Goal: Task Accomplishment & Management: Use online tool/utility

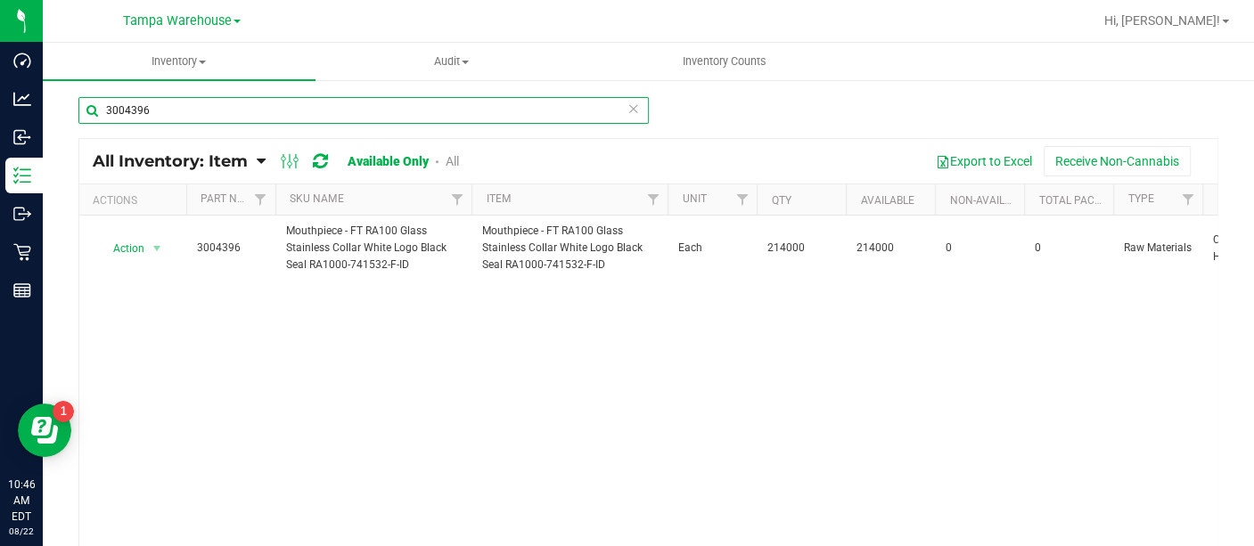
click at [262, 105] on input "3004396" at bounding box center [363, 110] width 570 height 27
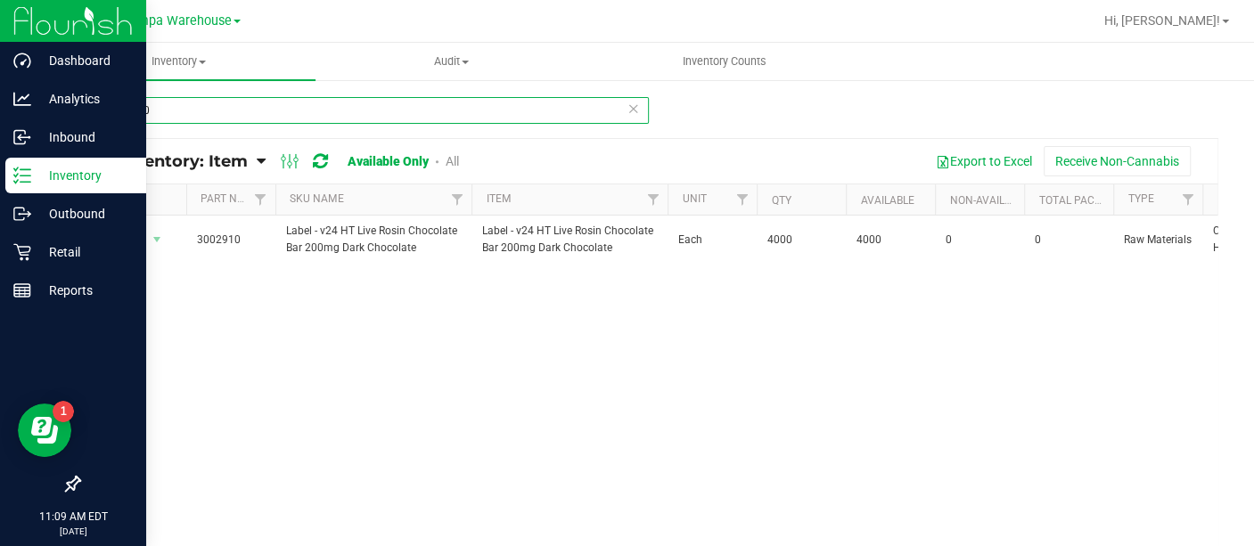
type input "3002910"
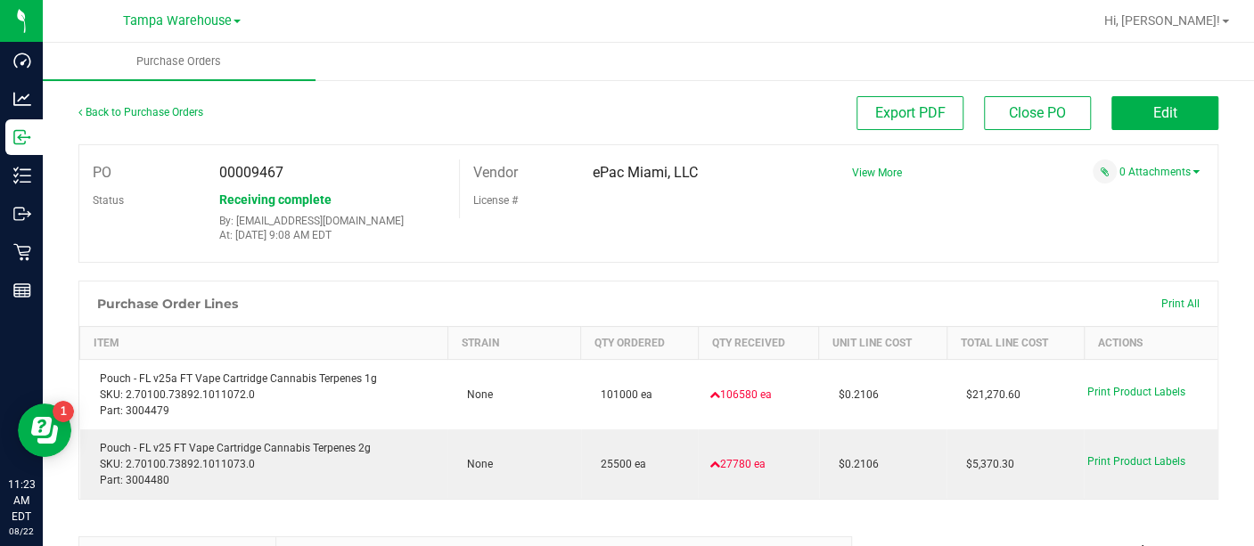
scroll to position [277, 0]
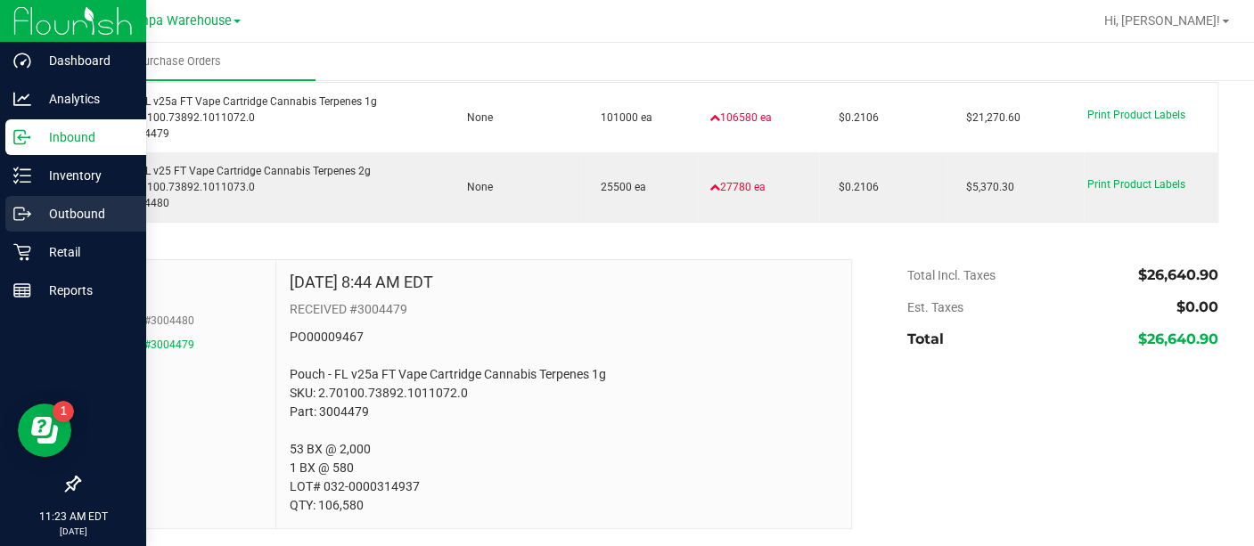
click at [65, 212] on p "Outbound" at bounding box center [84, 213] width 107 height 21
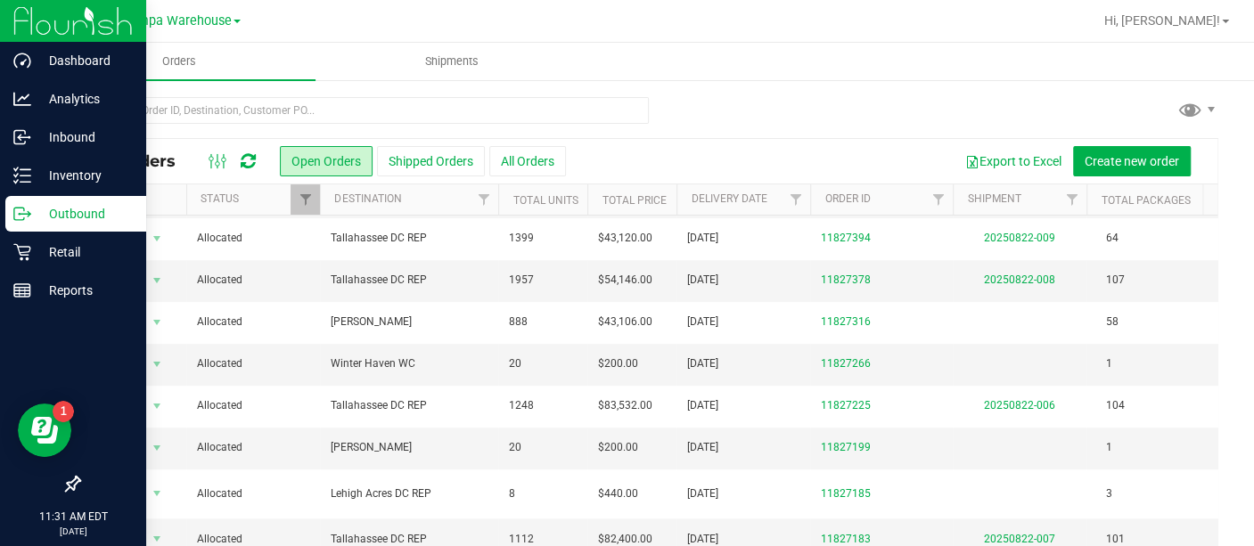
scroll to position [61, 0]
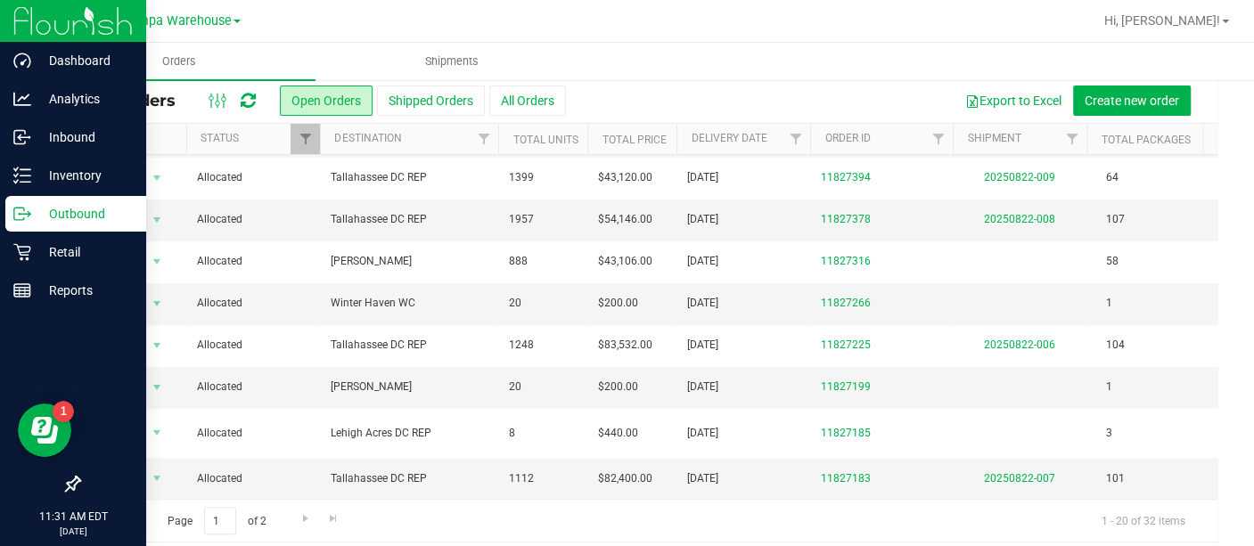
click at [624, 367] on td "$200.00" at bounding box center [631, 388] width 89 height 42
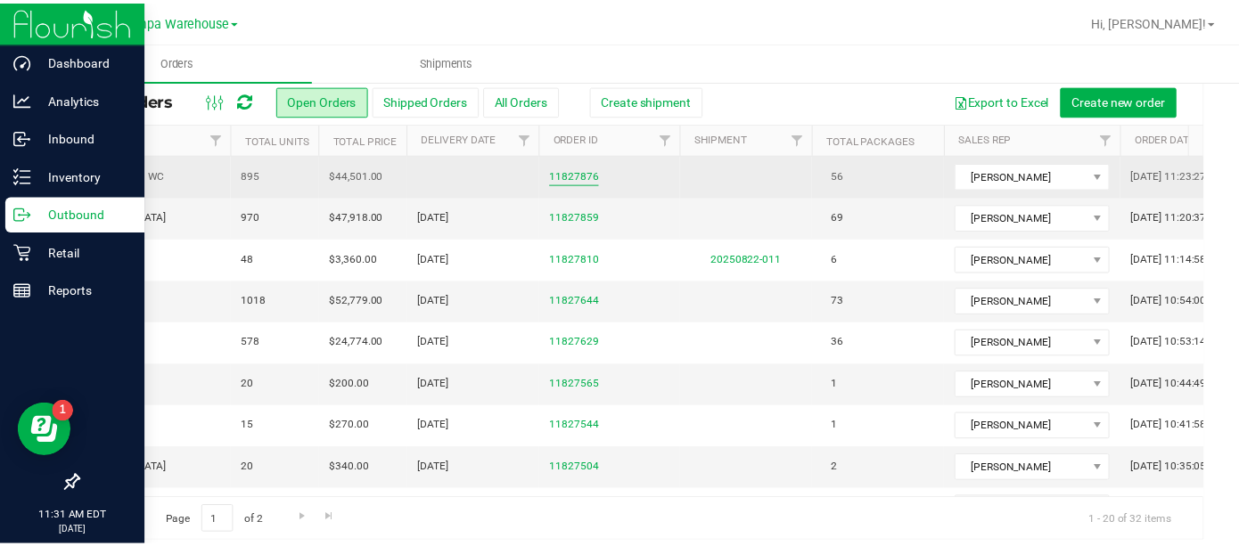
scroll to position [0, 267]
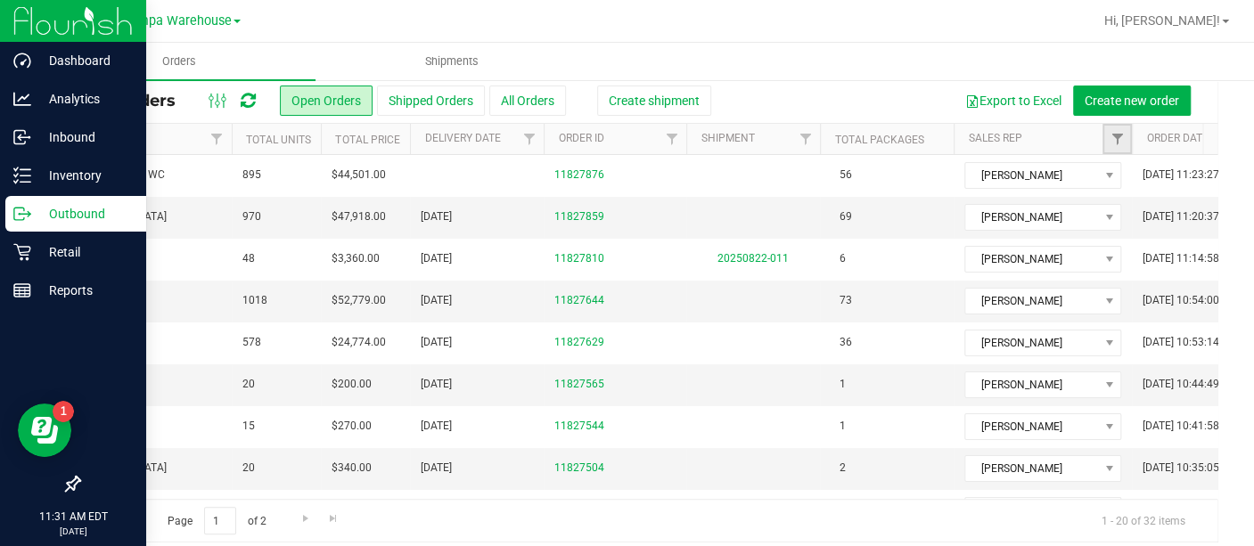
click at [1118, 124] on link "Filter" at bounding box center [1117, 139] width 29 height 30
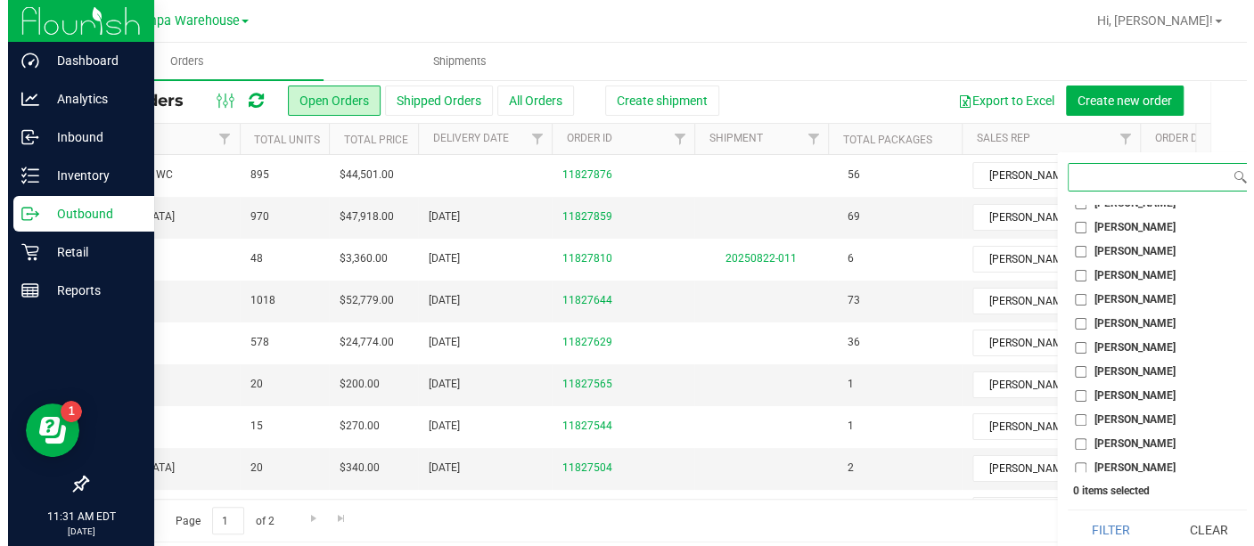
scroll to position [252, 0]
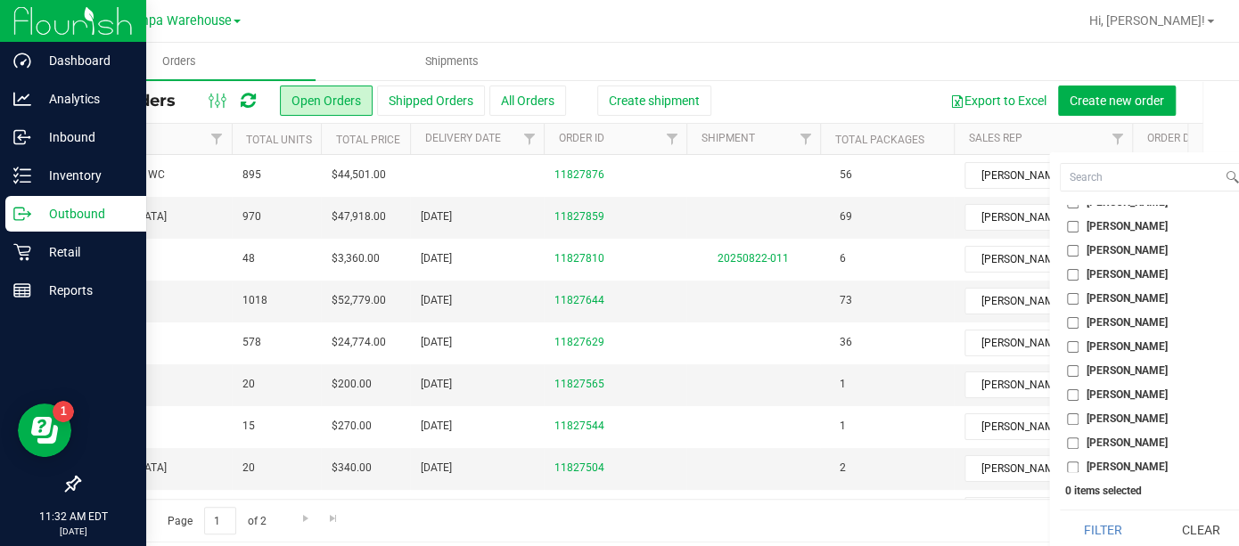
click at [1067, 391] on input "[PERSON_NAME]" at bounding box center [1073, 396] width 12 height 12
checkbox input "true"
click at [1129, 516] on button "Filter" at bounding box center [1103, 530] width 86 height 39
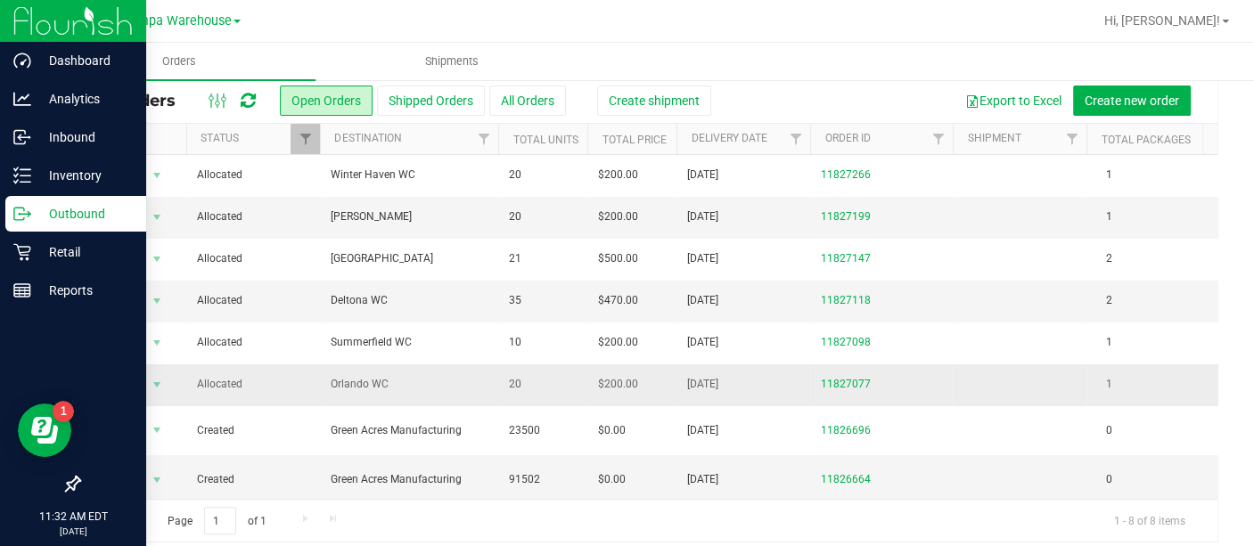
click at [455, 379] on span "Orlando WC" at bounding box center [409, 384] width 157 height 17
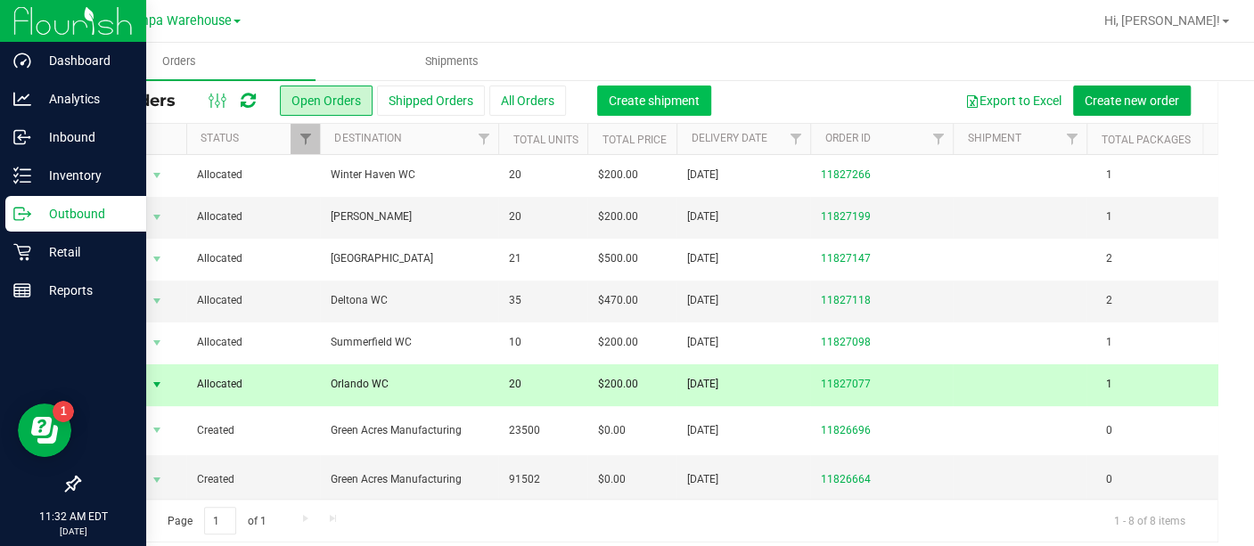
click at [655, 86] on button "Create shipment" at bounding box center [654, 101] width 114 height 30
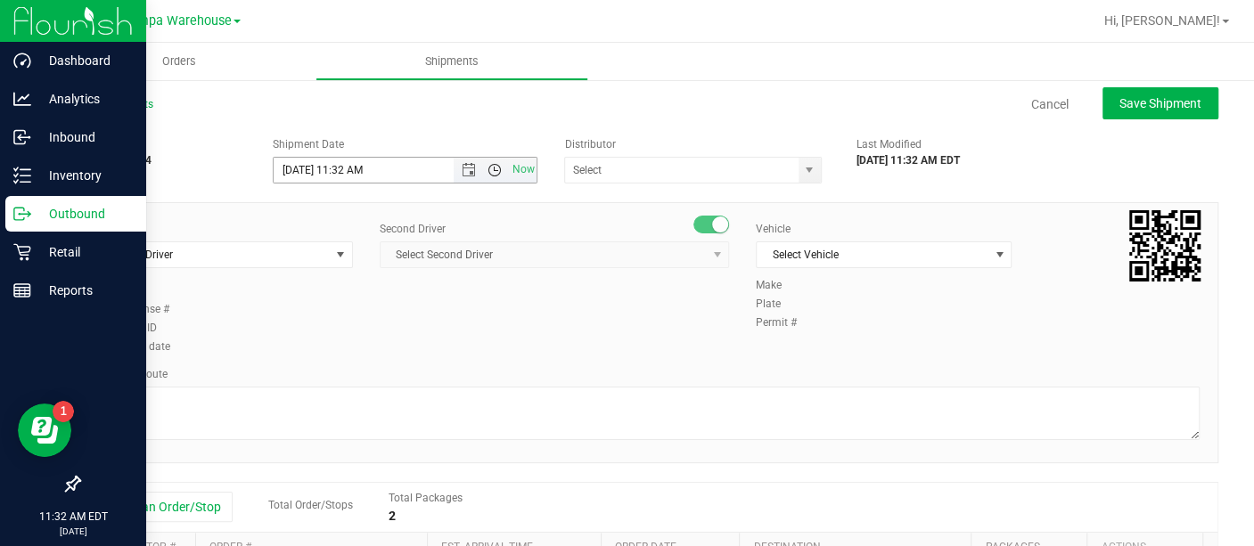
click at [480, 164] on span "Open the time view" at bounding box center [495, 170] width 30 height 14
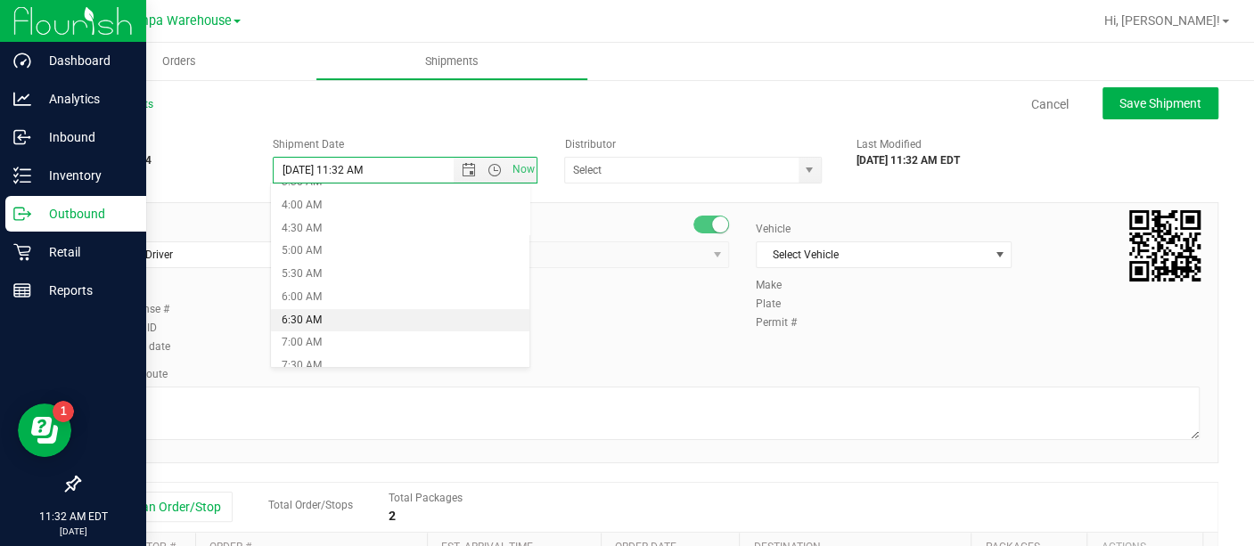
click at [322, 327] on li "6:30 AM" at bounding box center [400, 320] width 258 height 23
click at [467, 166] on span "Open the date view" at bounding box center [469, 170] width 14 height 14
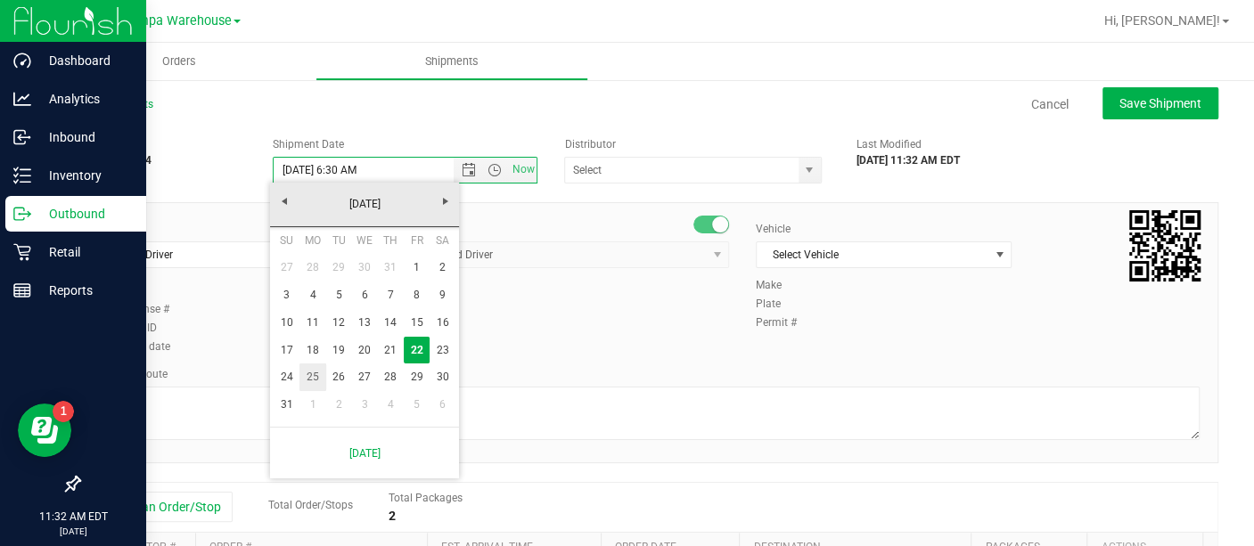
click at [316, 374] on link "25" at bounding box center [312, 378] width 26 height 28
type input "[DATE] 6:30 AM"
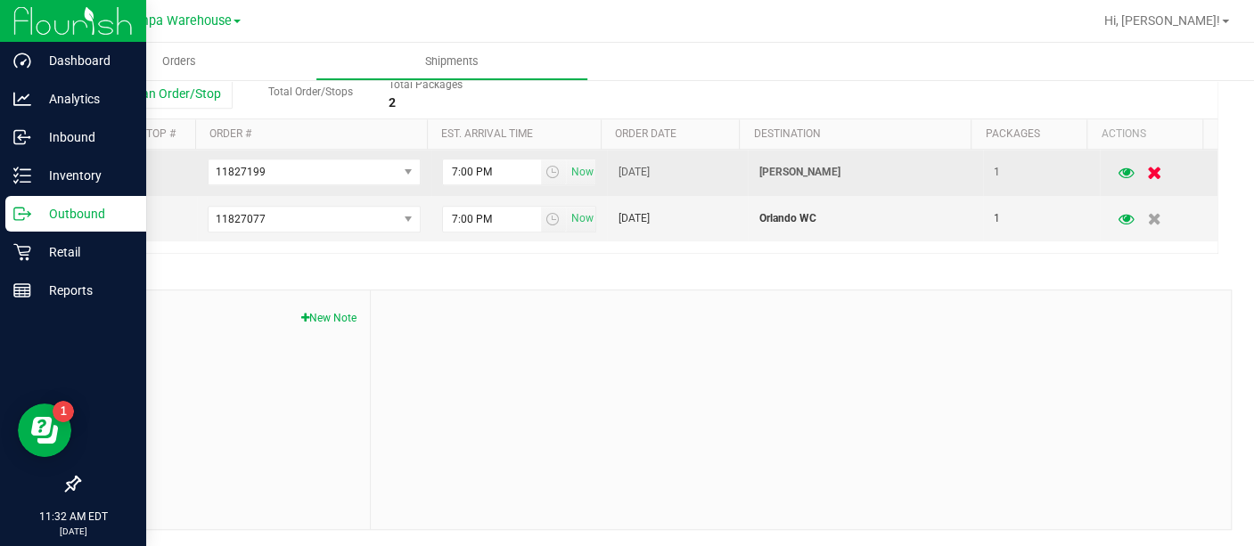
click at [1147, 167] on icon "button" at bounding box center [1154, 172] width 15 height 13
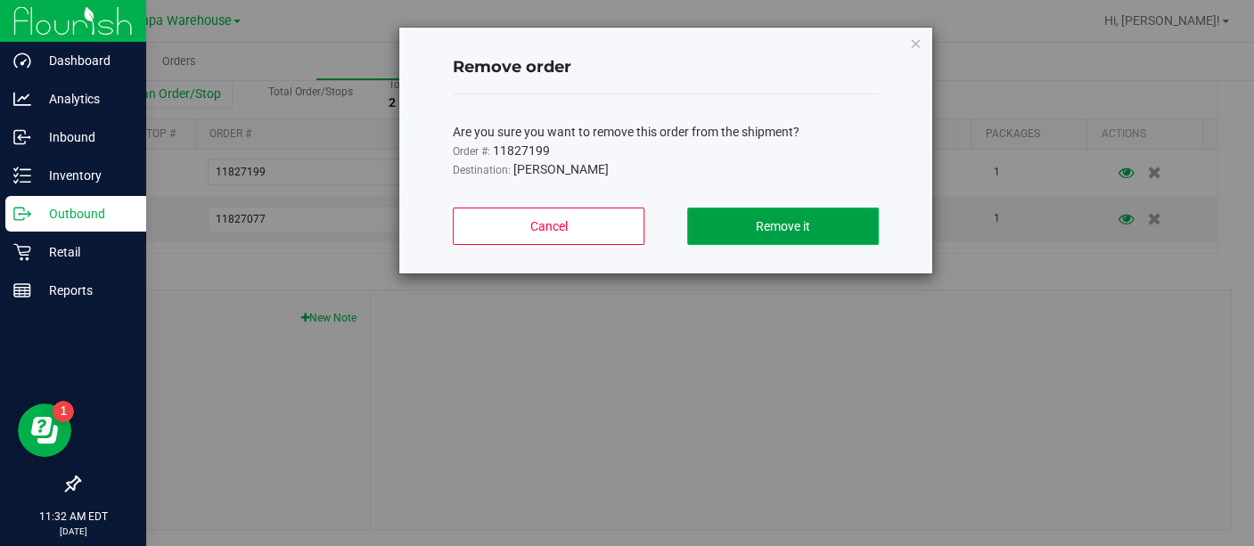
click at [736, 217] on button "Remove it" at bounding box center [783, 226] width 192 height 37
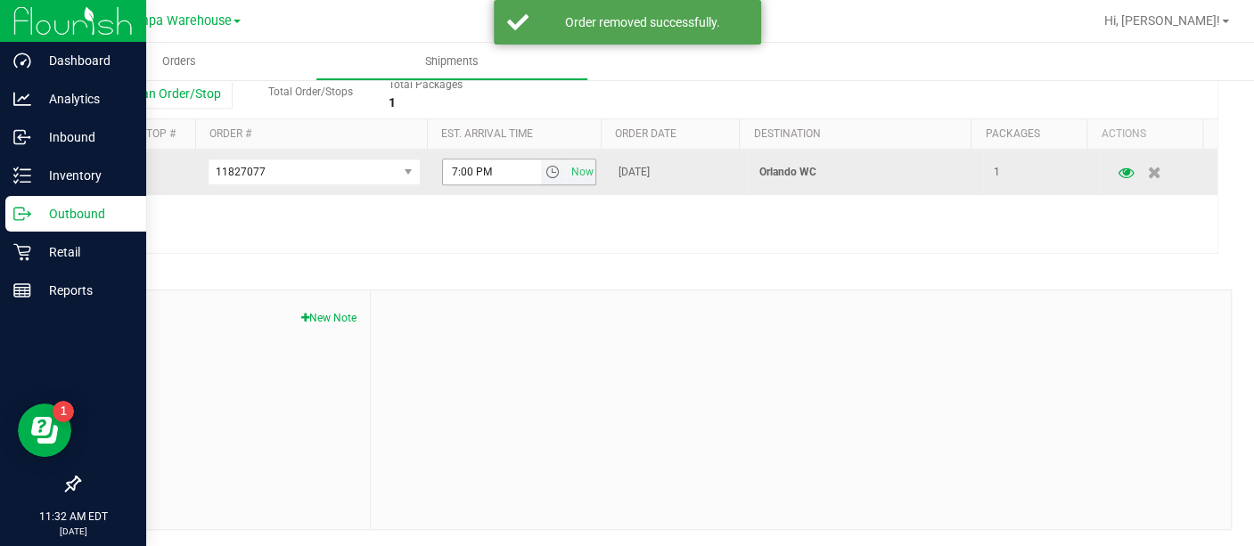
click at [545, 177] on span "select" at bounding box center [552, 172] width 14 height 14
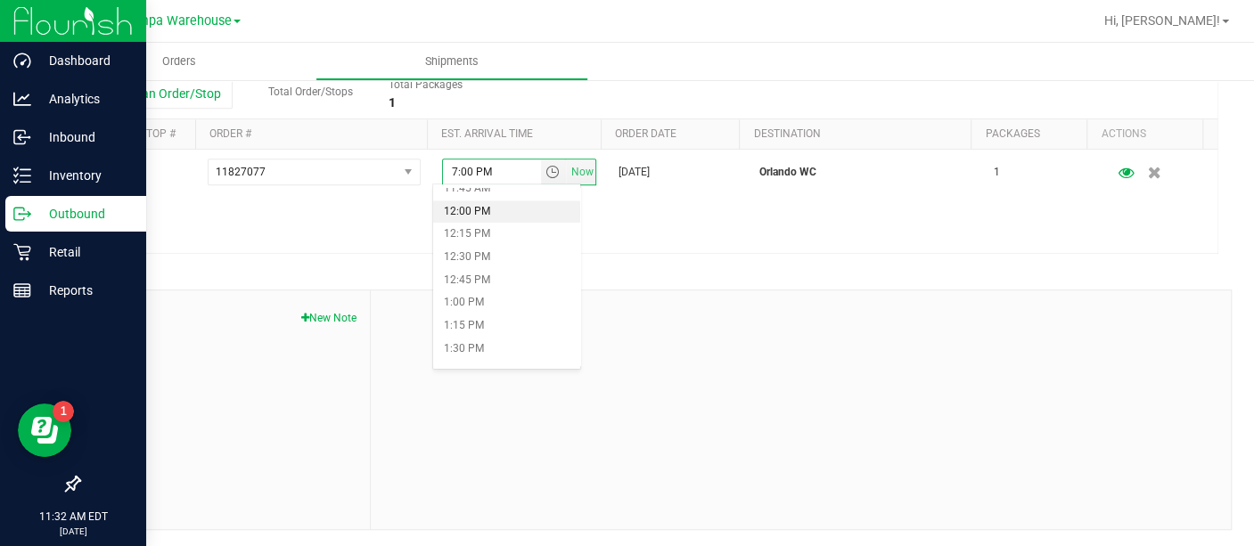
click at [480, 217] on li "12:00 PM" at bounding box center [506, 212] width 147 height 23
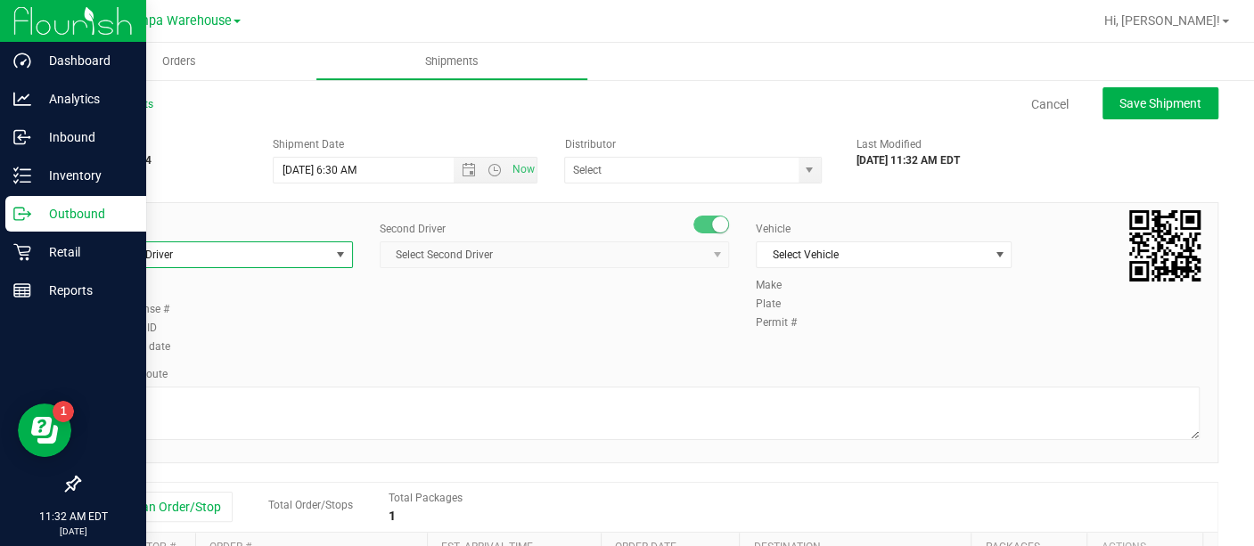
click at [321, 256] on span "Select Driver" at bounding box center [214, 254] width 232 height 25
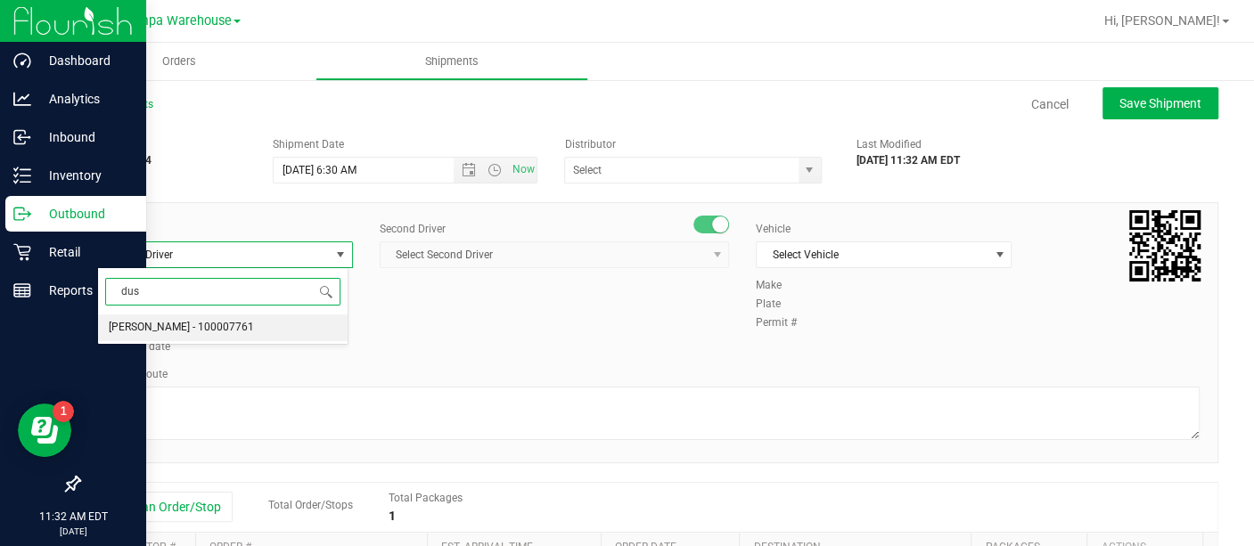
click at [214, 324] on span "[PERSON_NAME] - 100007761" at bounding box center [181, 327] width 145 height 23
type input "dus"
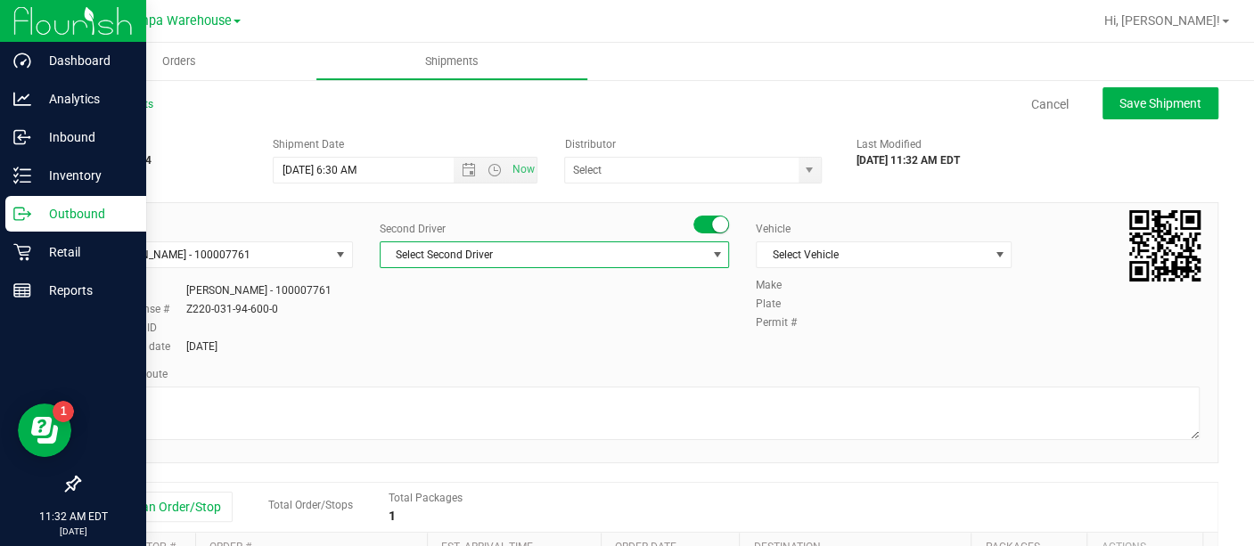
click at [450, 249] on span "Select Second Driver" at bounding box center [543, 254] width 325 height 25
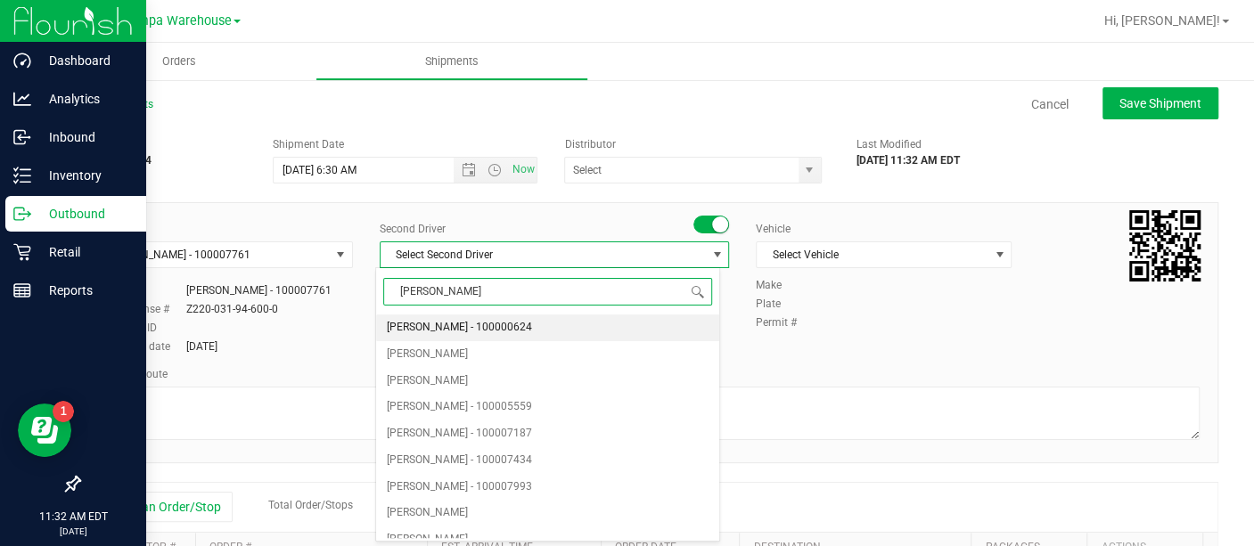
type input "dann"
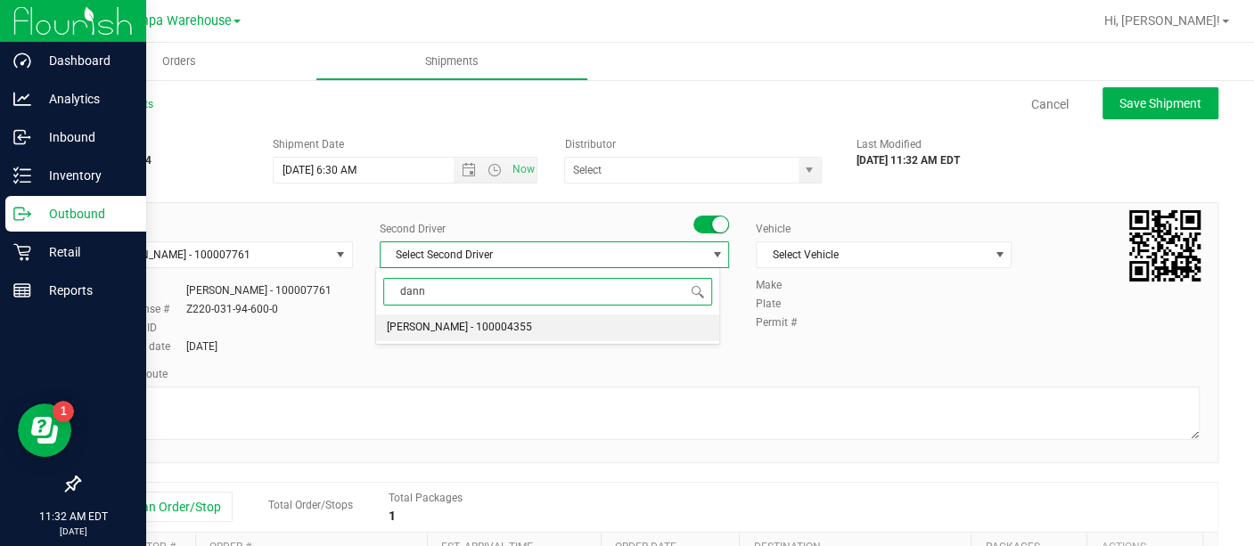
click at [426, 323] on span "[PERSON_NAME] - 100004355" at bounding box center [459, 327] width 145 height 23
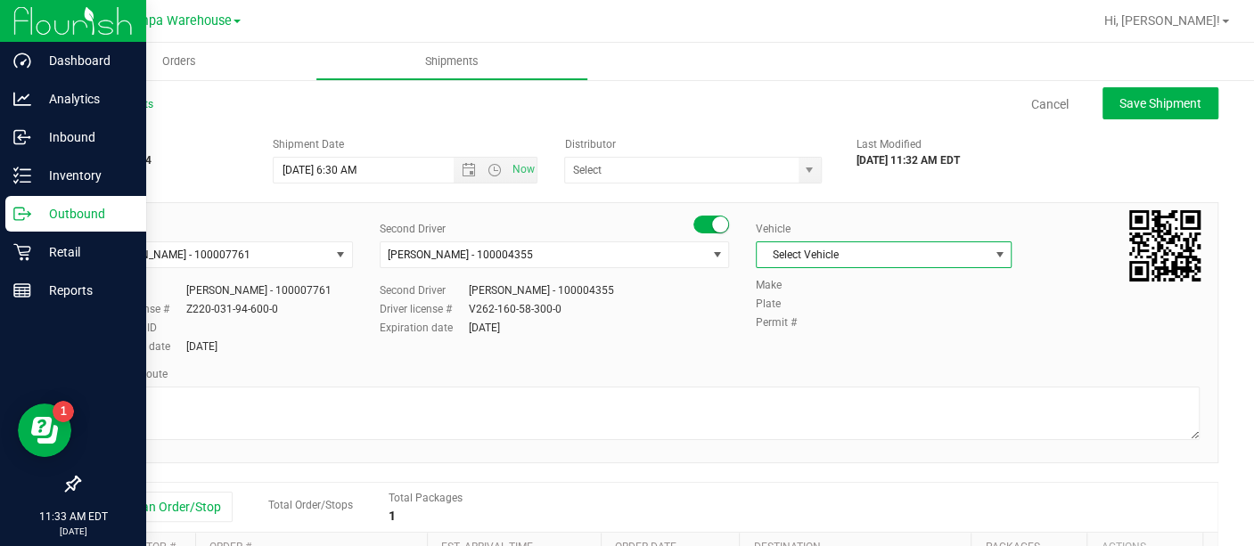
click at [786, 253] on span "Select Vehicle" at bounding box center [873, 254] width 232 height 25
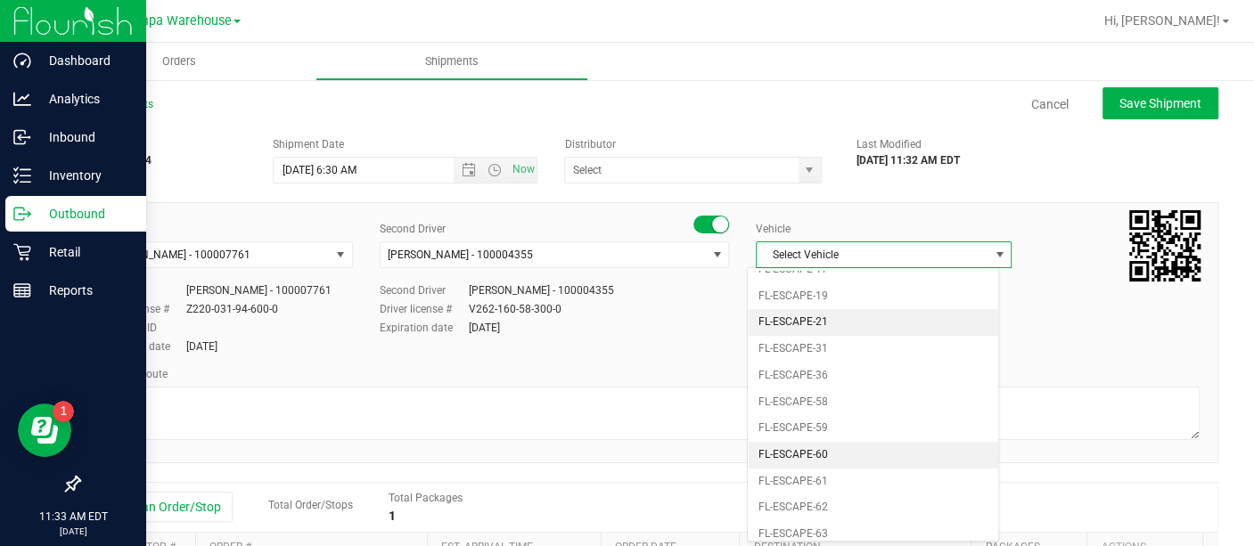
scroll to position [176, 0]
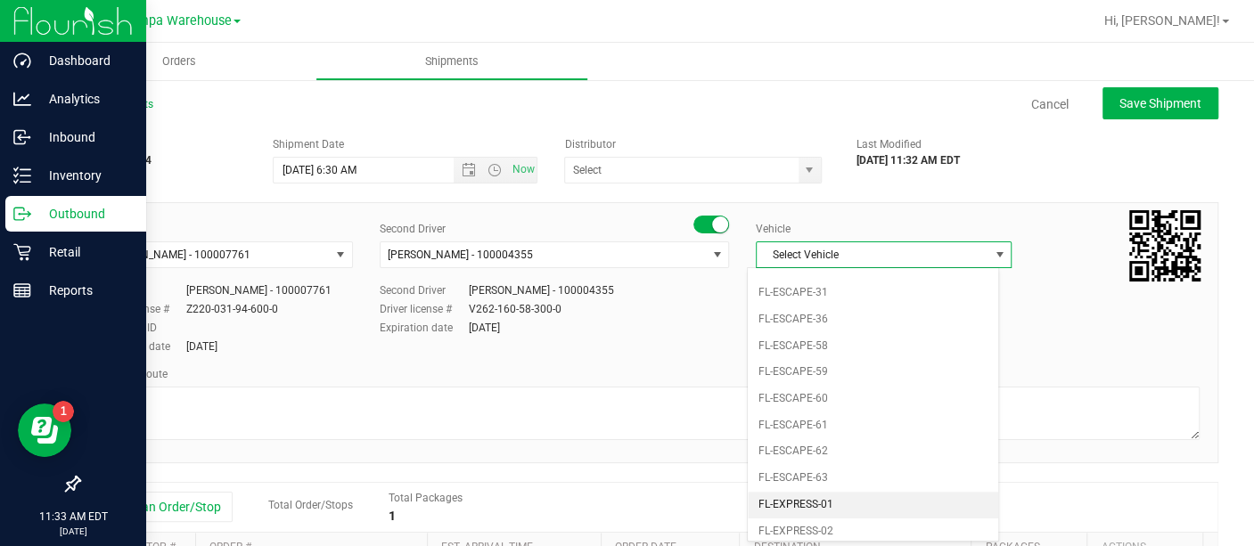
click at [796, 499] on li "FL-EXPRESS-01" at bounding box center [873, 505] width 250 height 27
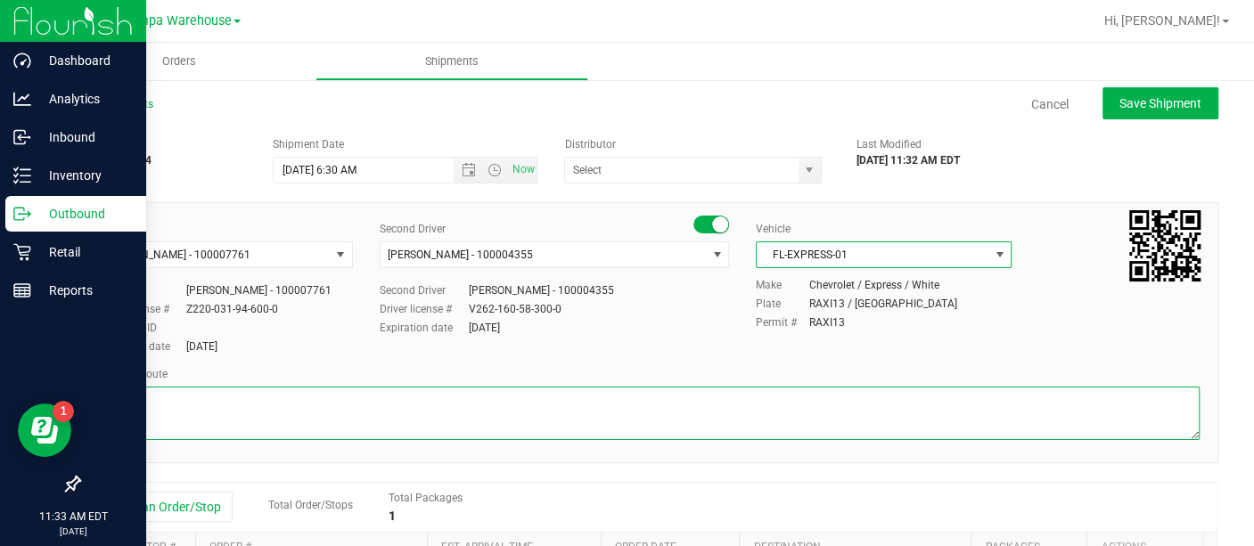
click at [701, 406] on textarea at bounding box center [648, 413] width 1103 height 53
type textarea "o"
click at [802, 174] on span "select" at bounding box center [809, 170] width 14 height 14
type textarea "ORLANDO WC [DATE] HARDWARE"
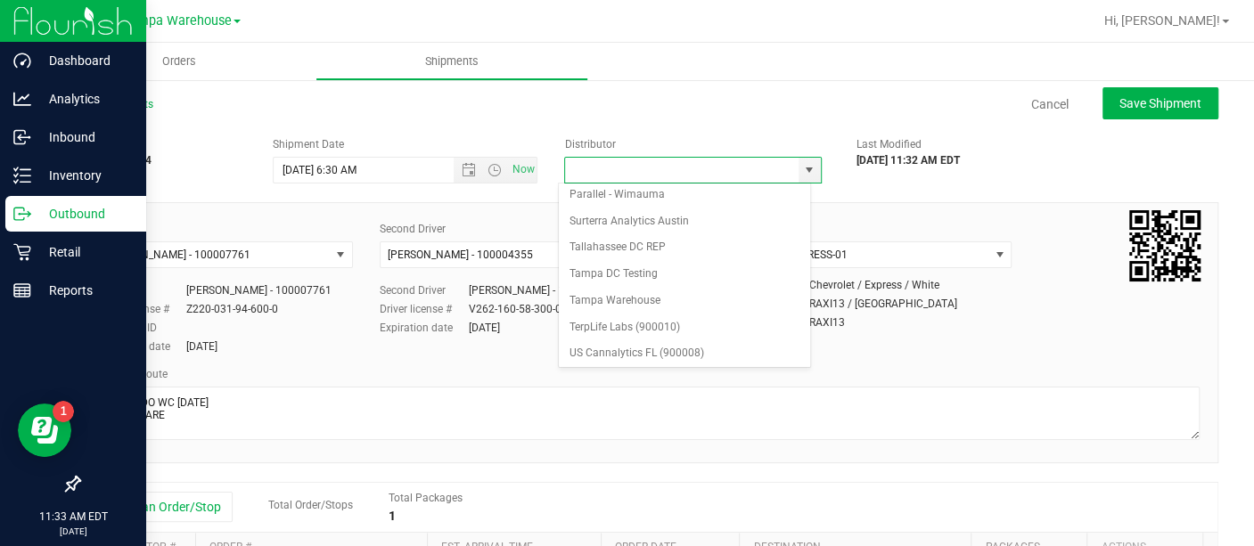
scroll to position [702, 0]
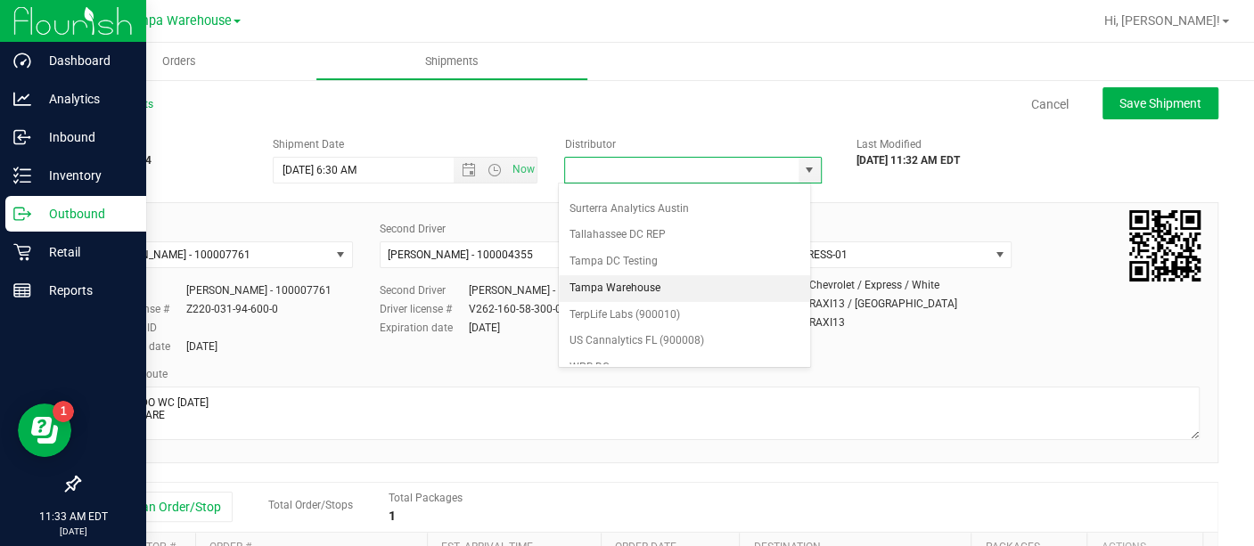
click at [608, 276] on li "Tampa Warehouse" at bounding box center [684, 288] width 251 height 27
type input "Tampa Warehouse"
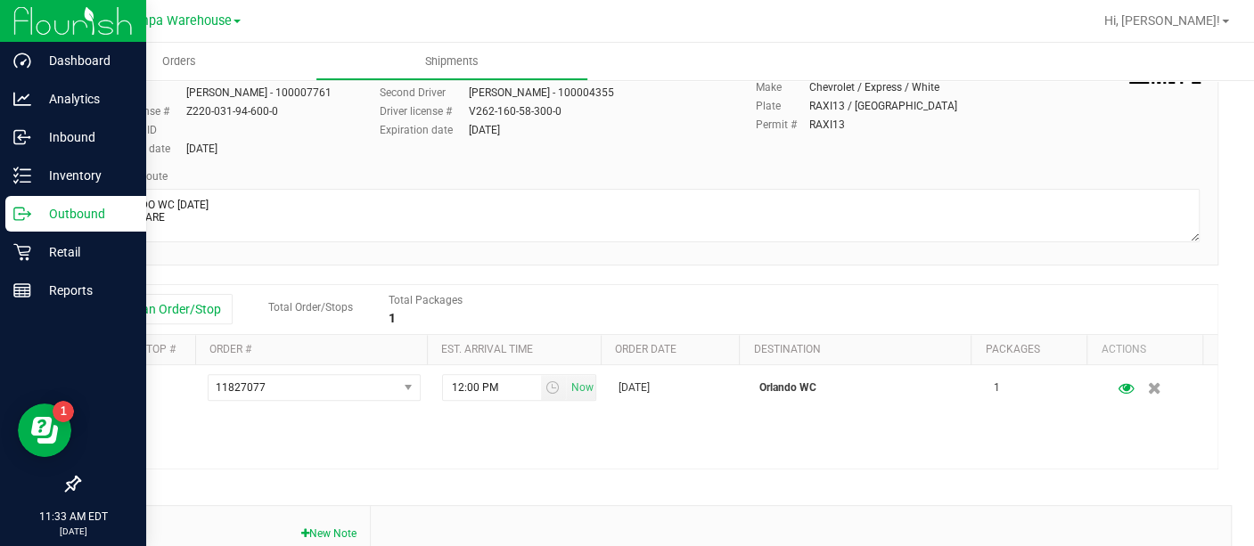
scroll to position [0, 0]
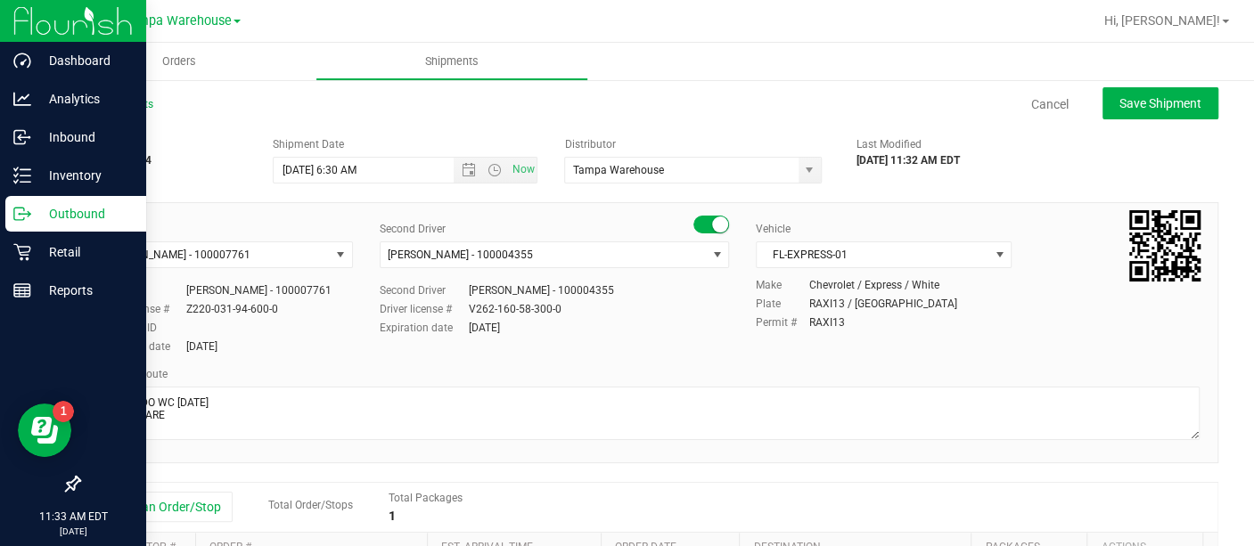
click at [1128, 121] on div "All Shipments Cancel Save Shipment" at bounding box center [648, 112] width 1140 height 32
click at [1126, 104] on span "Save Shipment" at bounding box center [1160, 103] width 82 height 14
type input "[DATE] 10:30 AM"
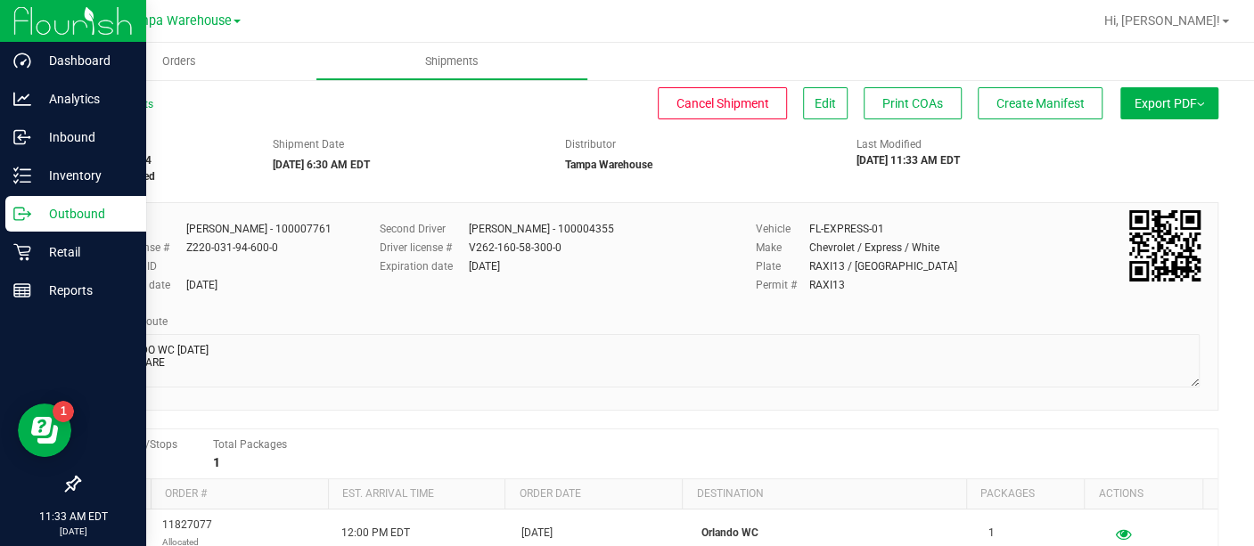
click at [1130, 103] on button "Export PDF" at bounding box center [1169, 103] width 98 height 32
click at [1096, 160] on li "Manifest by Lot" at bounding box center [1164, 169] width 180 height 27
click at [1011, 96] on span "Create Manifest" at bounding box center [1040, 103] width 88 height 14
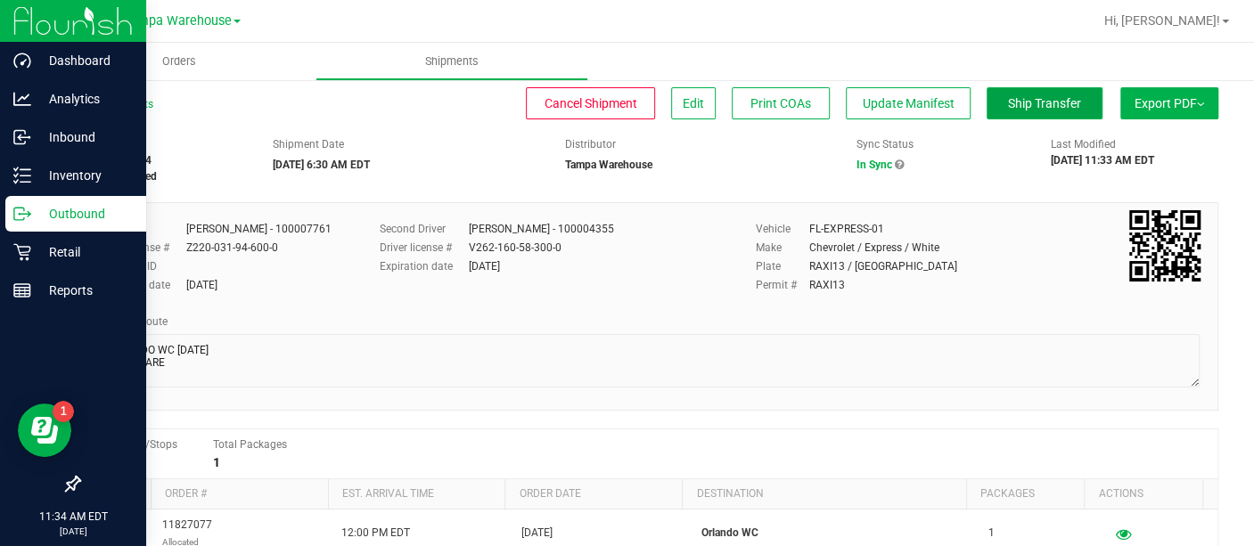
click at [1008, 106] on span "Ship Transfer" at bounding box center [1044, 103] width 73 height 14
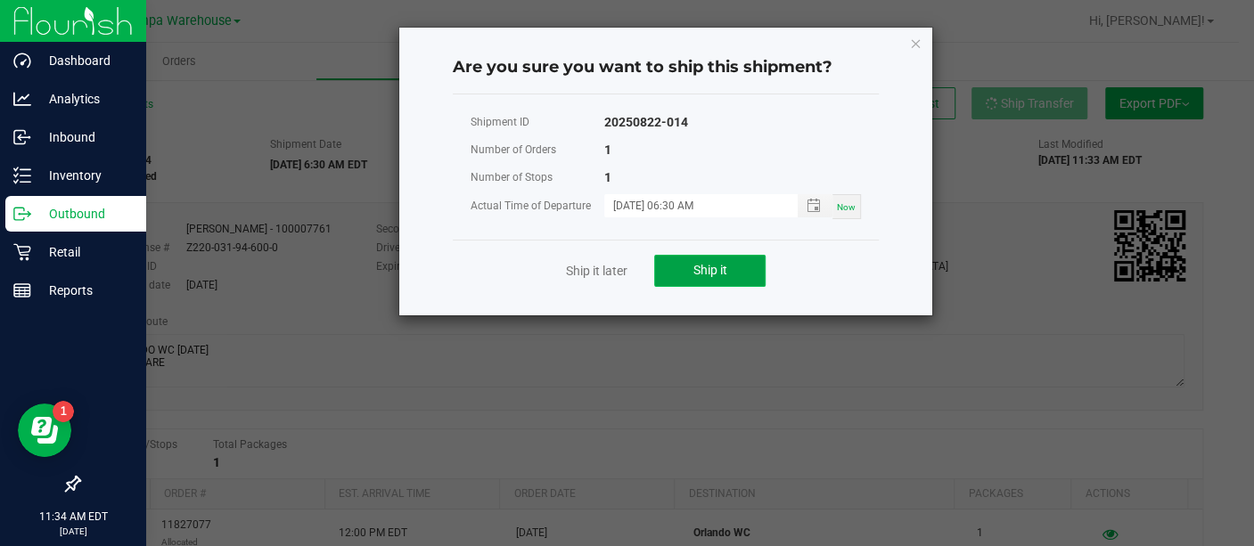
click at [697, 275] on span "Ship it" at bounding box center [710, 270] width 34 height 14
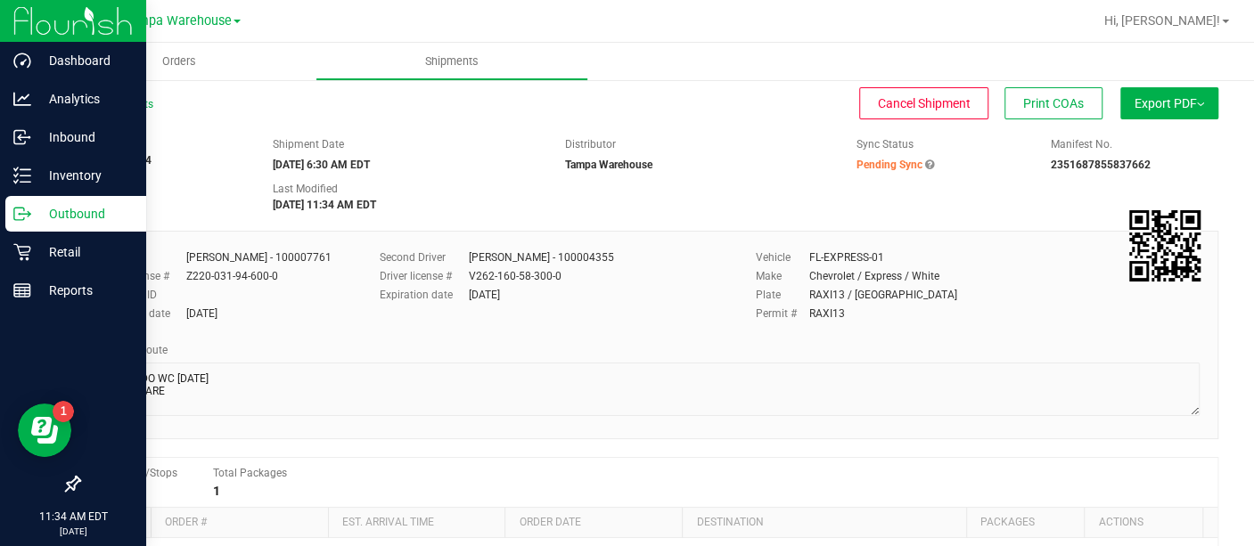
click at [70, 214] on p "Outbound" at bounding box center [84, 213] width 107 height 21
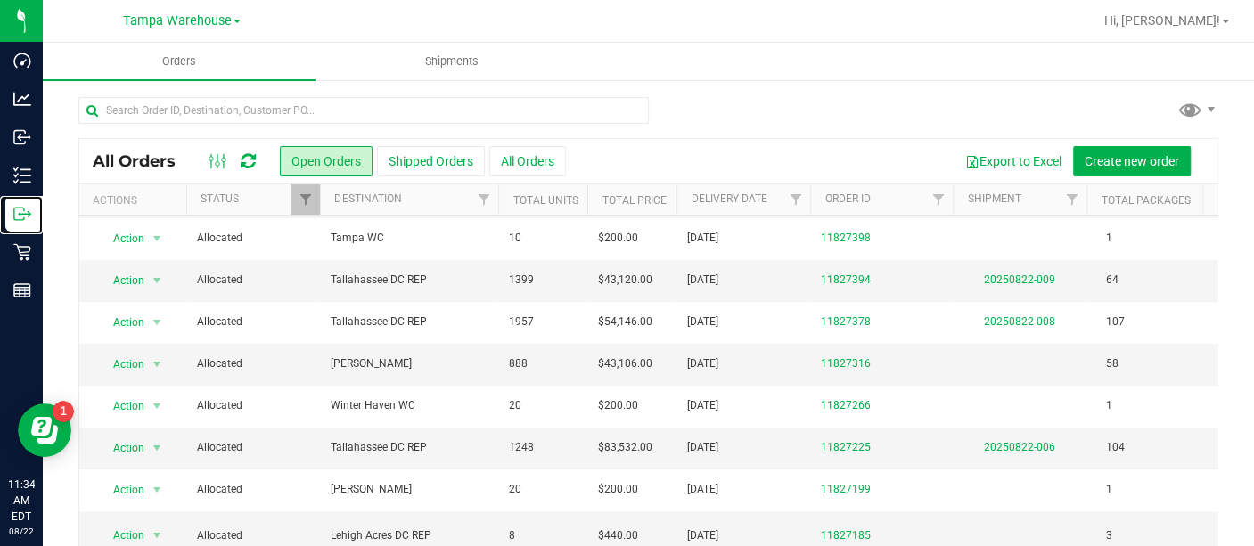
scroll to position [73, 0]
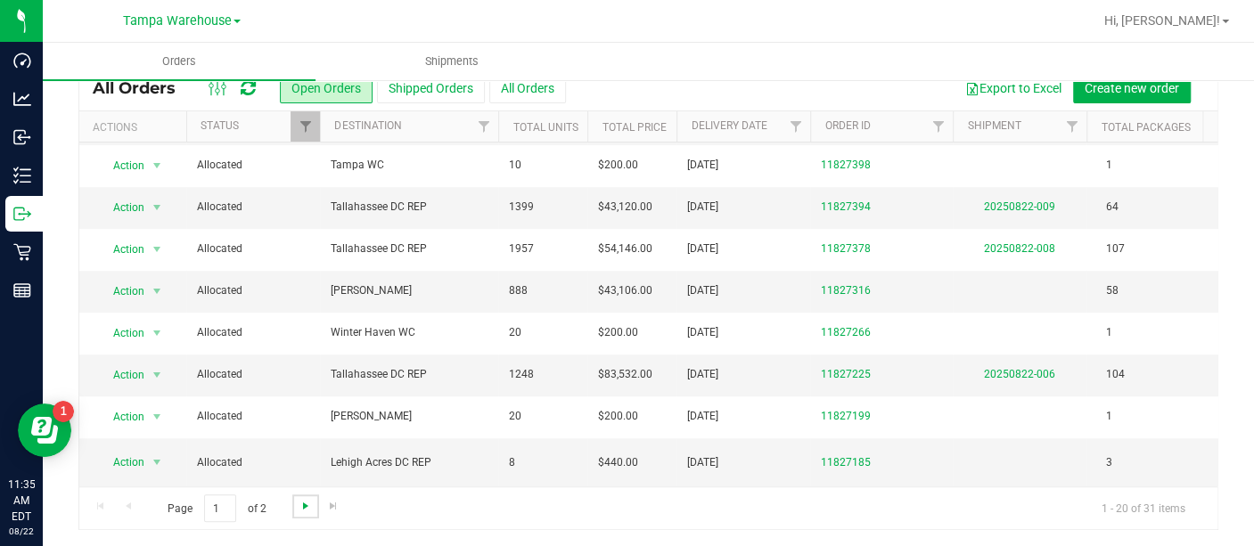
click at [300, 500] on span "Go to the next page" at bounding box center [306, 506] width 14 height 14
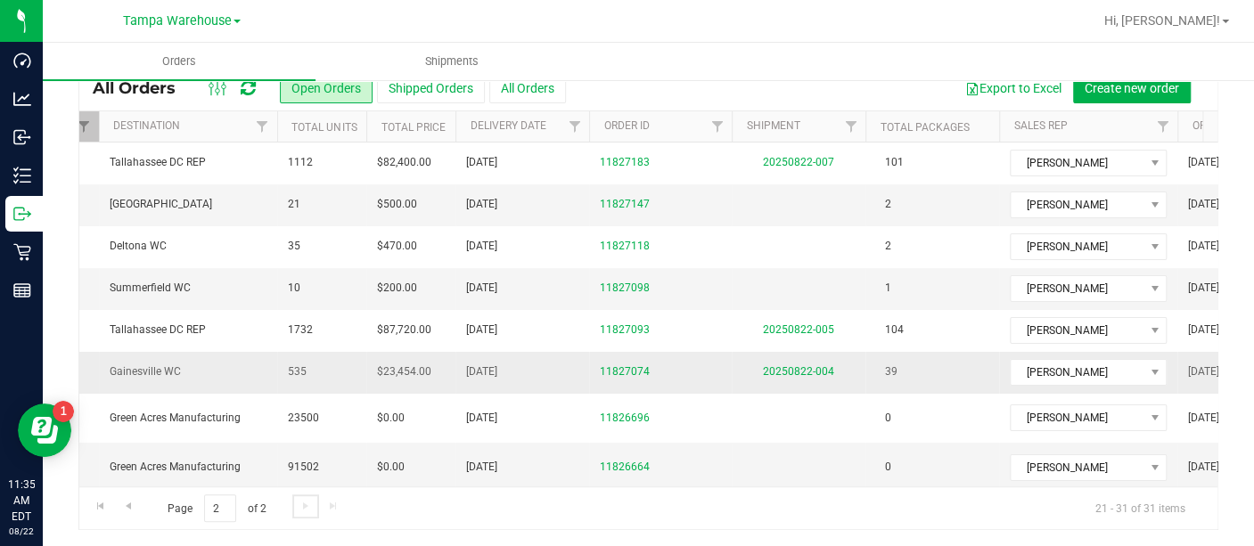
scroll to position [0, 269]
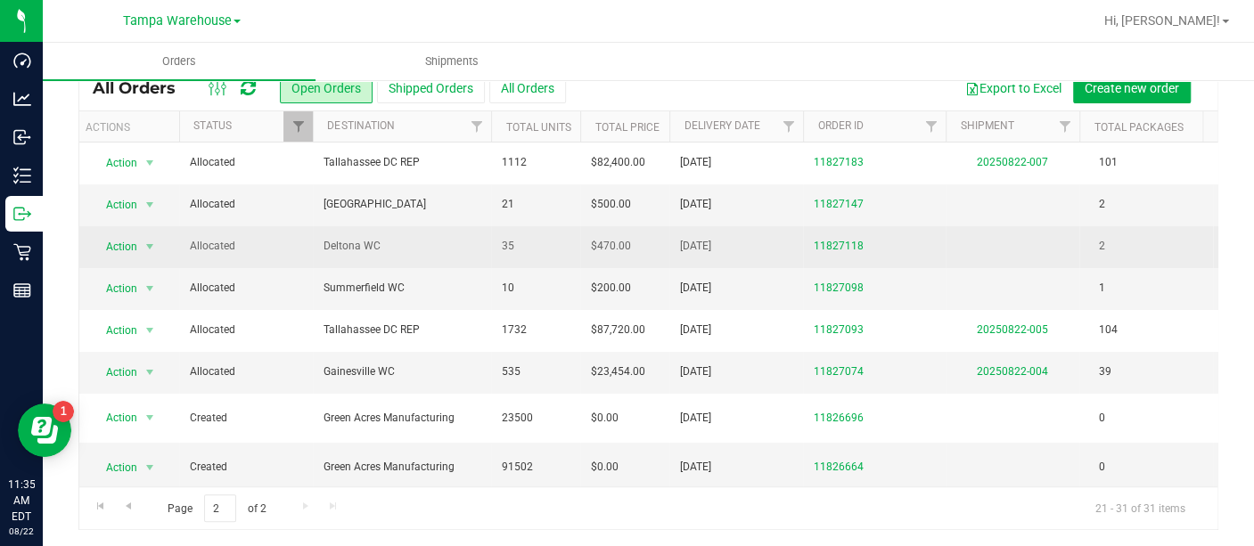
click at [463, 247] on span "Deltona WC" at bounding box center [402, 246] width 157 height 17
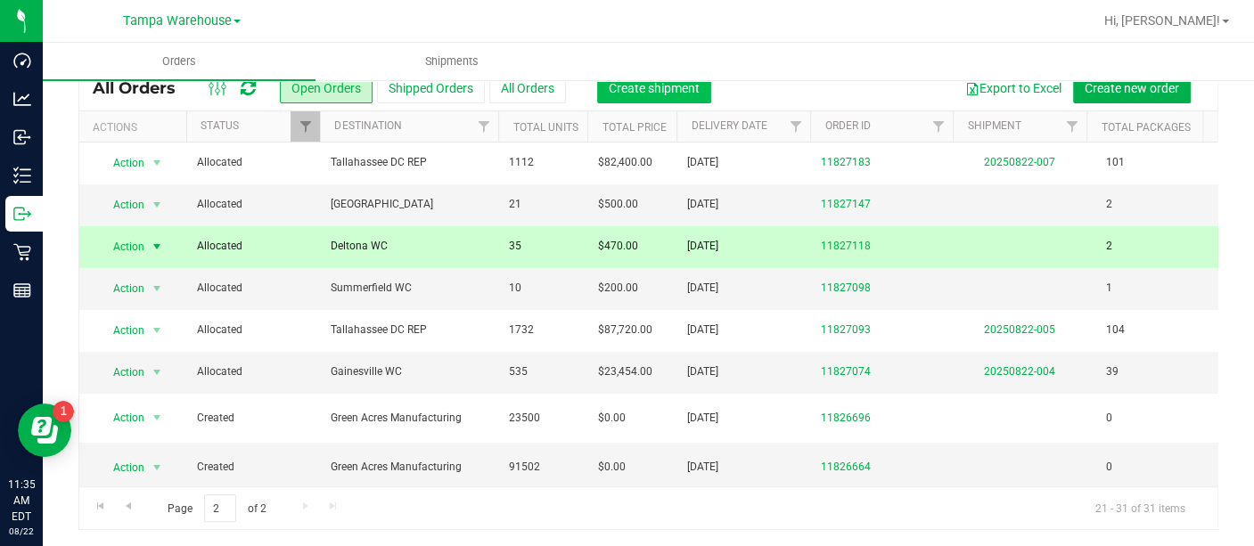
click at [638, 95] on button "Create shipment" at bounding box center [654, 88] width 114 height 30
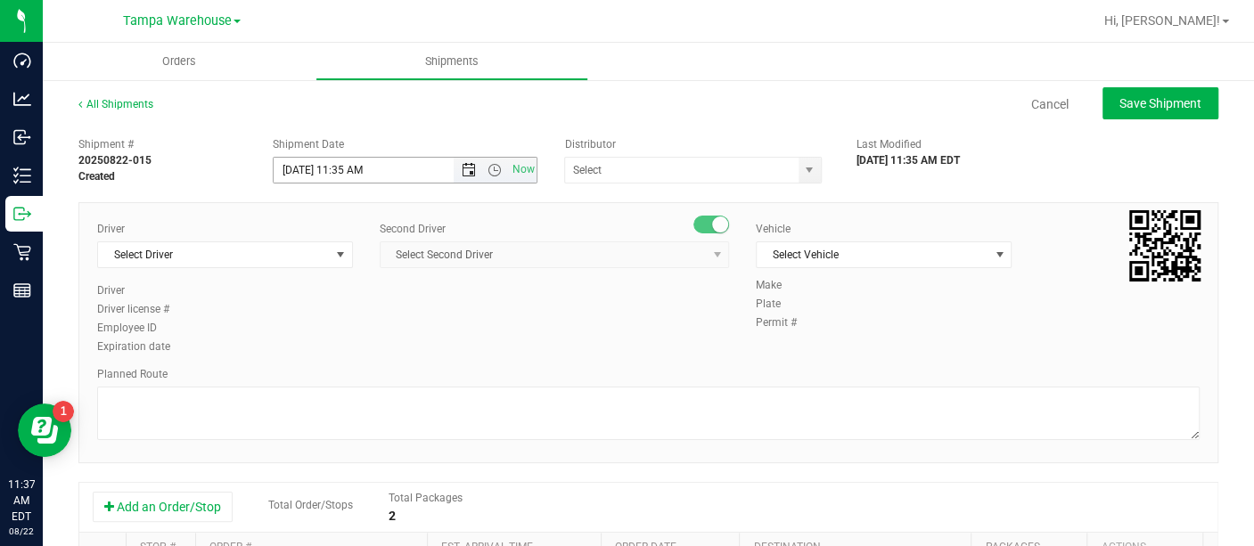
click at [463, 165] on span "Open the date view" at bounding box center [469, 170] width 14 height 14
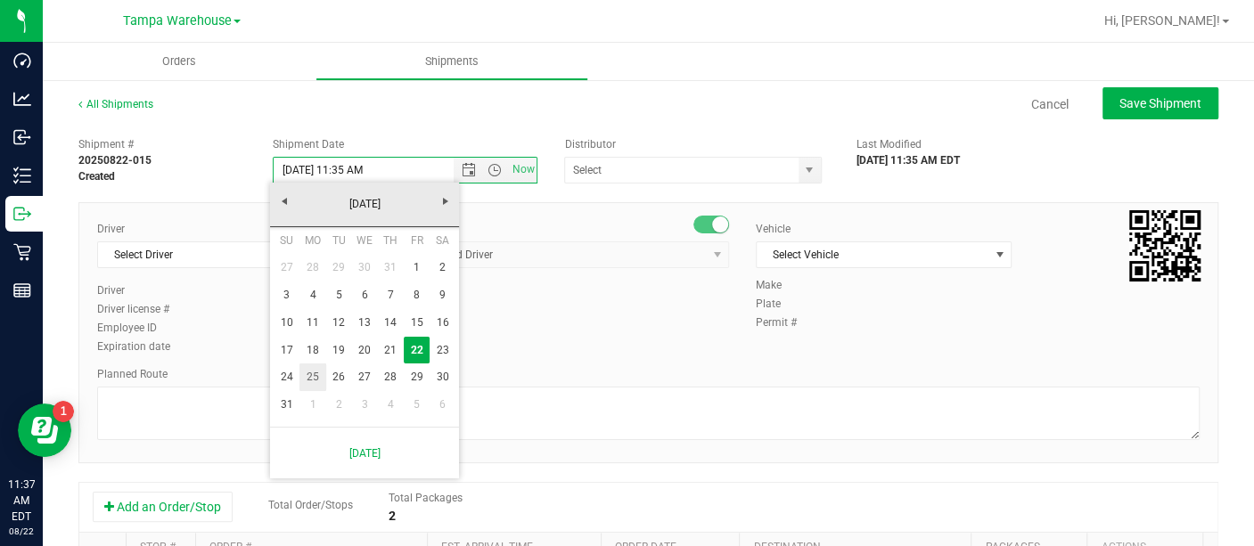
click at [316, 375] on link "25" at bounding box center [312, 378] width 26 height 28
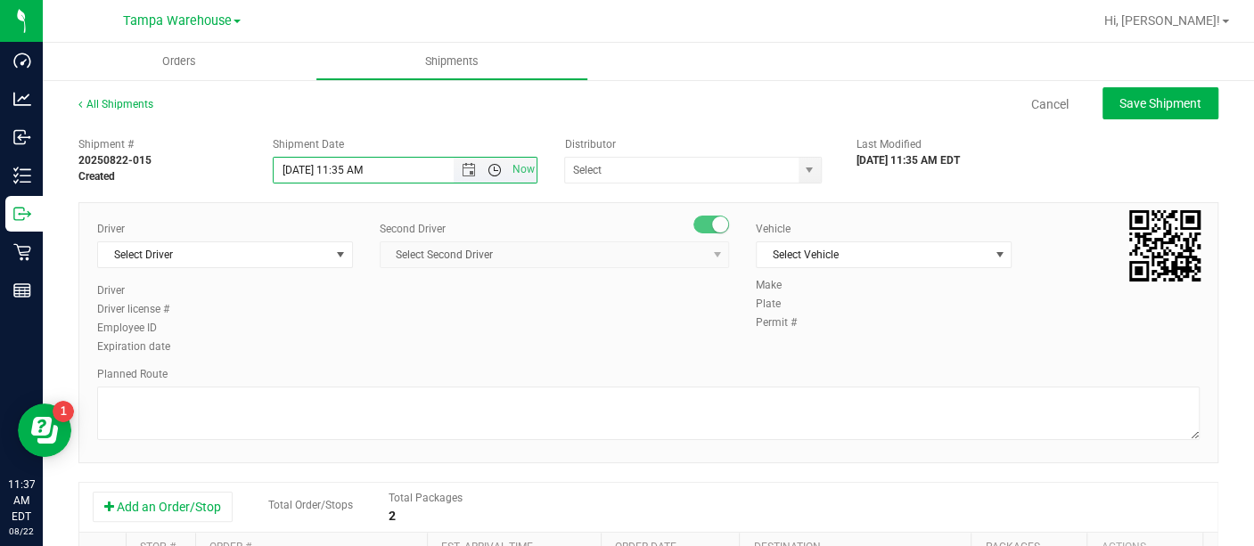
click at [488, 166] on span "Open the time view" at bounding box center [495, 170] width 14 height 14
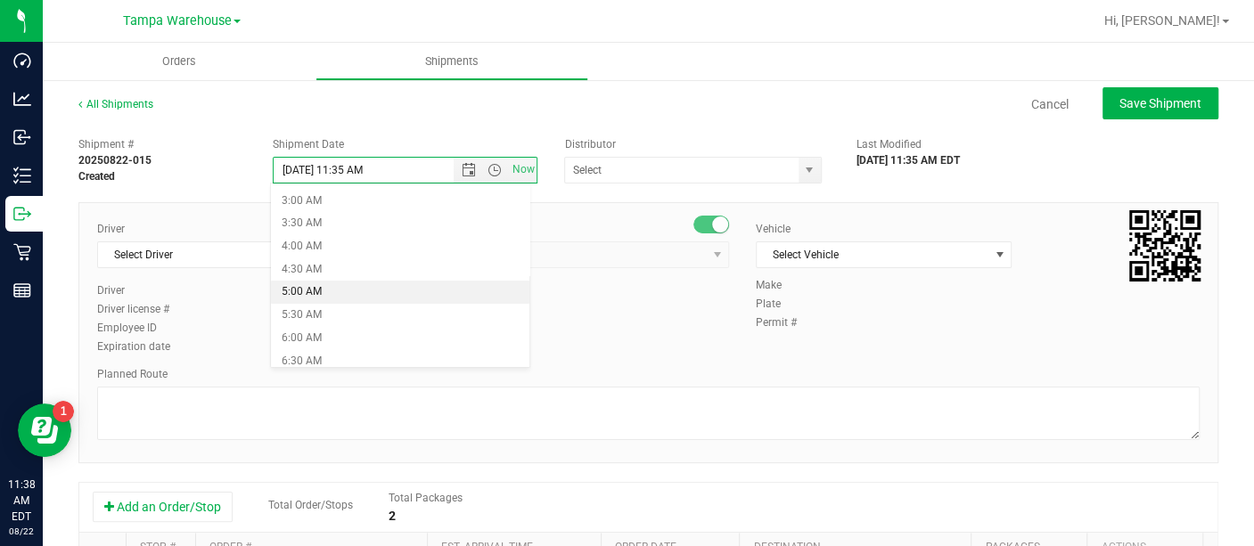
scroll to position [275, 0]
click at [316, 220] on li "6:30 AM" at bounding box center [400, 221] width 258 height 23
type input "[DATE] 6:30 AM"
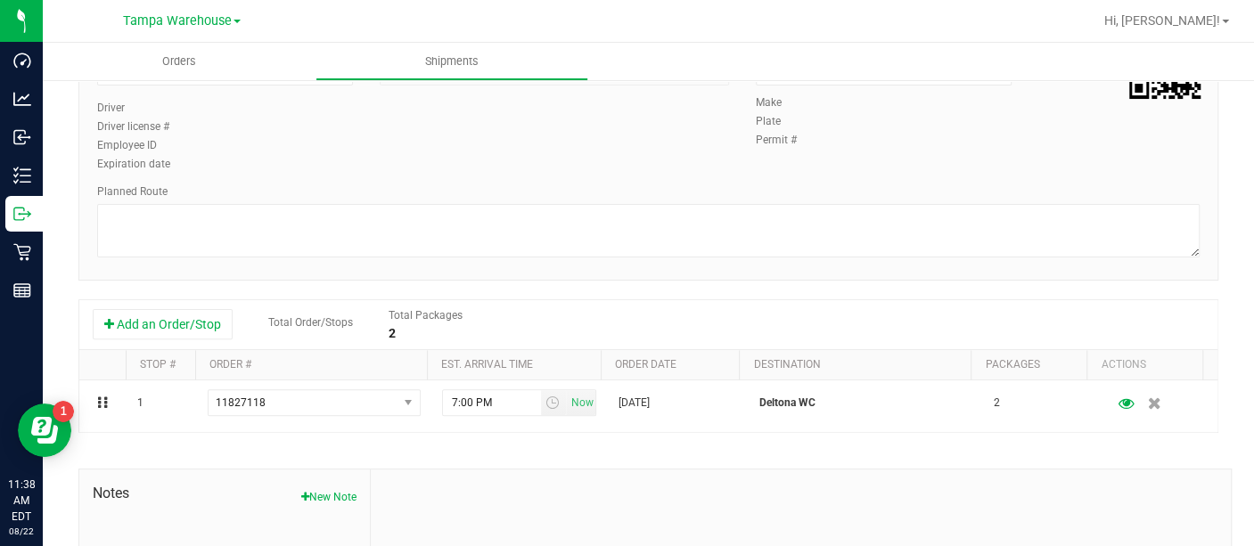
scroll to position [191, 0]
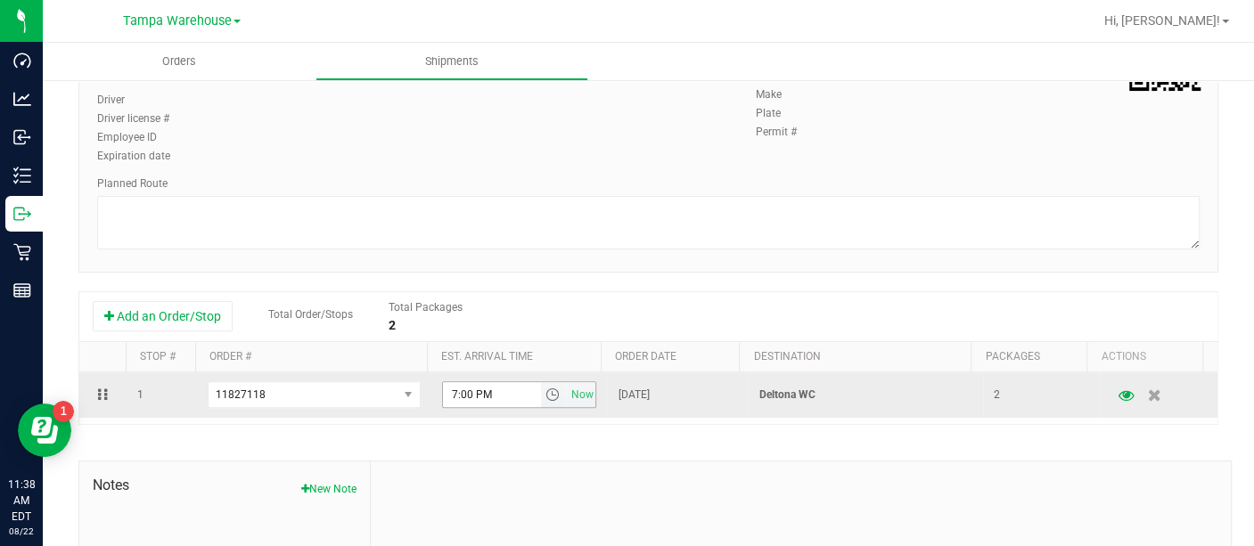
click at [545, 389] on span "select" at bounding box center [552, 395] width 14 height 14
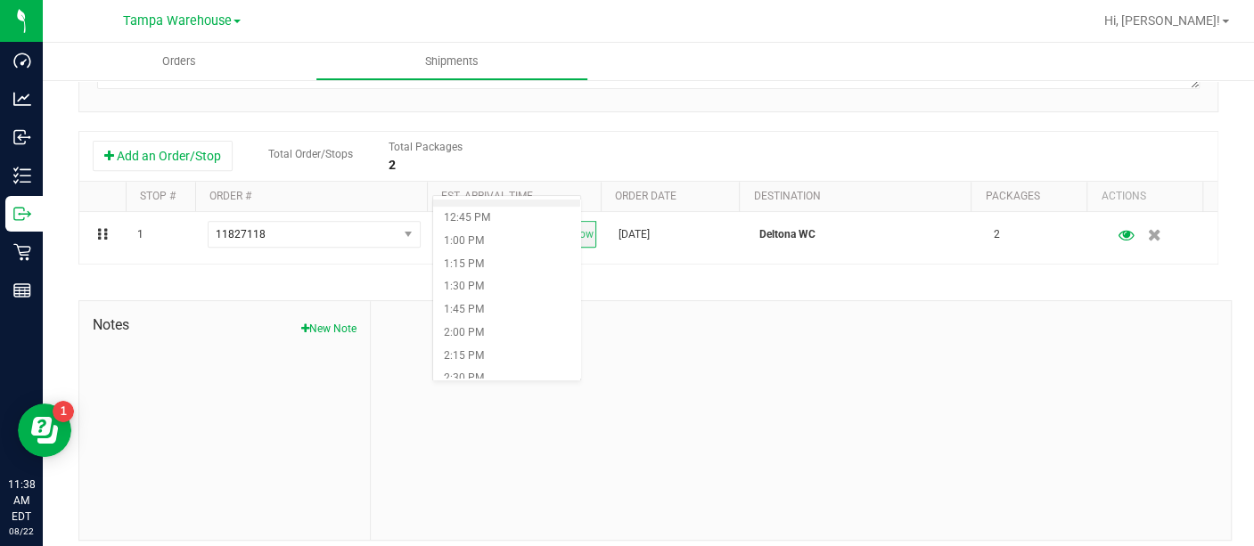
scroll to position [1162, 0]
click at [479, 279] on li "1:30 PM" at bounding box center [506, 285] width 147 height 23
click at [483, 280] on div "Shipment # 20250822-015 Created Shipment Date [DATE] 6:30 AM Now Distributor 37…" at bounding box center [648, 159] width 1140 height 764
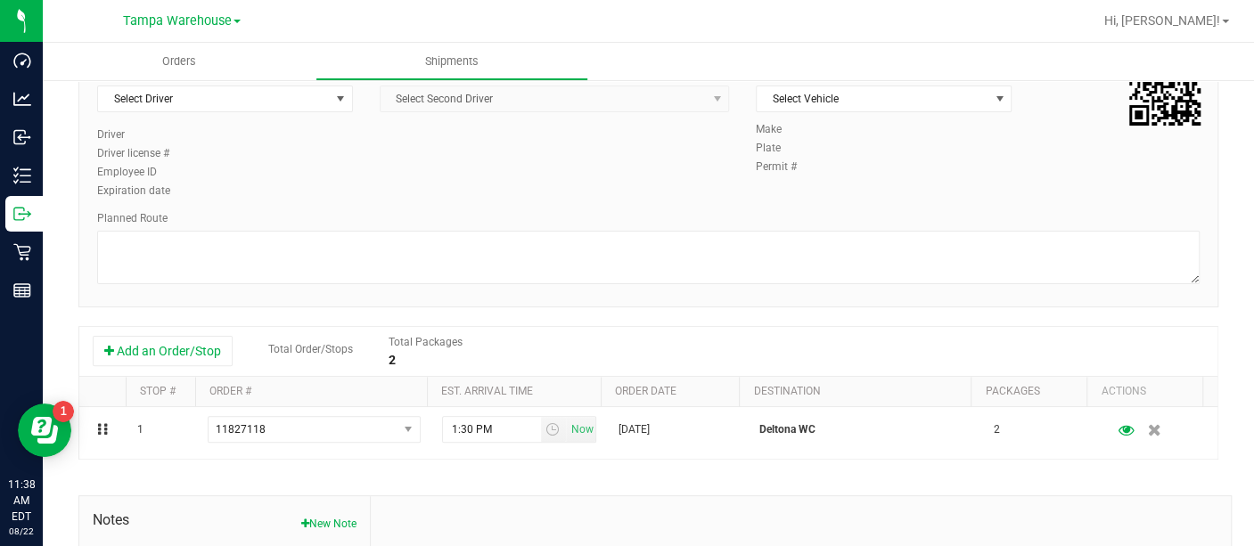
scroll to position [0, 0]
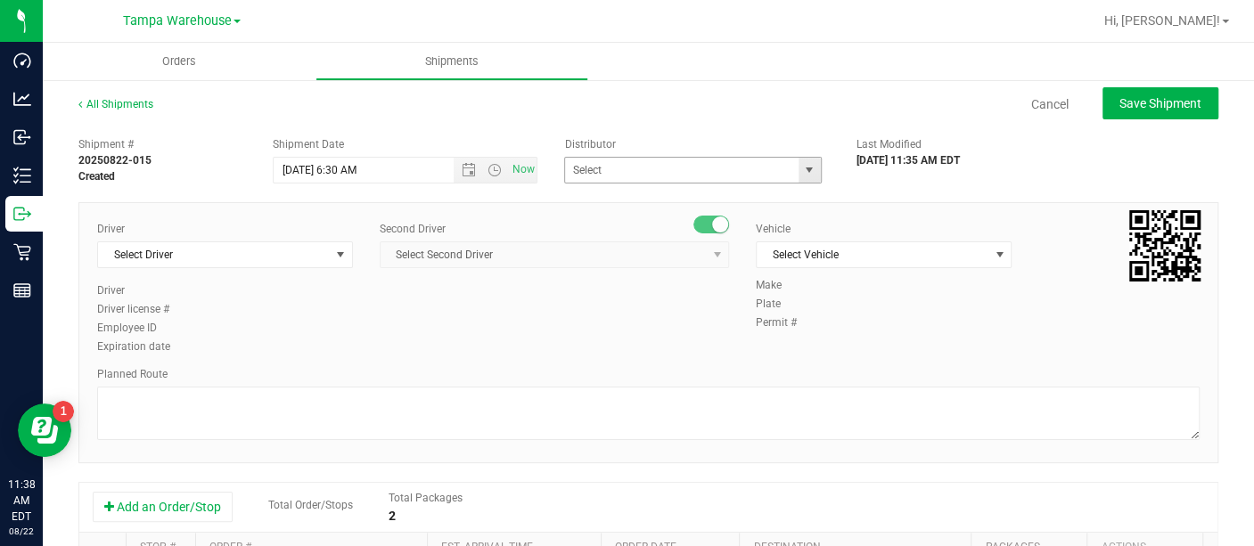
click at [799, 170] on span "select" at bounding box center [810, 170] width 22 height 25
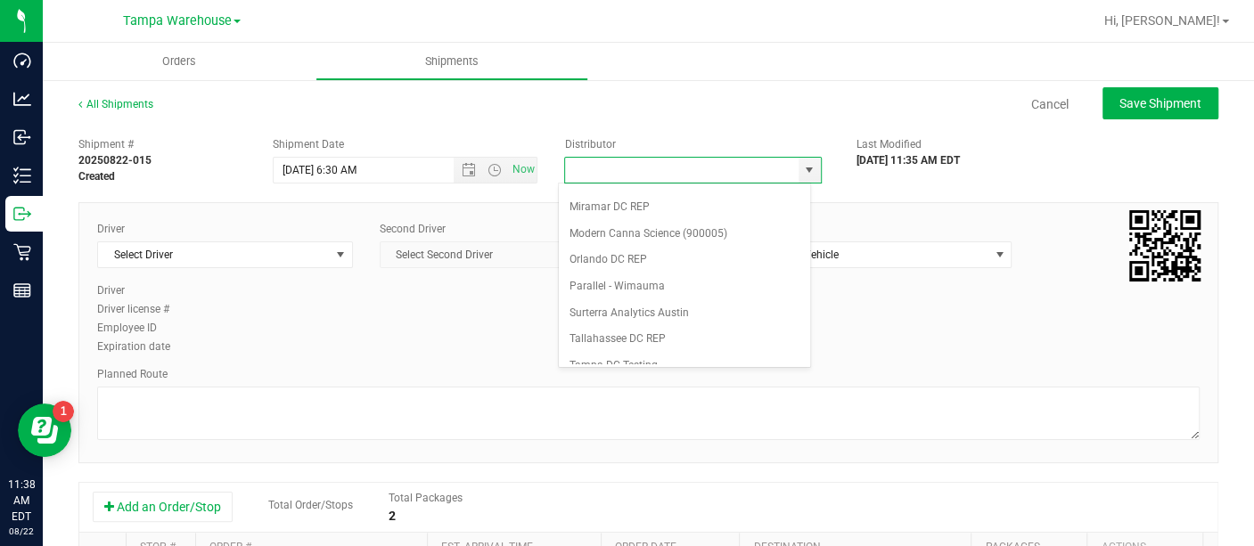
scroll to position [702, 0]
click at [658, 275] on li "Tampa Warehouse" at bounding box center [684, 288] width 251 height 27
type input "Tampa Warehouse"
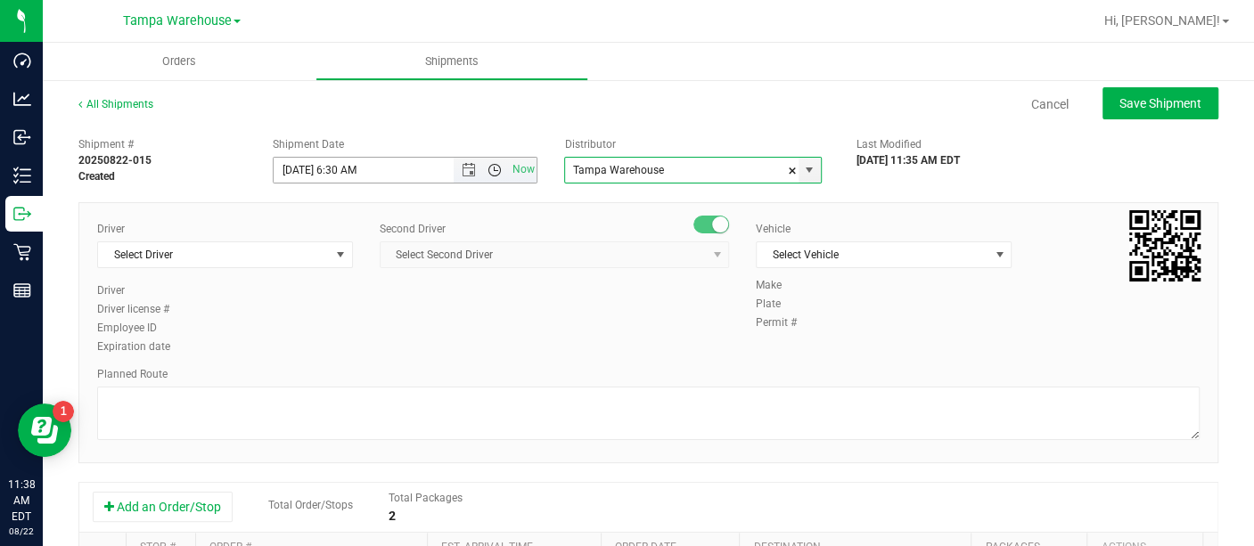
click at [496, 173] on span "Open the time view" at bounding box center [495, 170] width 14 height 14
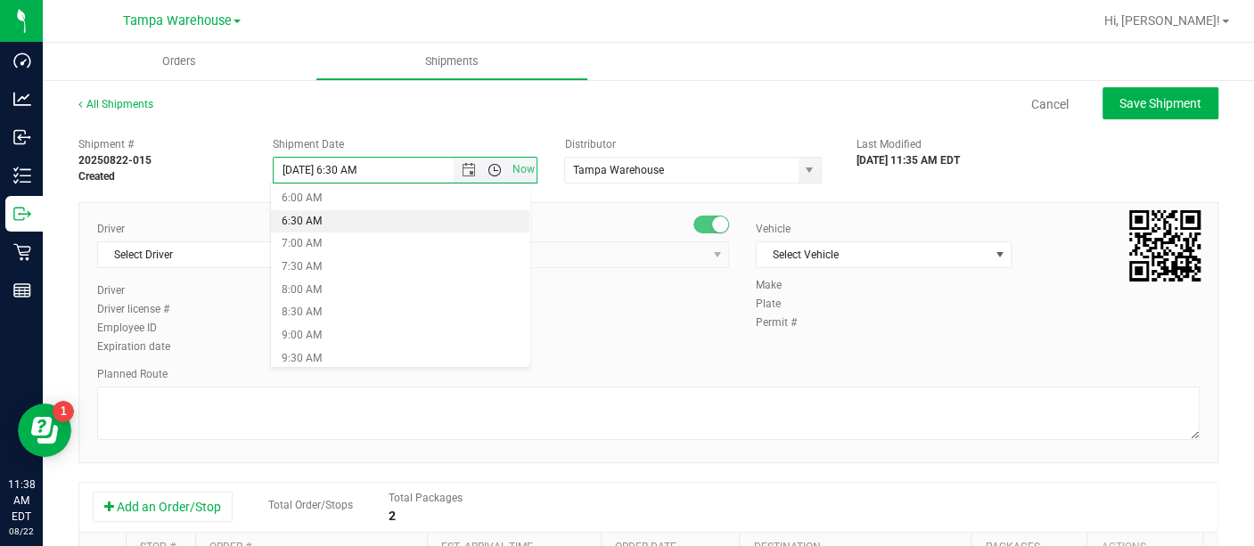
click at [496, 173] on span "Open the time view" at bounding box center [495, 170] width 14 height 14
click at [318, 214] on li "6:30 AM" at bounding box center [400, 221] width 258 height 23
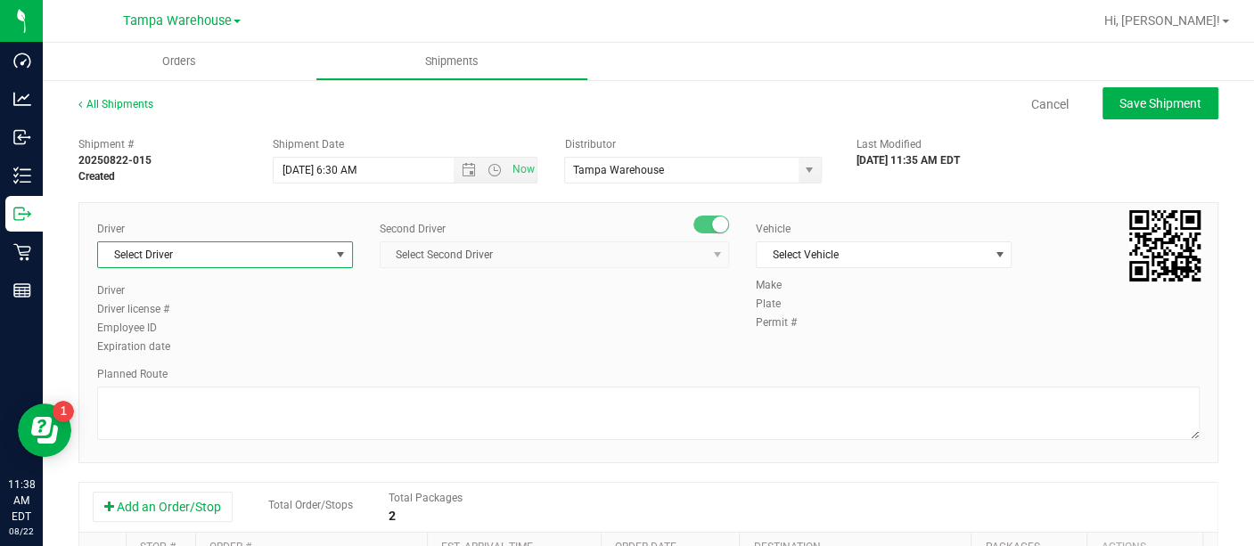
click at [342, 256] on span "select" at bounding box center [340, 255] width 14 height 14
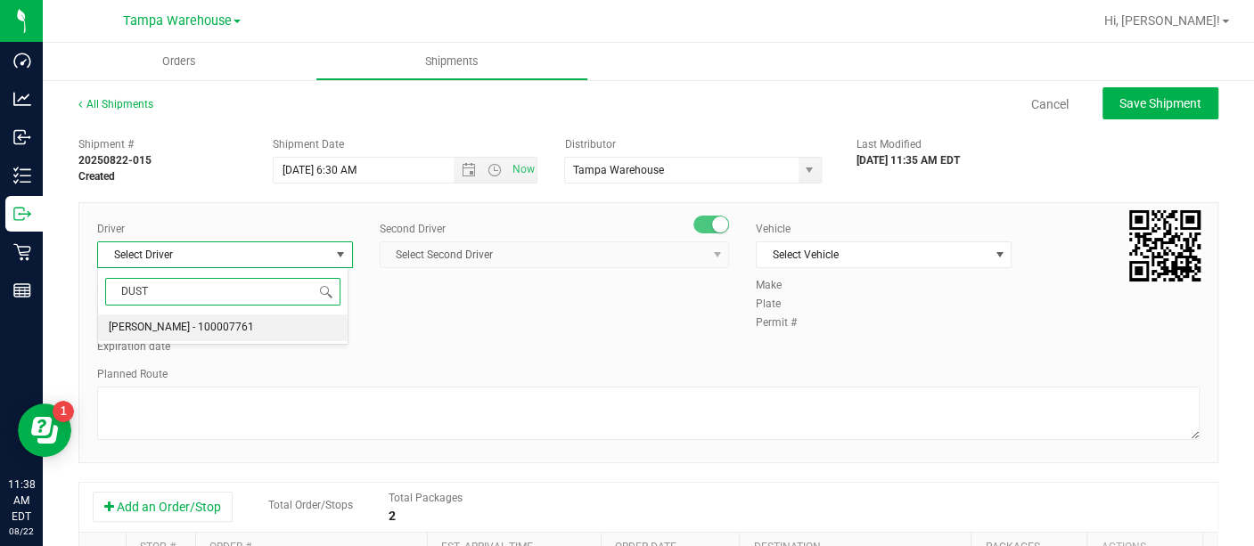
click at [219, 324] on span "[PERSON_NAME] - 100007761" at bounding box center [181, 327] width 145 height 23
type input "DUST"
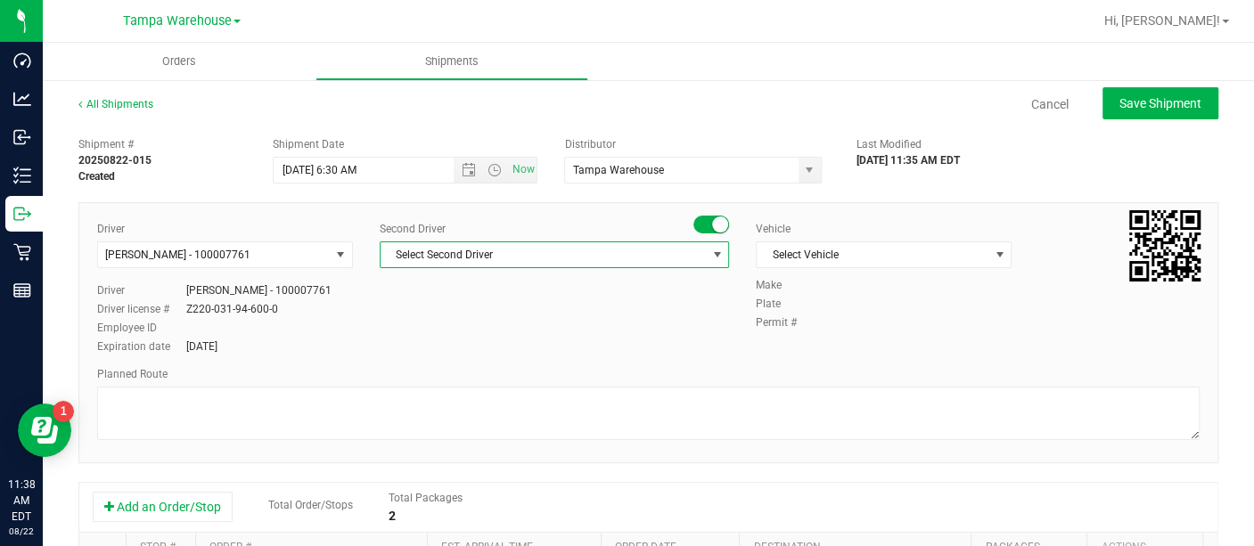
click at [473, 249] on span "Select Second Driver" at bounding box center [543, 254] width 325 height 25
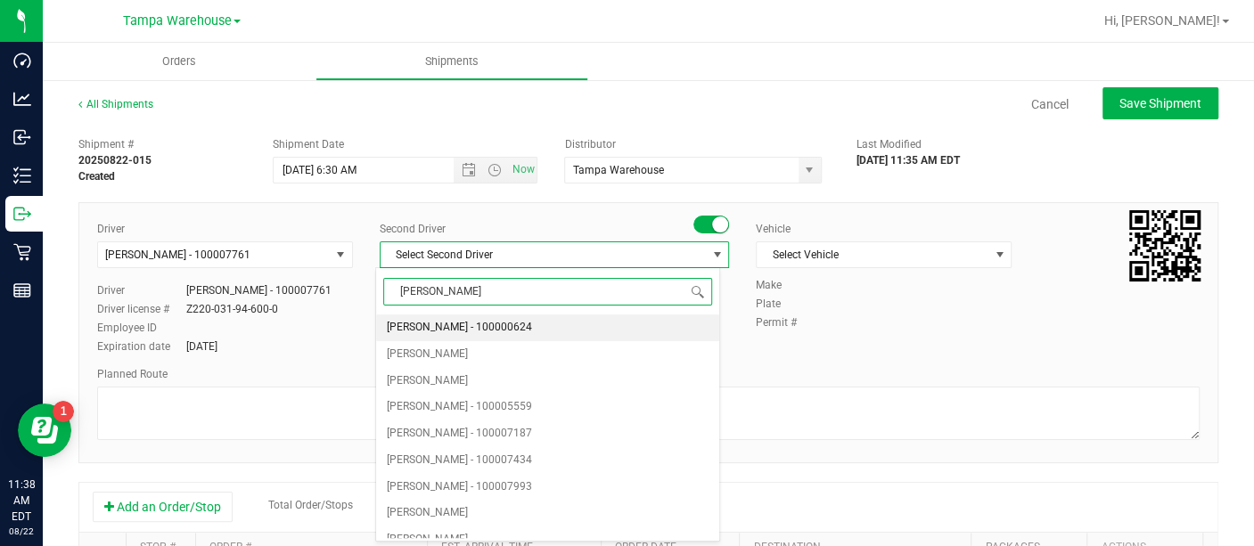
type input "DANN"
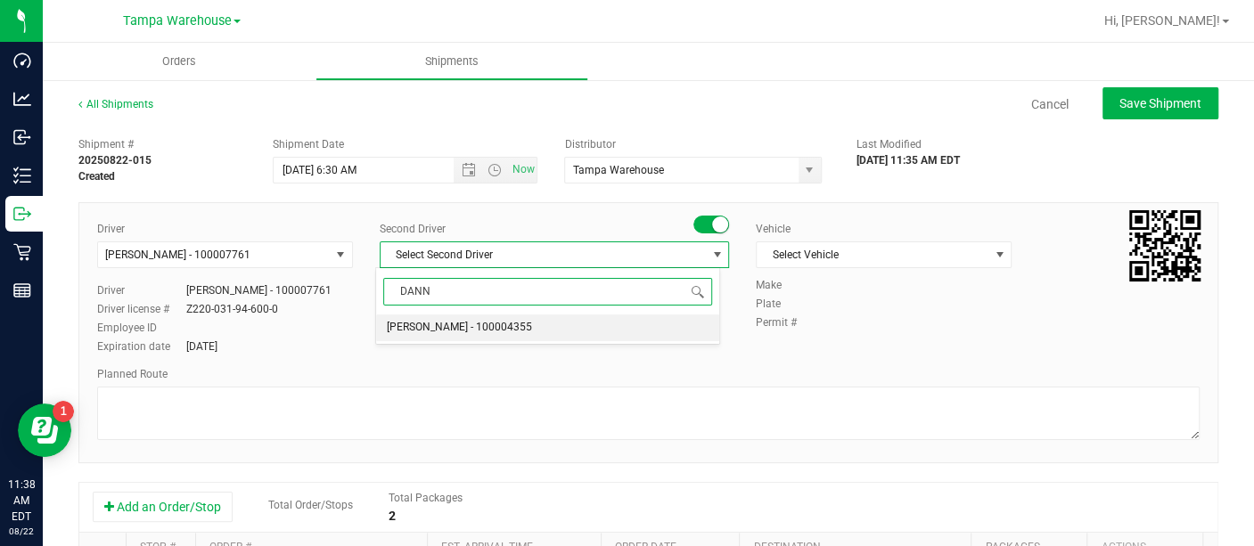
click at [452, 329] on span "[PERSON_NAME] - 100004355" at bounding box center [459, 327] width 145 height 23
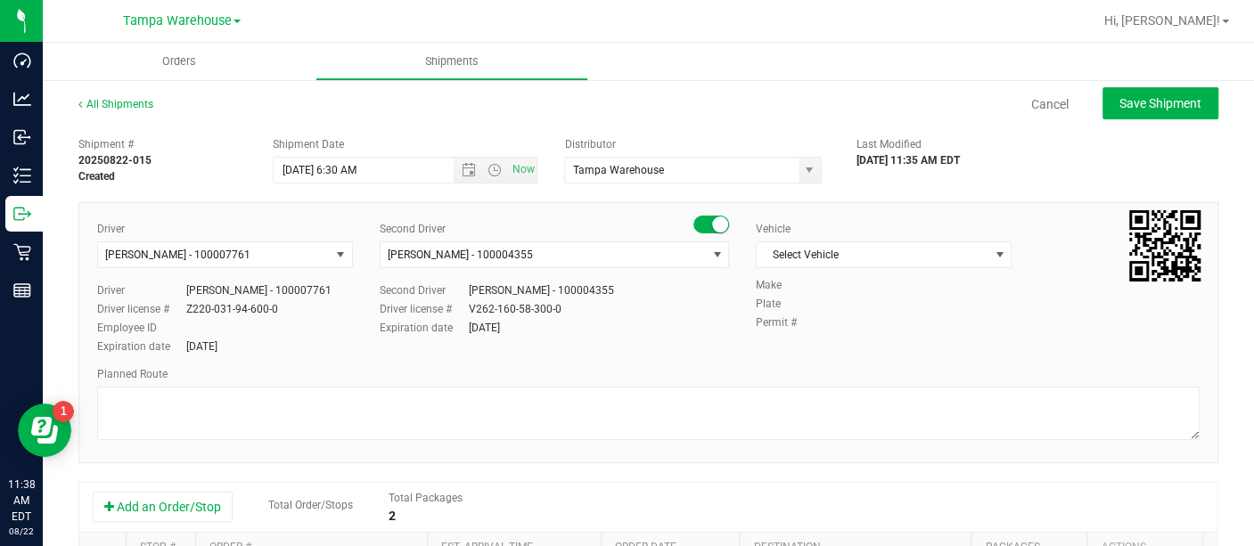
click at [804, 275] on div "Vehicle Select Vehicle Select Vehicle BT Vehicle FL-CHEROKEE-02 [GEOGRAPHIC_DAT…" at bounding box center [883, 249] width 283 height 56
click at [797, 256] on span "Select Vehicle" at bounding box center [873, 254] width 232 height 25
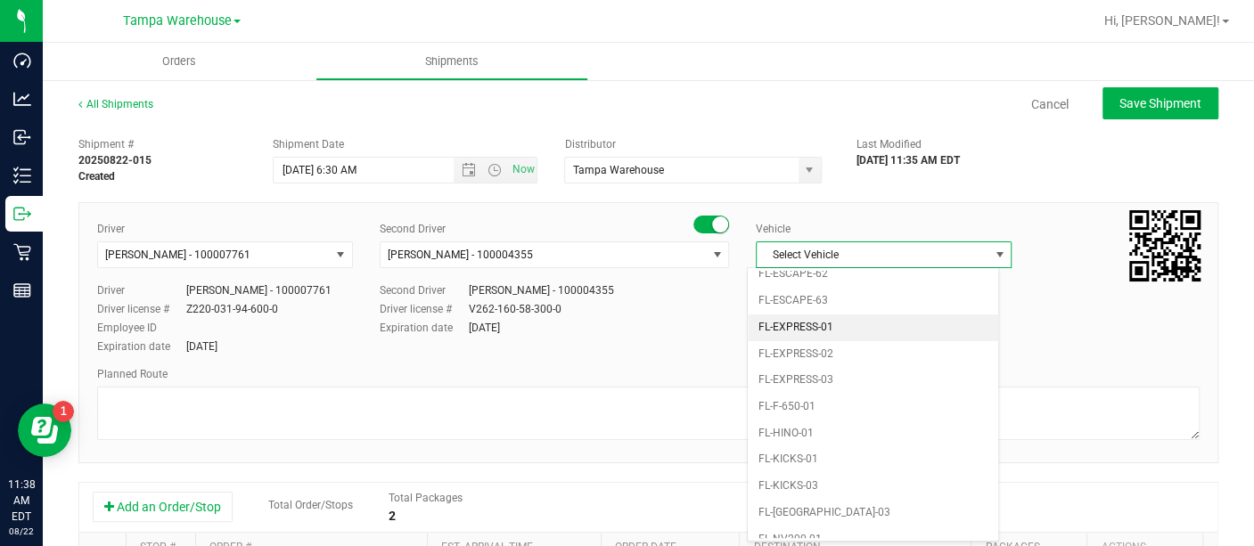
scroll to position [343, 0]
click at [812, 339] on li "FL-EXPRESS-01" at bounding box center [873, 338] width 250 height 27
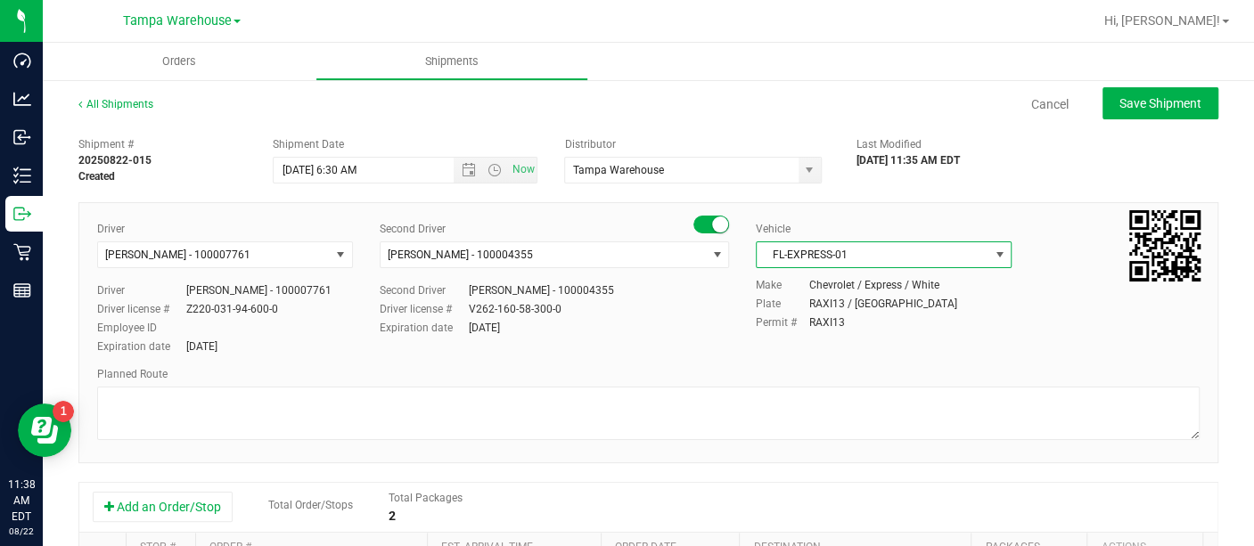
click at [629, 447] on div "Driver [PERSON_NAME] - 100007761 Select Driver [PERSON_NAME] - 100007761 Driver…" at bounding box center [648, 332] width 1140 height 261
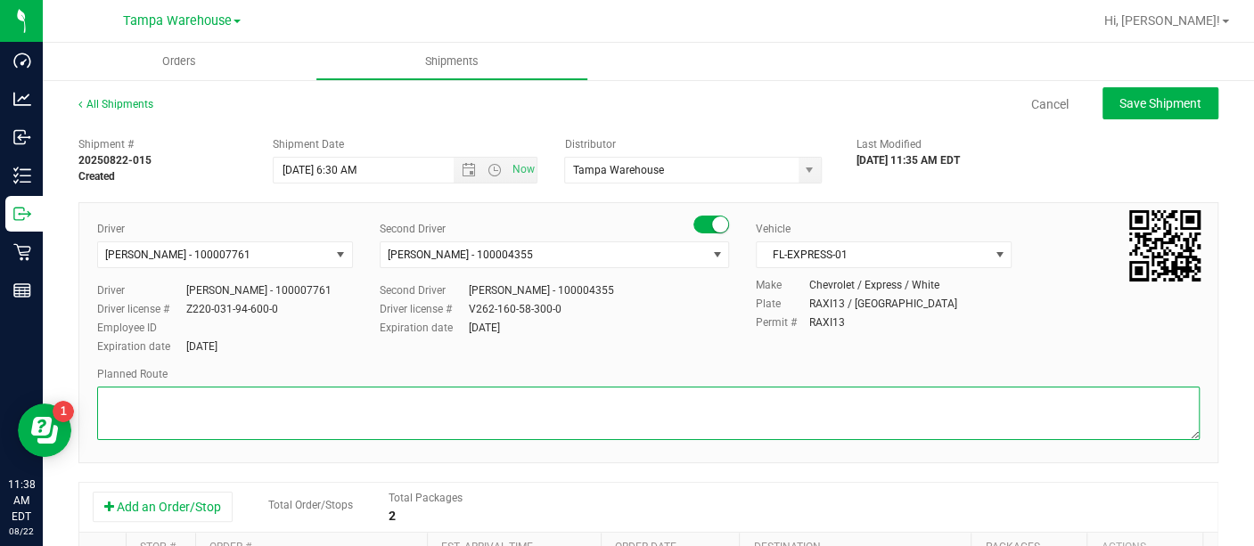
click at [619, 414] on textarea at bounding box center [648, 413] width 1103 height 53
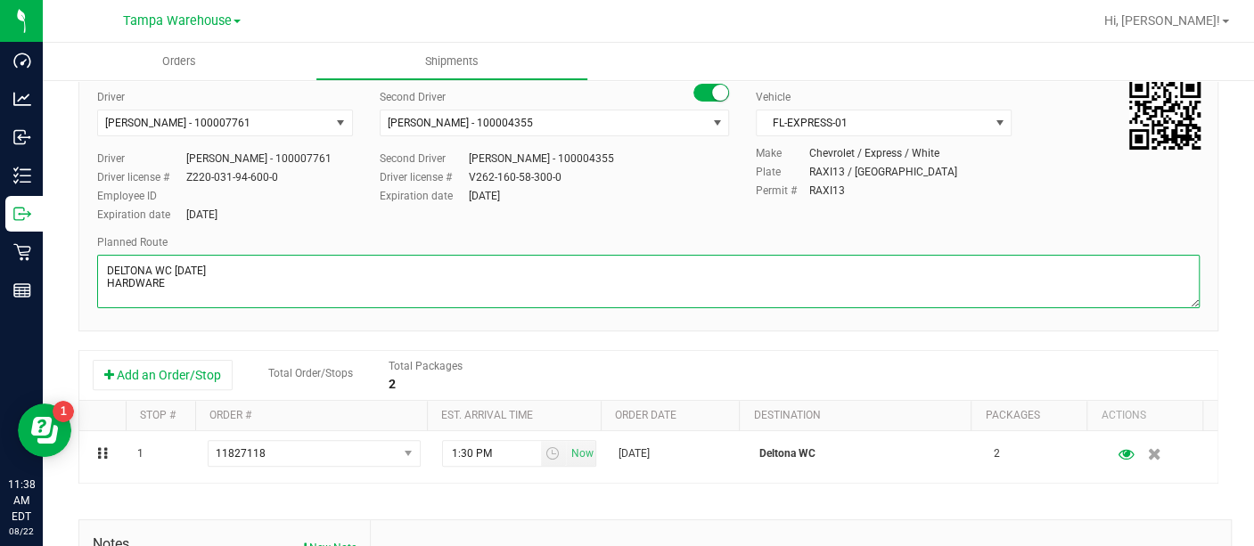
scroll to position [0, 0]
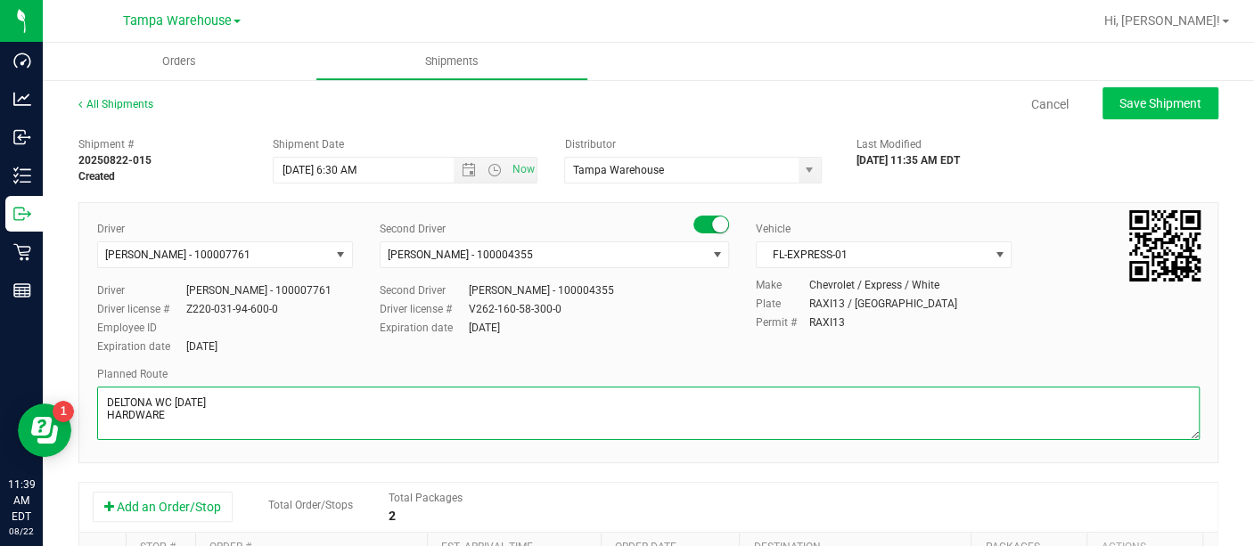
type textarea "DELTONA WC [DATE] HARDWARE"
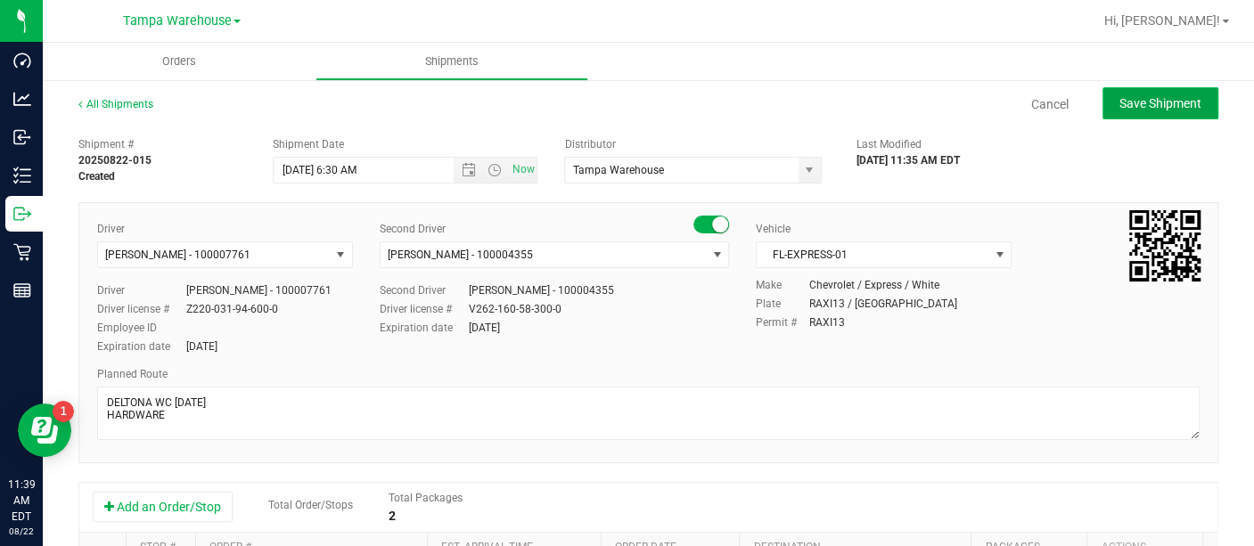
click at [1119, 110] on span "Save Shipment" at bounding box center [1160, 103] width 82 height 14
type input "[DATE] 10:30 AM"
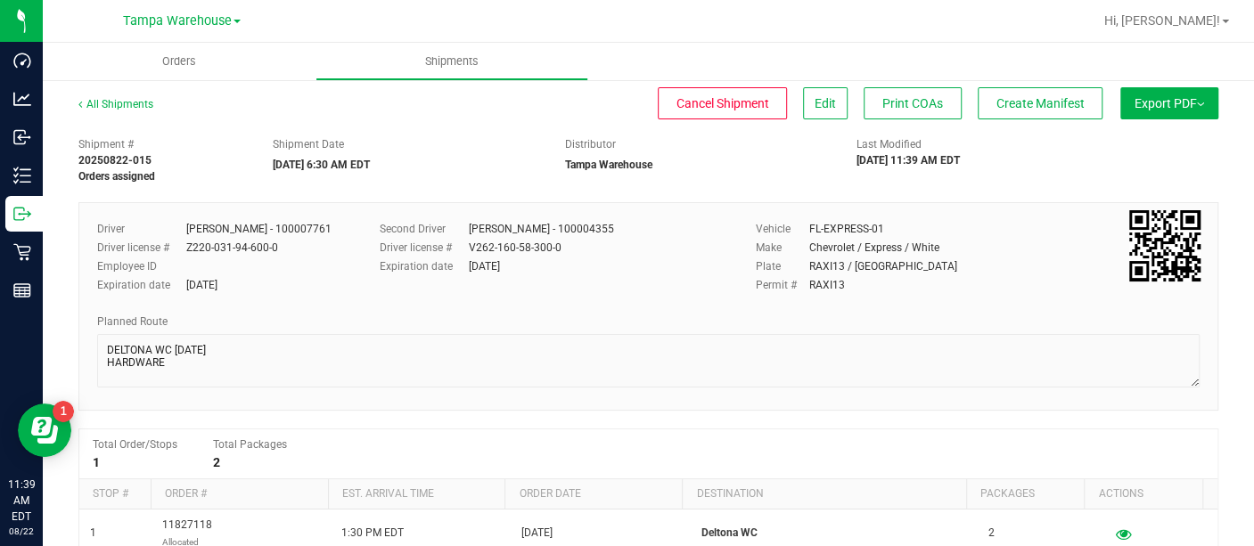
click at [1122, 99] on button "Export PDF" at bounding box center [1169, 103] width 98 height 32
click at [1109, 167] on span "Manifest by Lot" at bounding box center [1124, 169] width 74 height 12
click at [1030, 113] on button "Create Manifest" at bounding box center [1040, 103] width 125 height 32
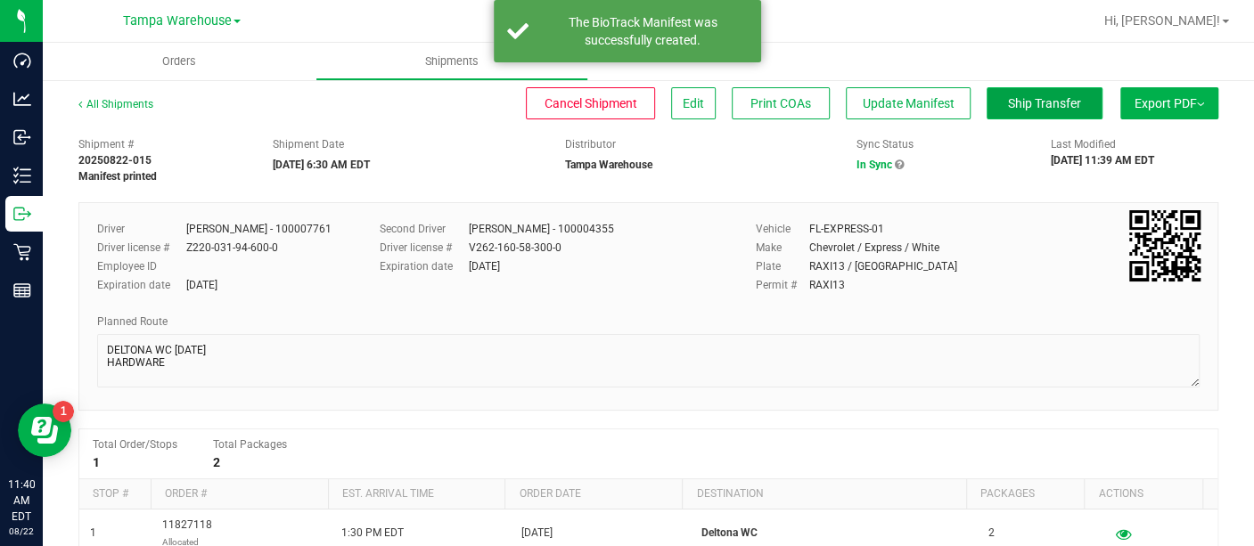
click at [1028, 100] on span "Ship Transfer" at bounding box center [1044, 103] width 73 height 14
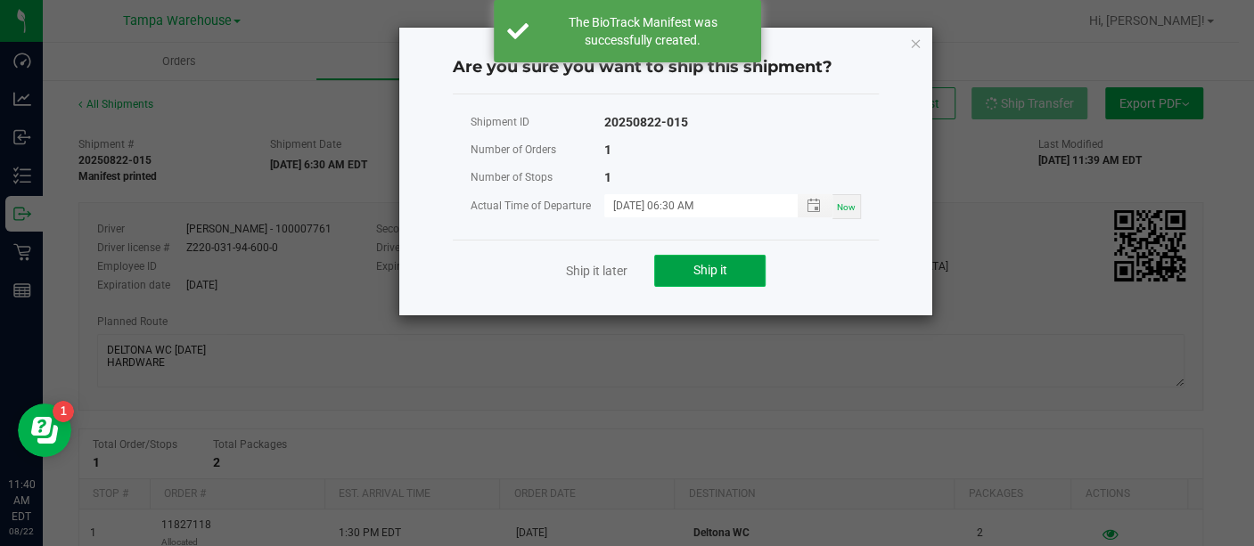
click at [746, 265] on button "Ship it" at bounding box center [709, 271] width 111 height 32
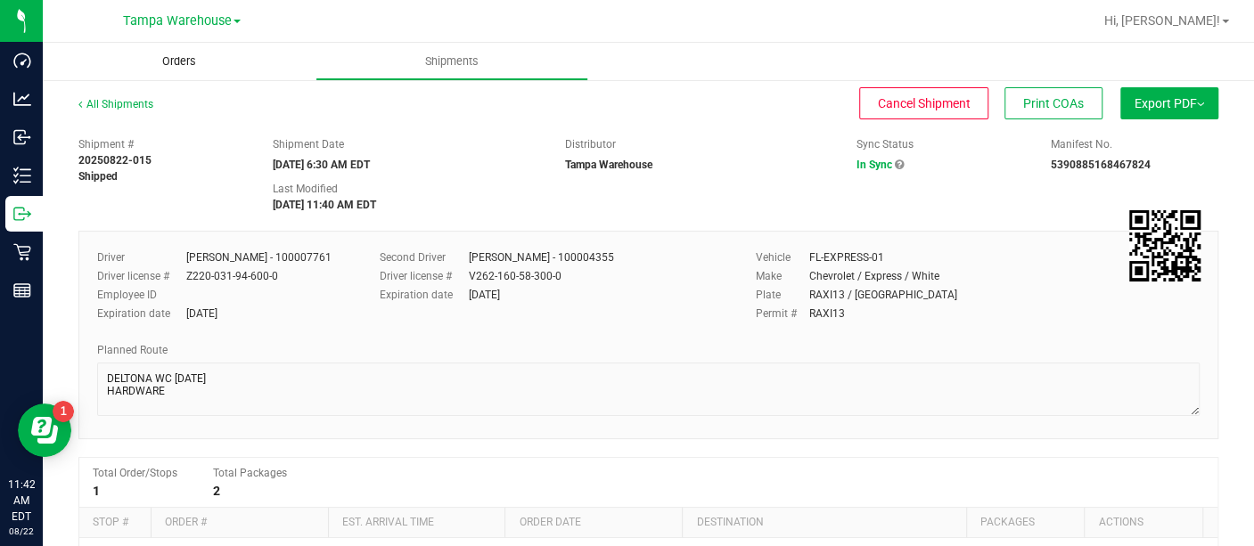
click at [178, 61] on span "Orders" at bounding box center [179, 61] width 82 height 16
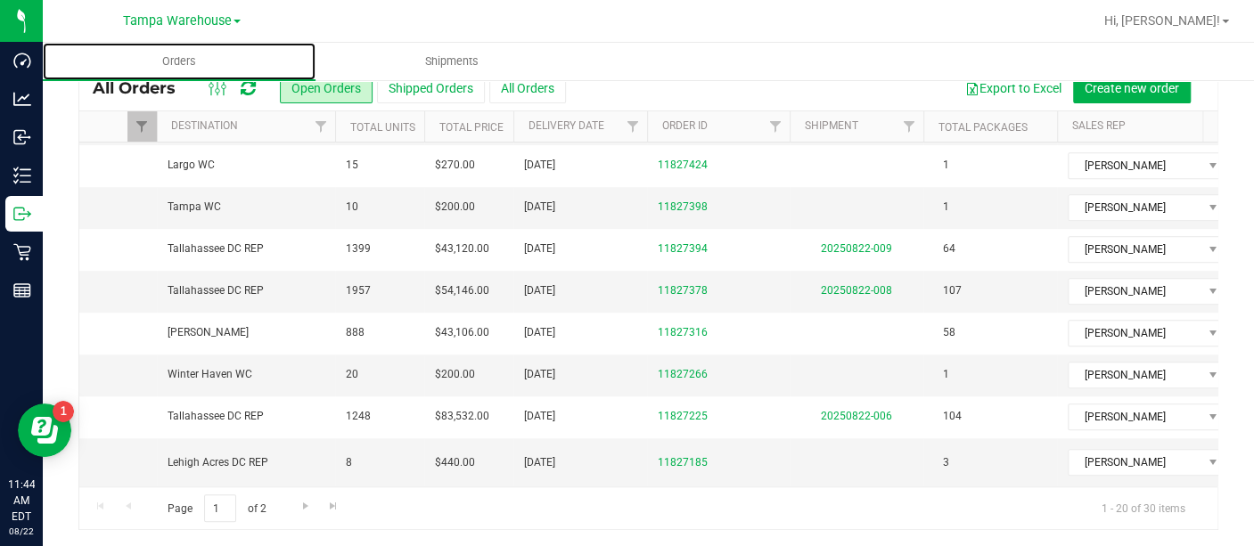
scroll to position [0, 144]
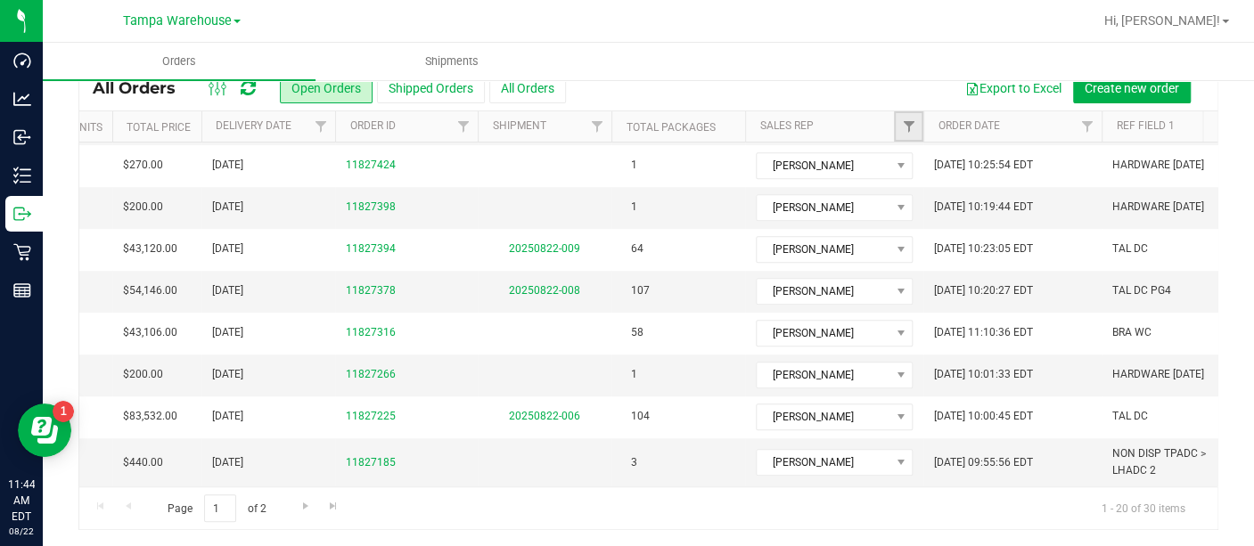
click at [912, 116] on link "Filter" at bounding box center [908, 126] width 29 height 30
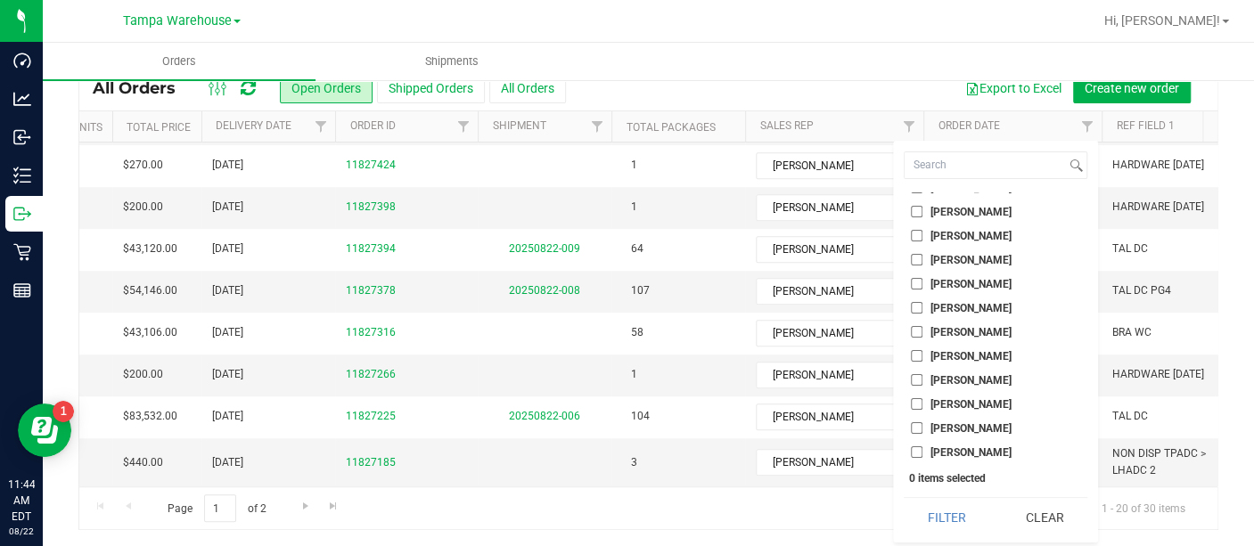
click at [914, 381] on input "[PERSON_NAME]" at bounding box center [917, 380] width 12 height 12
checkbox input "true"
click at [973, 511] on button "Filter" at bounding box center [947, 517] width 86 height 39
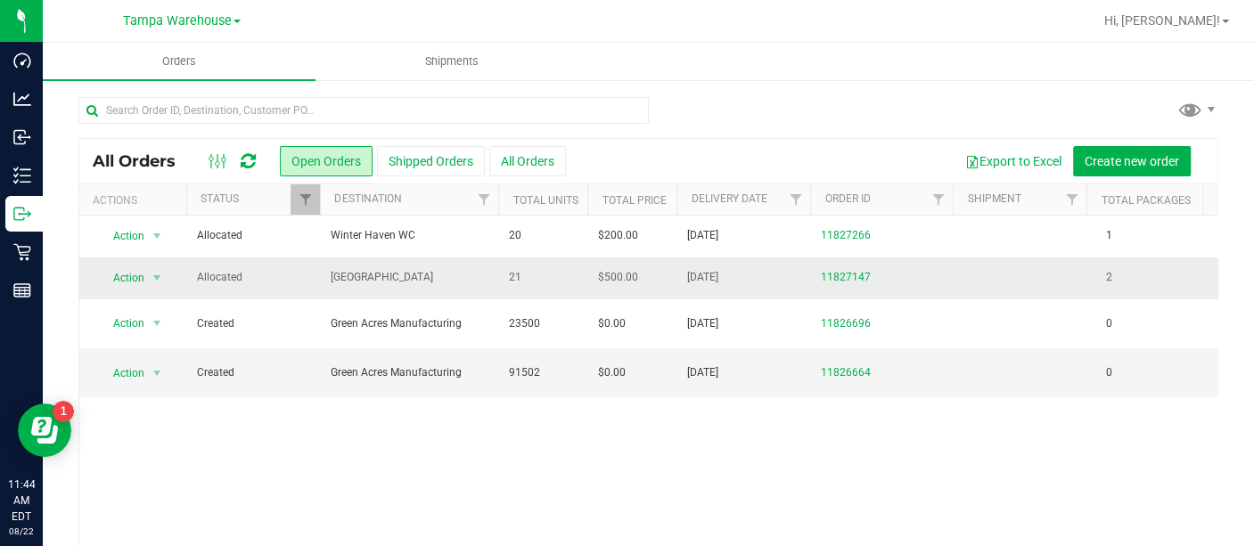
click at [454, 269] on span "[GEOGRAPHIC_DATA]" at bounding box center [409, 277] width 157 height 17
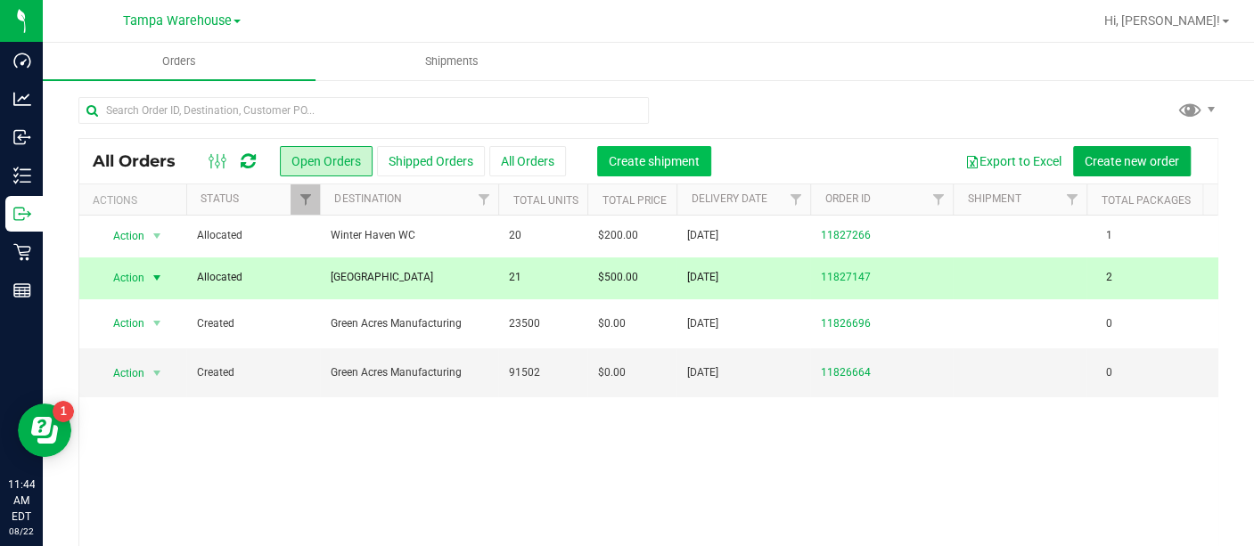
click at [646, 167] on span "Create shipment" at bounding box center [654, 161] width 91 height 14
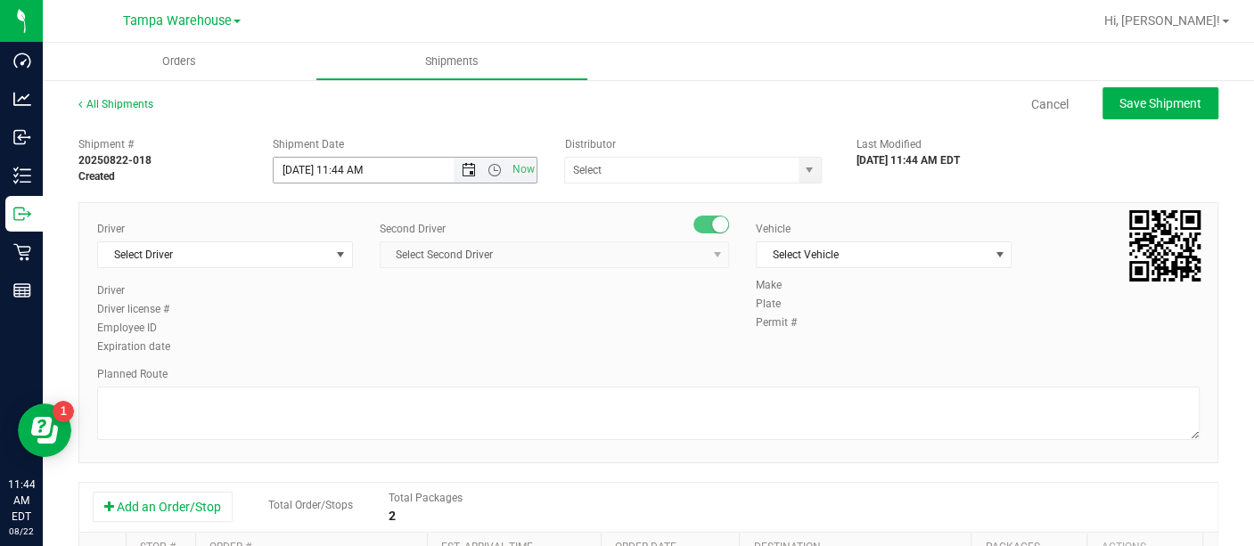
click at [465, 167] on span "Open the date view" at bounding box center [469, 170] width 14 height 14
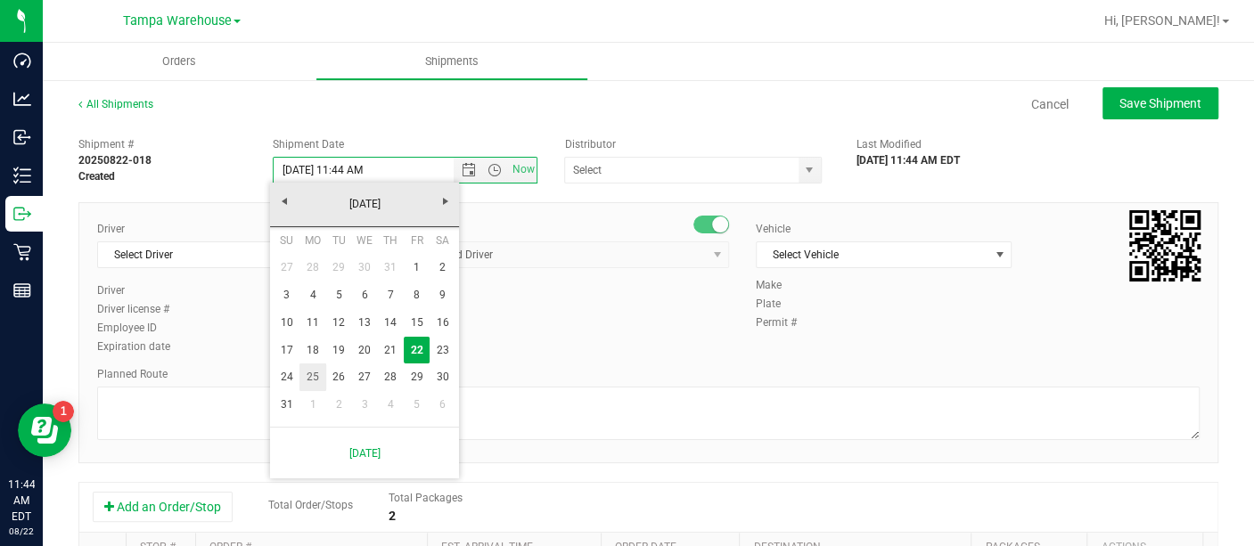
click at [310, 370] on link "25" at bounding box center [312, 378] width 26 height 28
type input "[DATE] 11:44 AM"
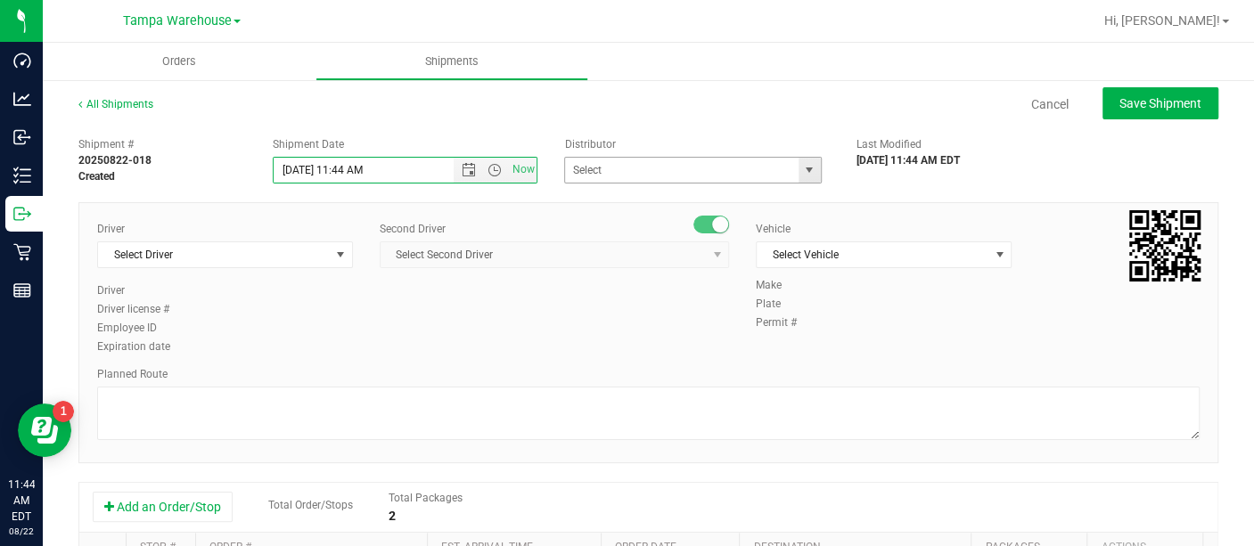
click at [802, 176] on span "select" at bounding box center [809, 170] width 14 height 14
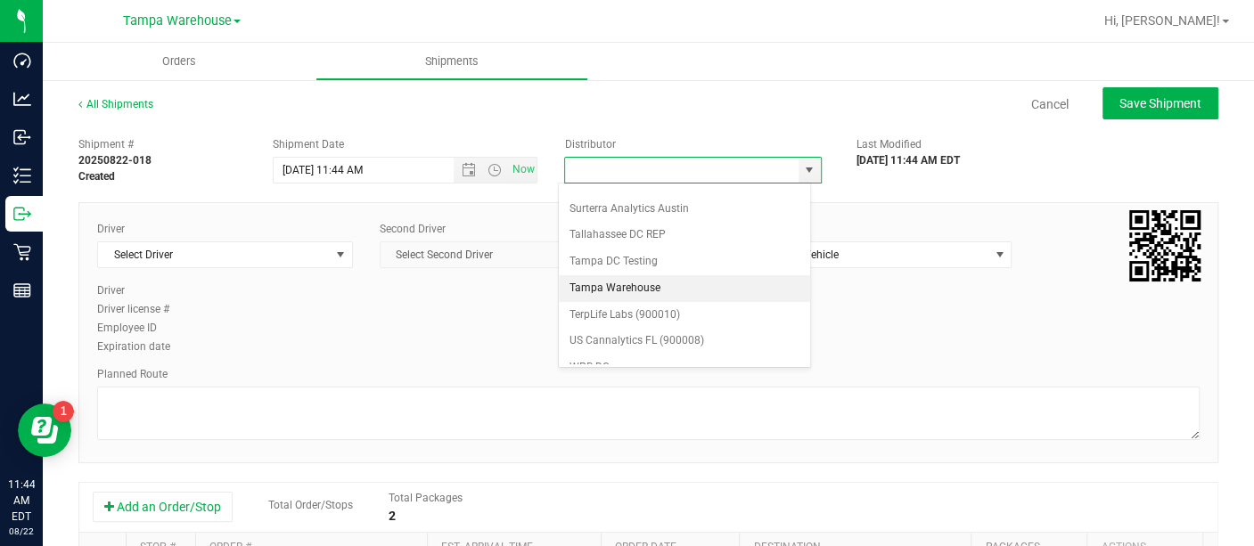
click at [635, 275] on li "Tampa Warehouse" at bounding box center [684, 288] width 251 height 27
type input "Tampa Warehouse"
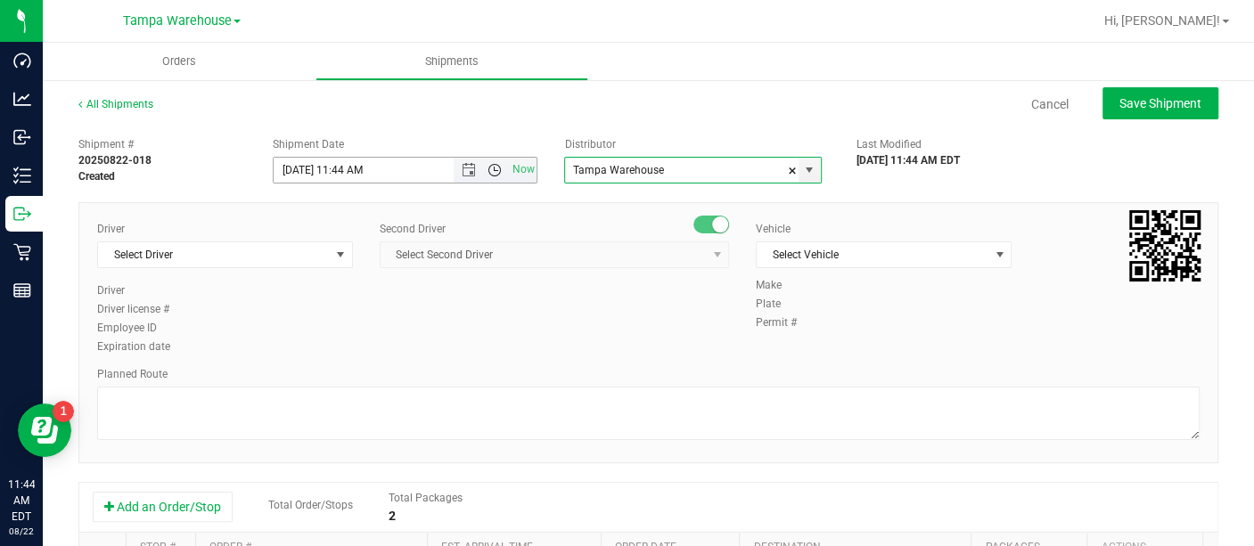
click at [488, 169] on span "Open the time view" at bounding box center [495, 170] width 14 height 14
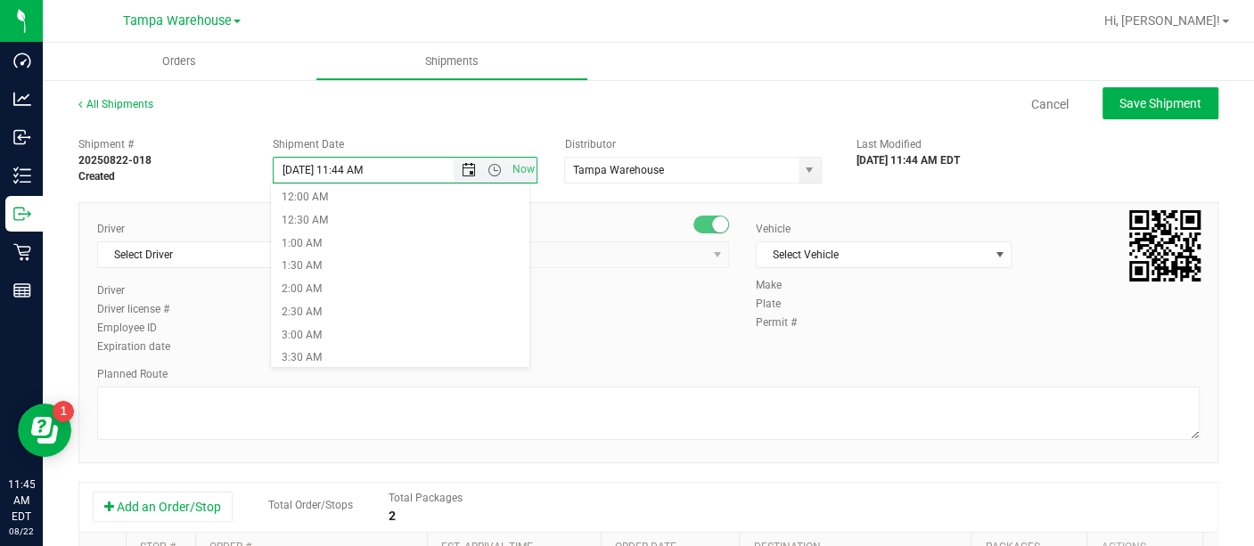
click at [463, 169] on span "Open the date view" at bounding box center [469, 170] width 14 height 14
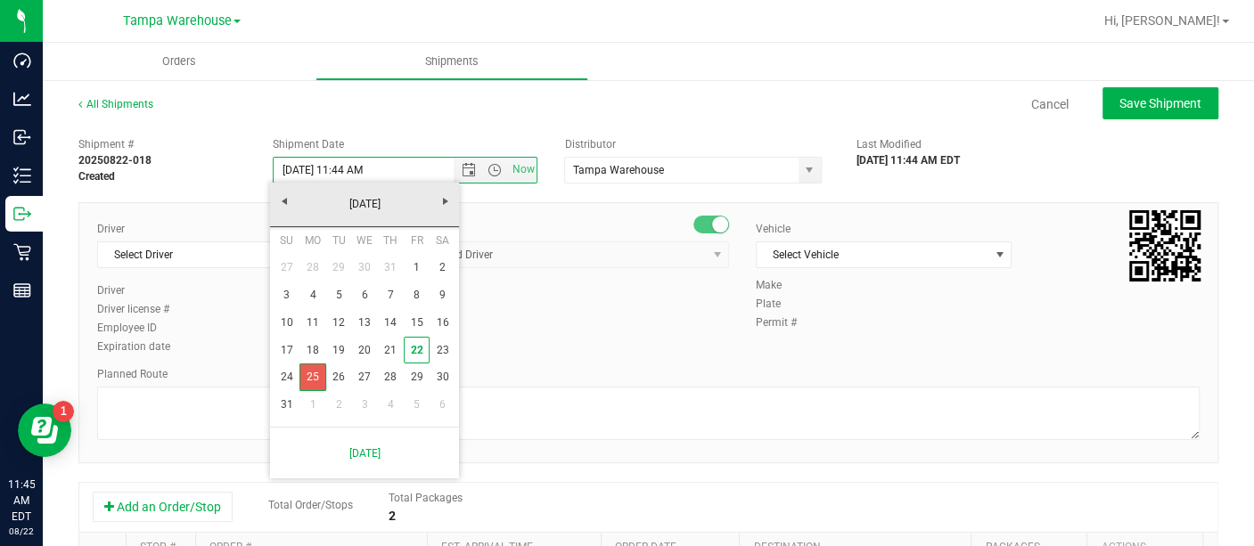
click at [315, 374] on link "25" at bounding box center [312, 378] width 26 height 28
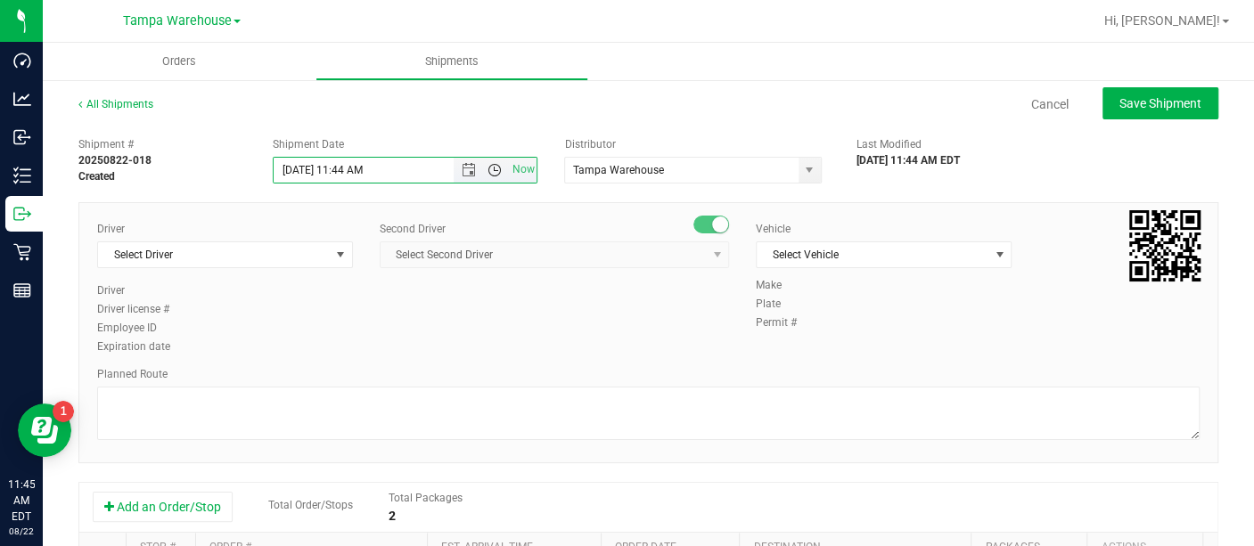
click at [491, 167] on span "Open the time view" at bounding box center [495, 170] width 14 height 14
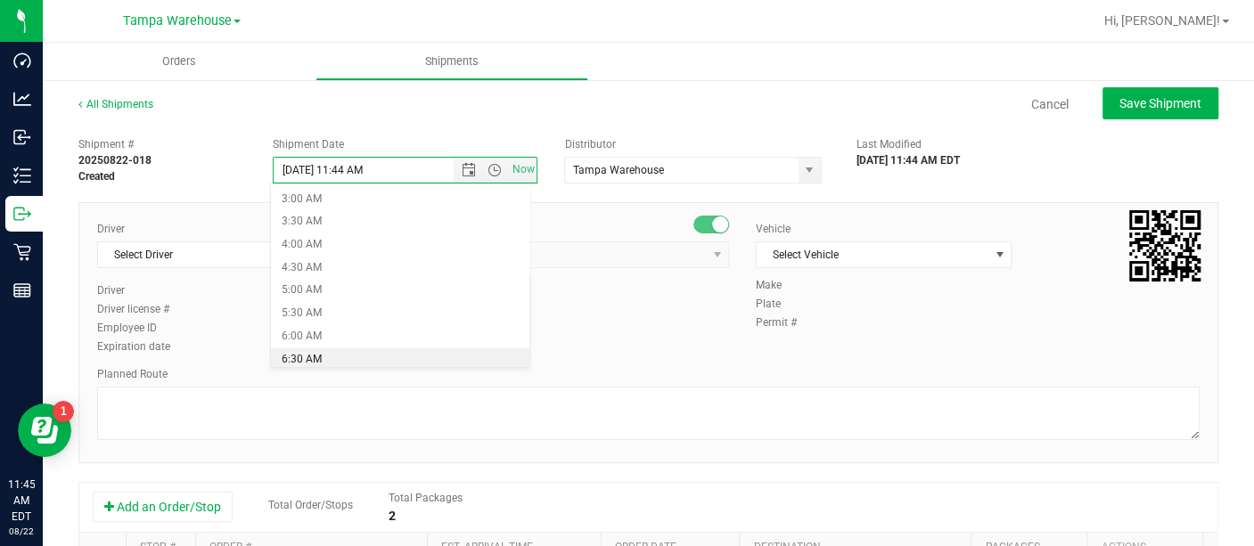
click at [318, 349] on li "6:30 AM" at bounding box center [400, 360] width 258 height 23
type input "[DATE] 6:30 AM"
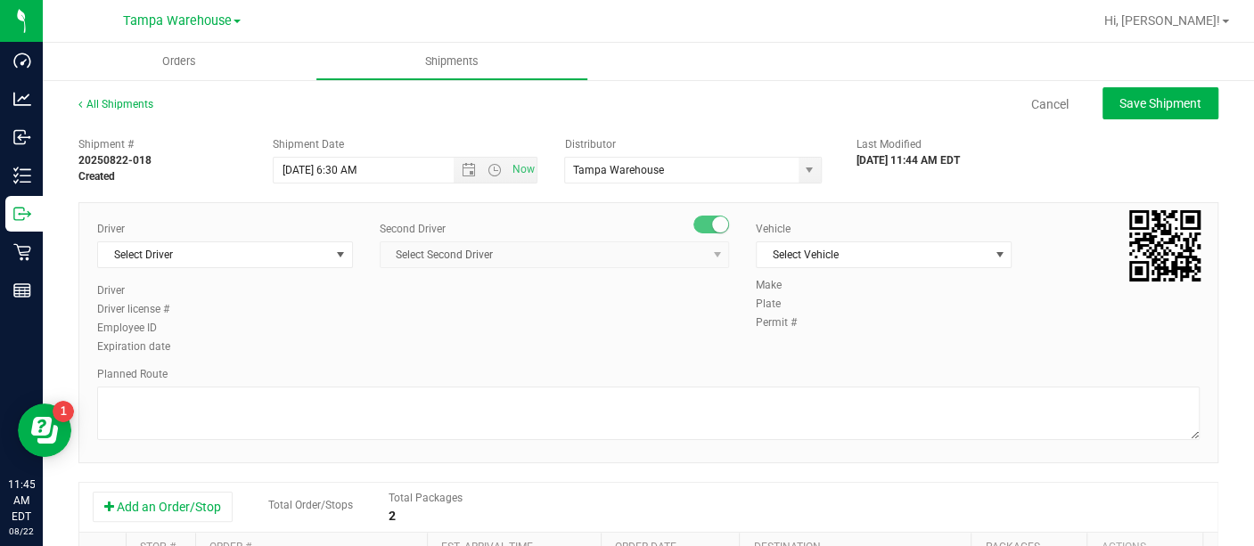
click at [570, 286] on div "Driver Select Driver Select Driver [PERSON_NAME] - 100006559 [PERSON_NAME] - 10…" at bounding box center [648, 289] width 1129 height 136
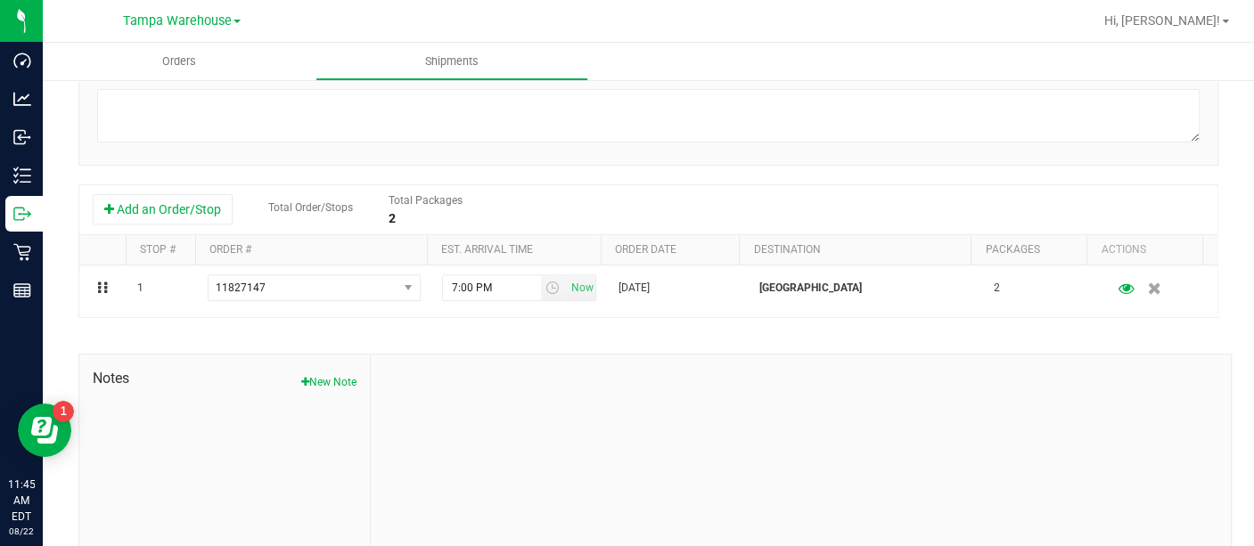
scroll to position [299, 0]
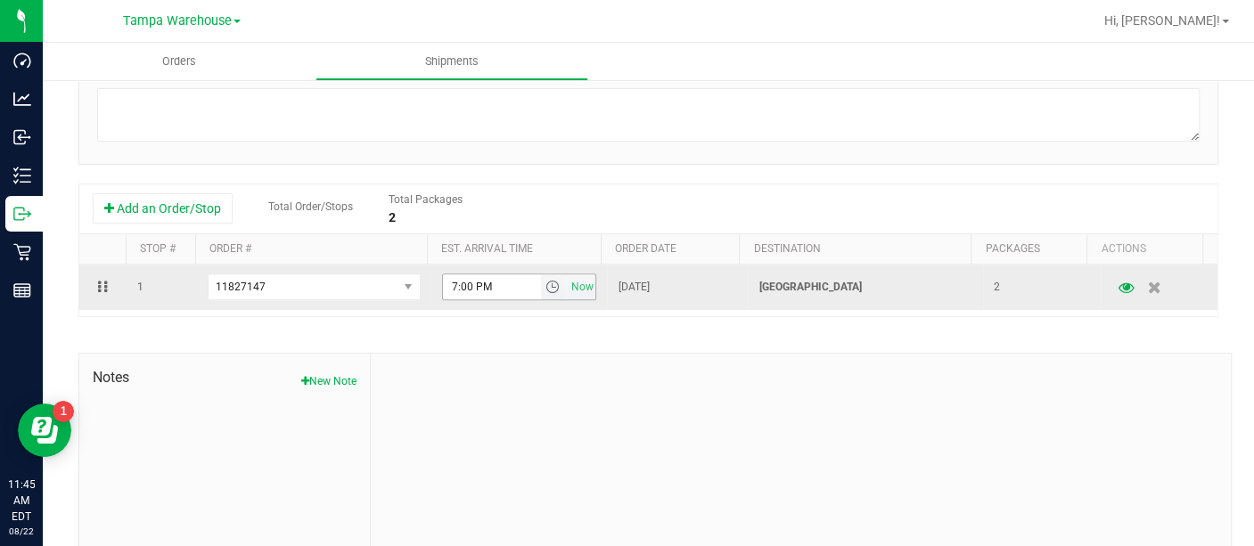
click at [545, 286] on span "select" at bounding box center [552, 287] width 14 height 14
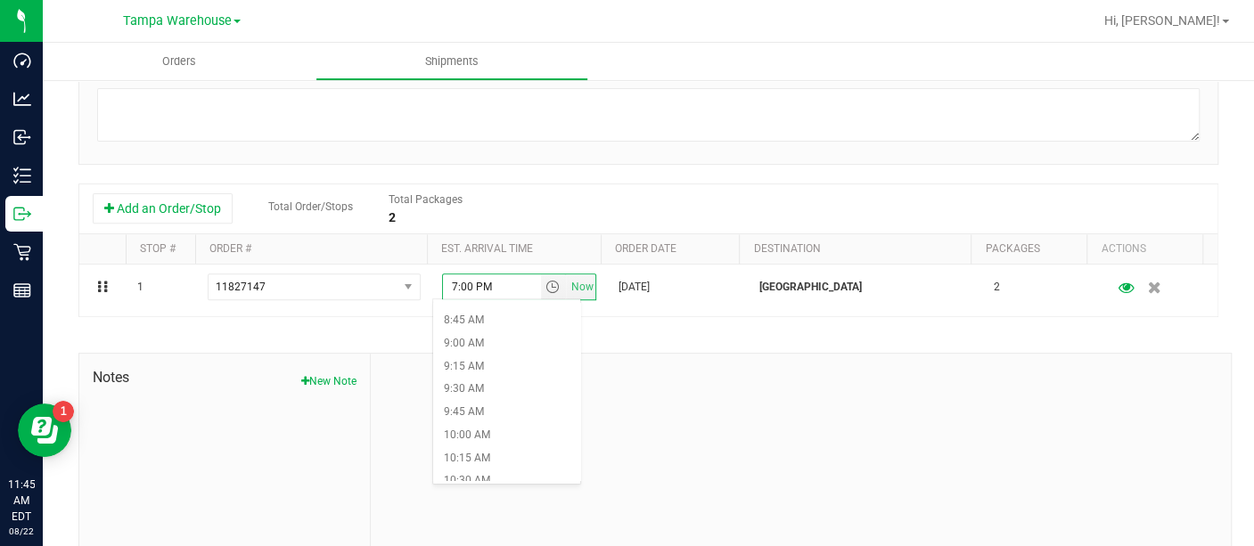
scroll to position [796, 0]
click at [480, 434] on li "10:00 AM" at bounding box center [506, 434] width 147 height 23
click at [570, 431] on div at bounding box center [801, 473] width 860 height 239
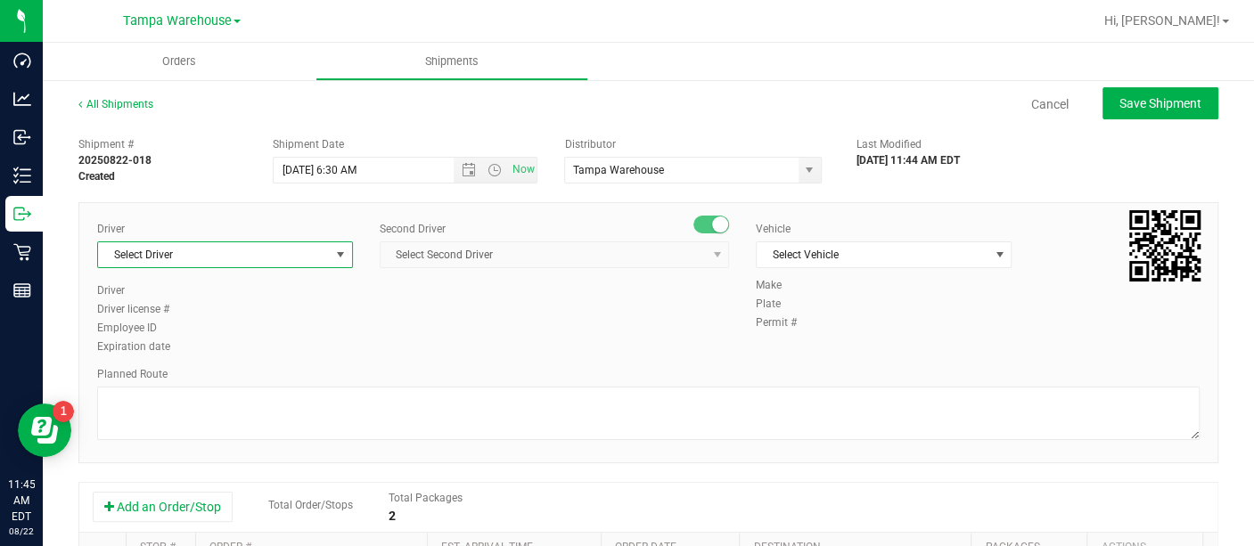
click at [341, 253] on span "select" at bounding box center [340, 255] width 14 height 14
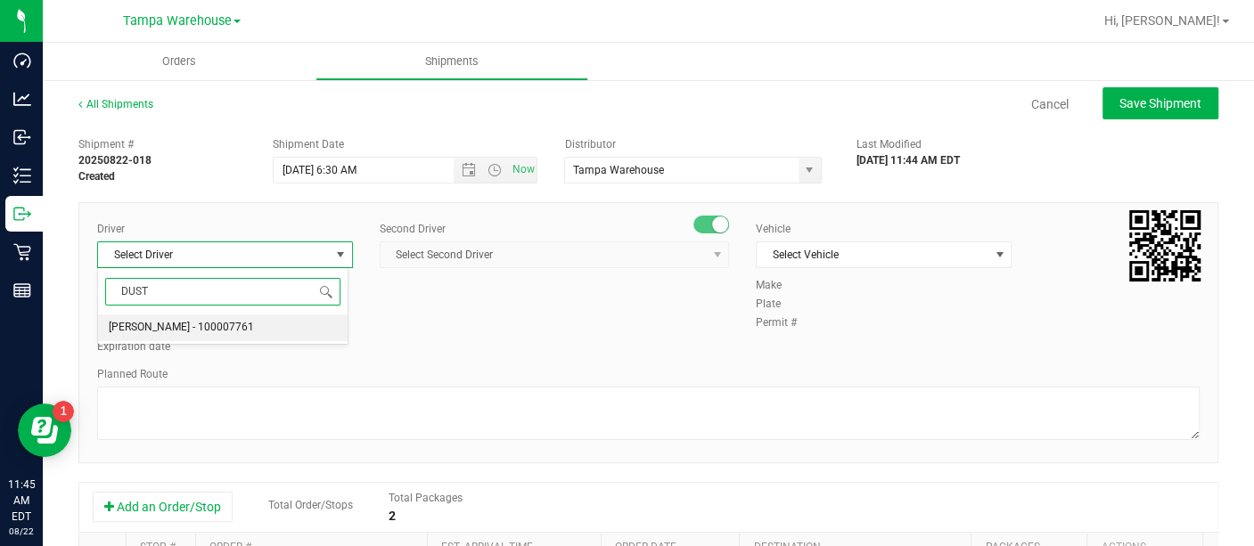
click at [222, 320] on span "[PERSON_NAME] - 100007761" at bounding box center [181, 327] width 145 height 23
type input "DUST"
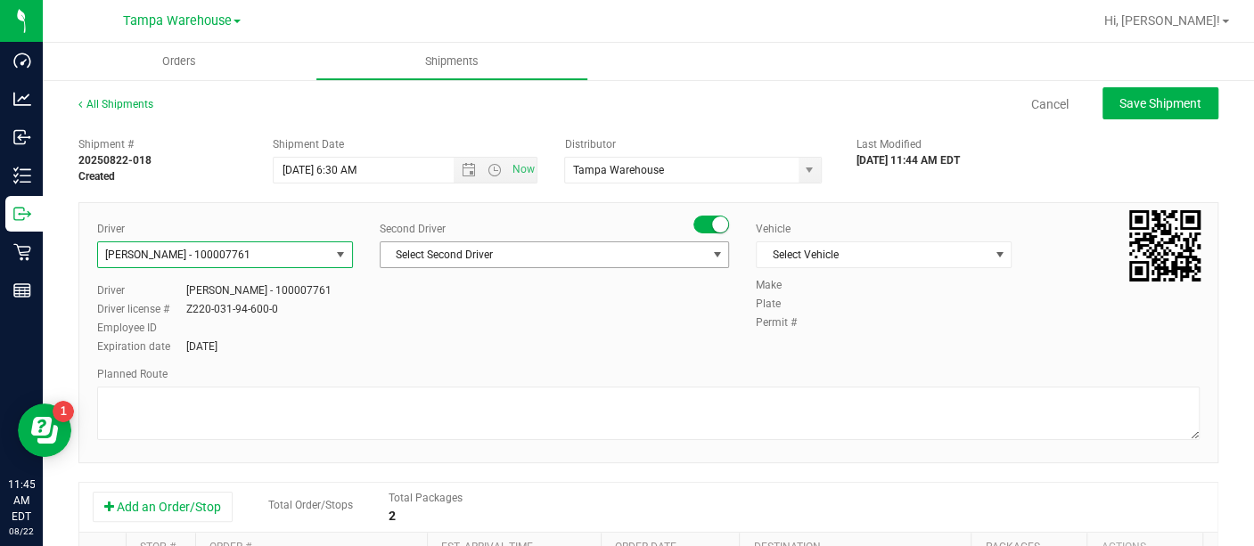
click at [453, 256] on span "Select Second Driver" at bounding box center [543, 254] width 325 height 25
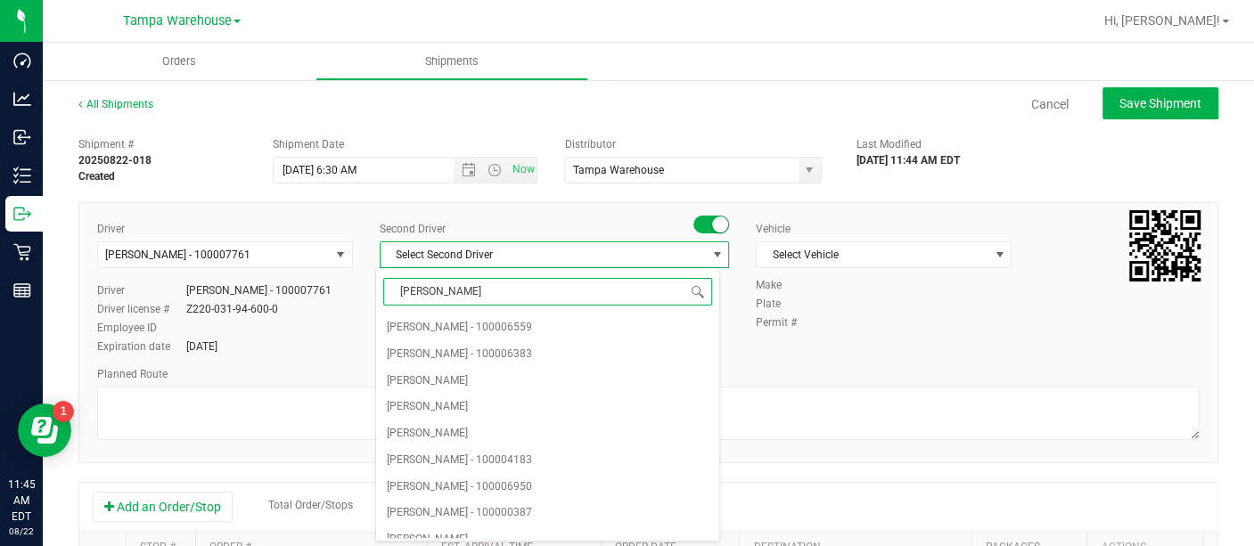
type input "DANN"
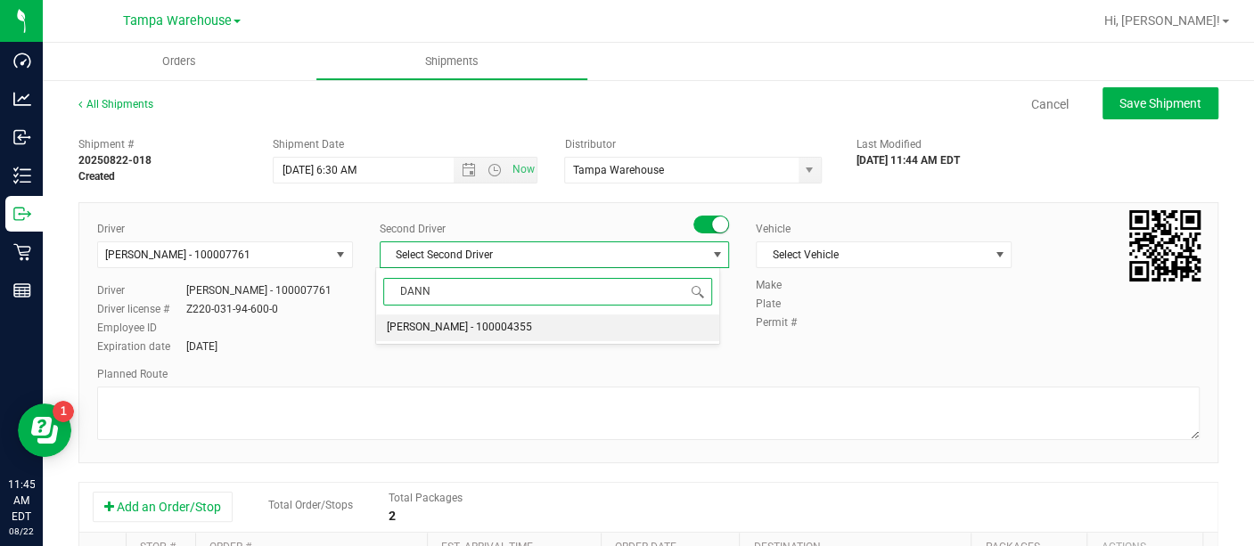
click at [447, 324] on span "[PERSON_NAME] - 100004355" at bounding box center [459, 327] width 145 height 23
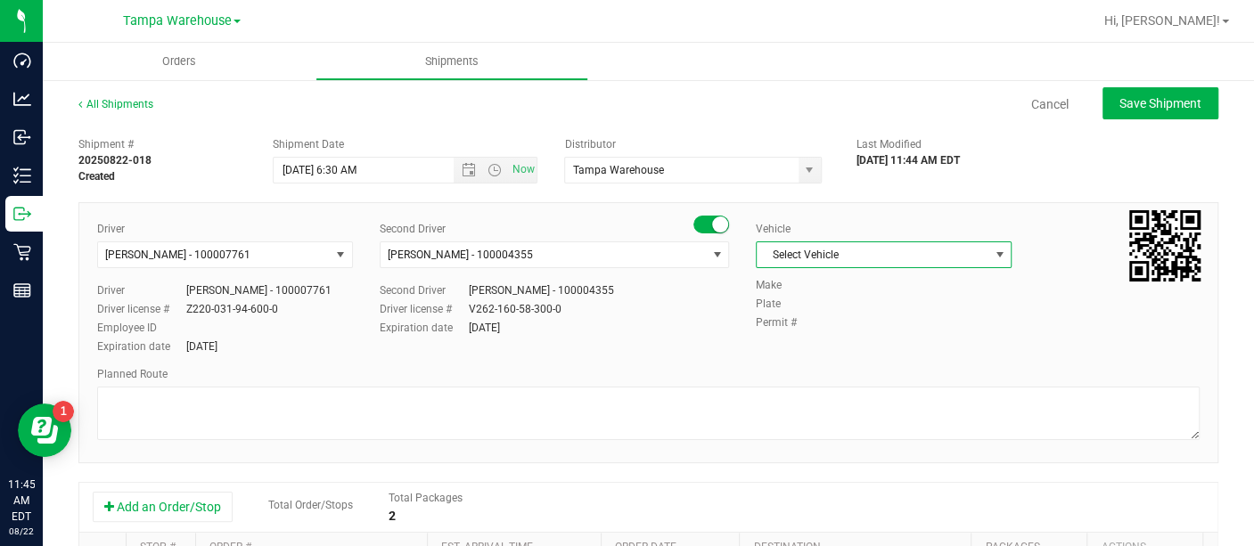
click at [805, 256] on span "Select Vehicle" at bounding box center [873, 254] width 232 height 25
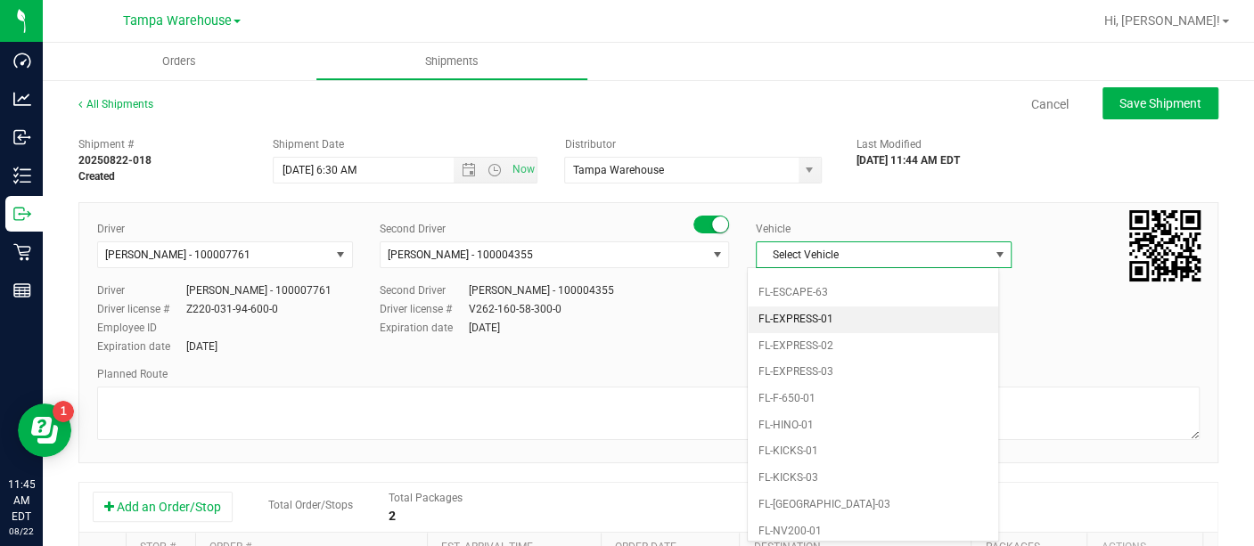
scroll to position [336, 0]
click at [821, 336] on li "FL-EXPRESS-01" at bounding box center [873, 345] width 250 height 27
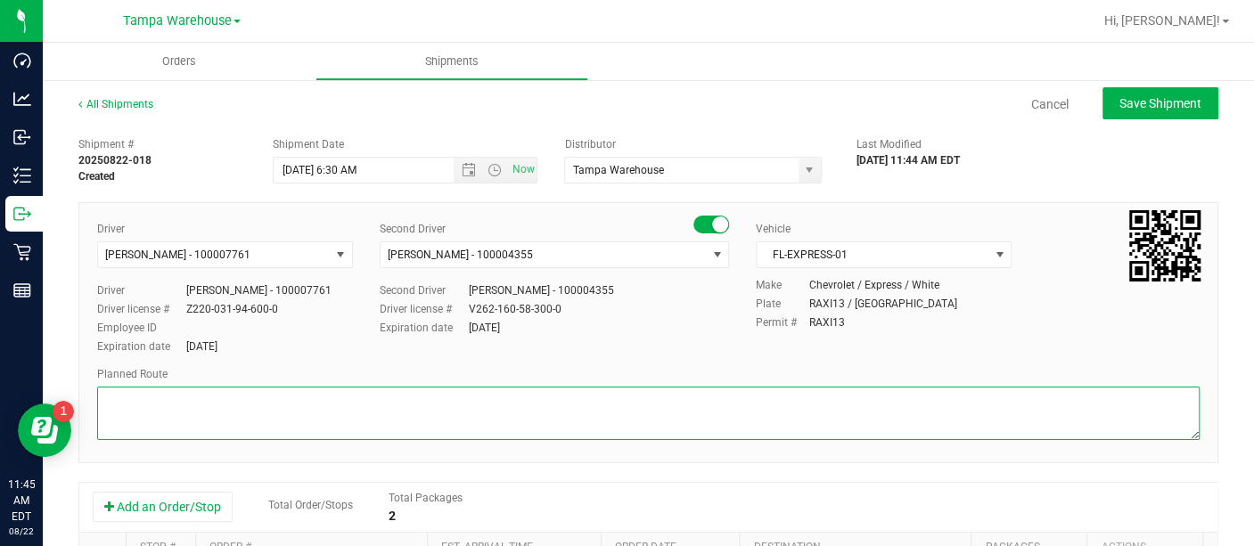
click at [677, 418] on textarea at bounding box center [648, 413] width 1103 height 53
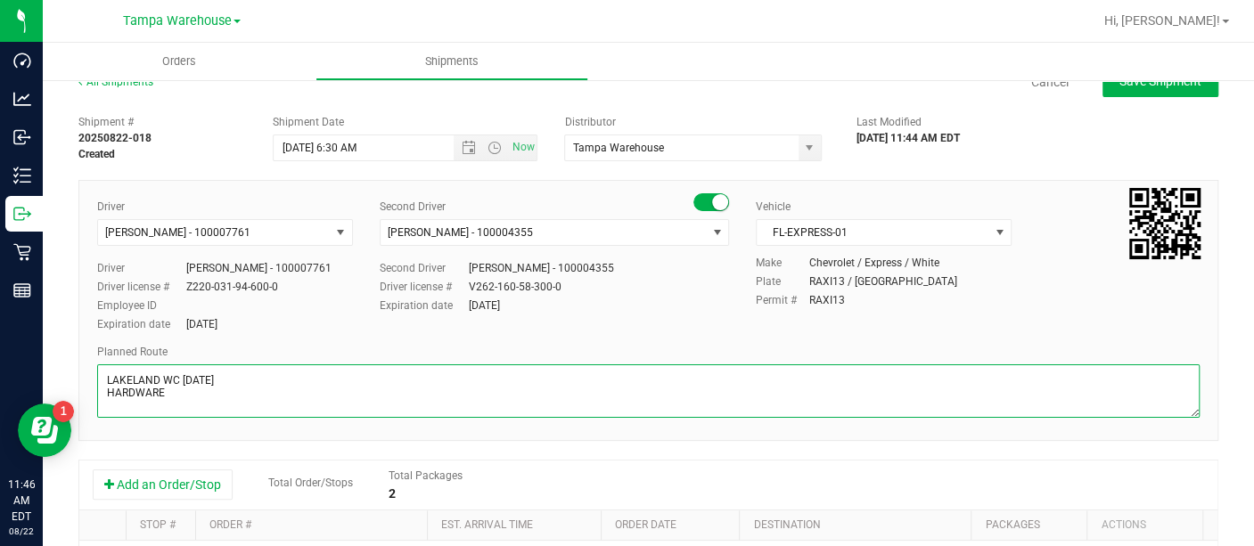
scroll to position [0, 0]
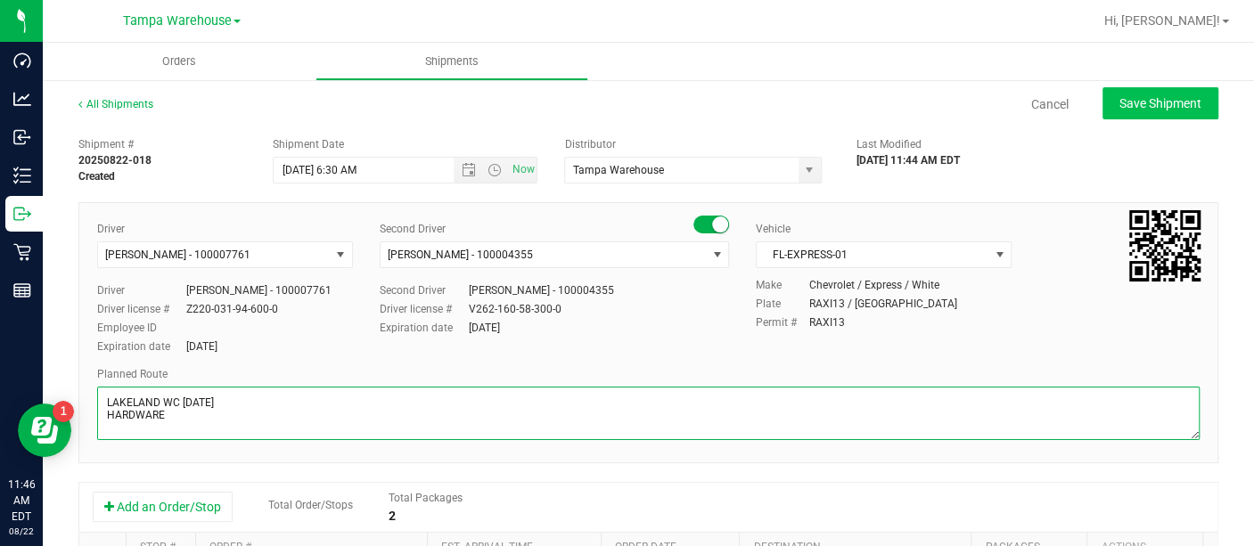
type textarea "LAKELAND WC [DATE] HARDWARE"
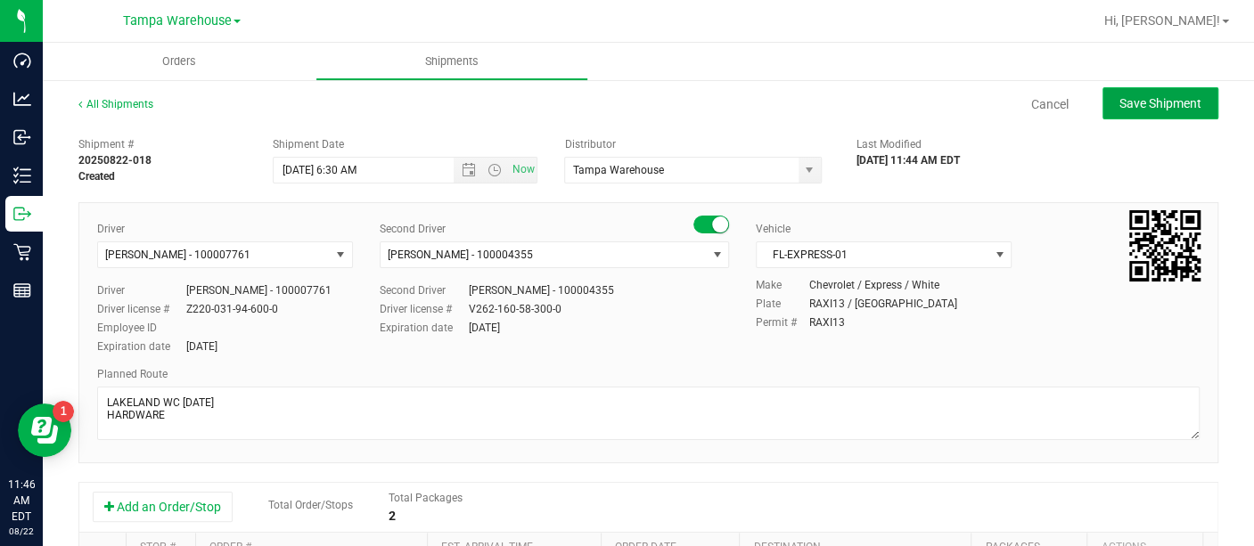
click at [1125, 111] on button "Save Shipment" at bounding box center [1161, 103] width 116 height 32
type input "[DATE] 10:30 AM"
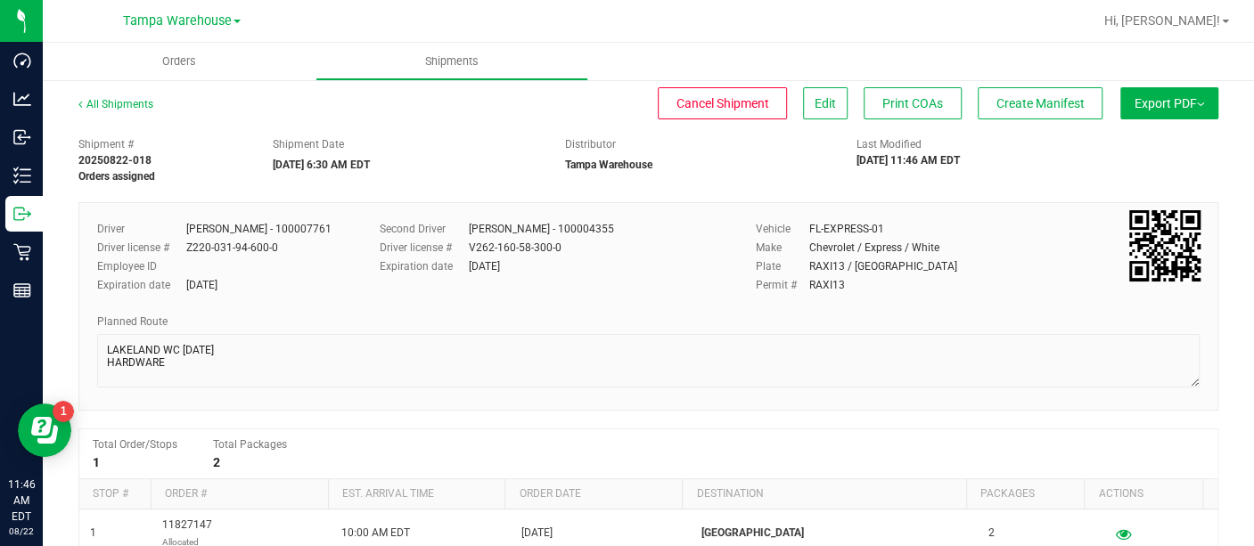
click at [1124, 94] on button "Export PDF" at bounding box center [1169, 103] width 98 height 32
click at [1121, 171] on span "Manifest by Lot" at bounding box center [1124, 169] width 74 height 12
click at [996, 96] on span "Create Manifest" at bounding box center [1040, 103] width 88 height 14
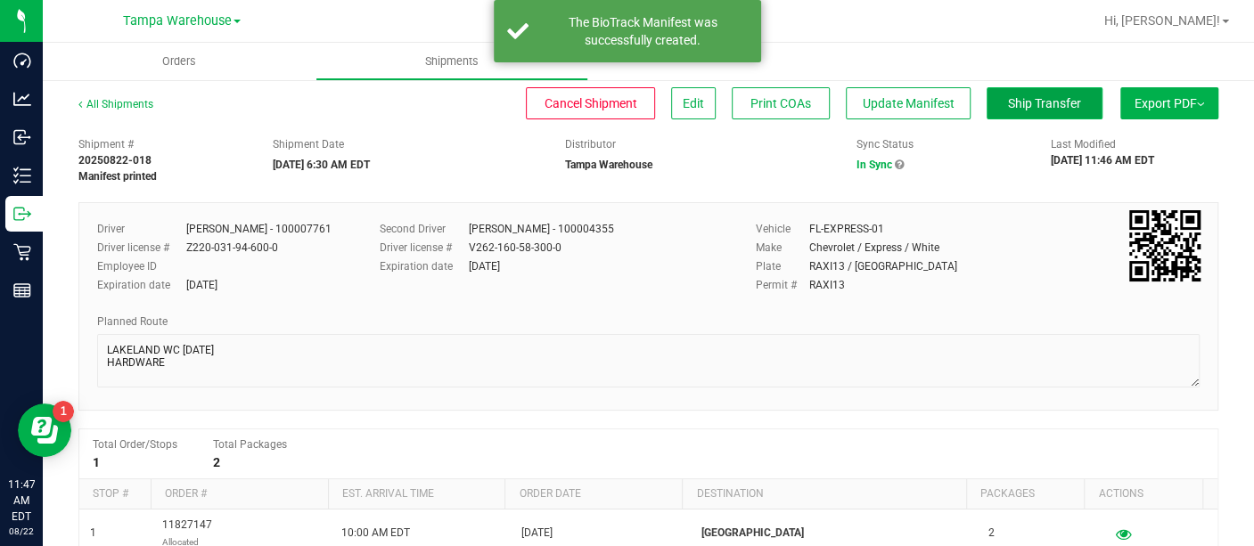
click at [1013, 103] on span "Ship Transfer" at bounding box center [1044, 103] width 73 height 14
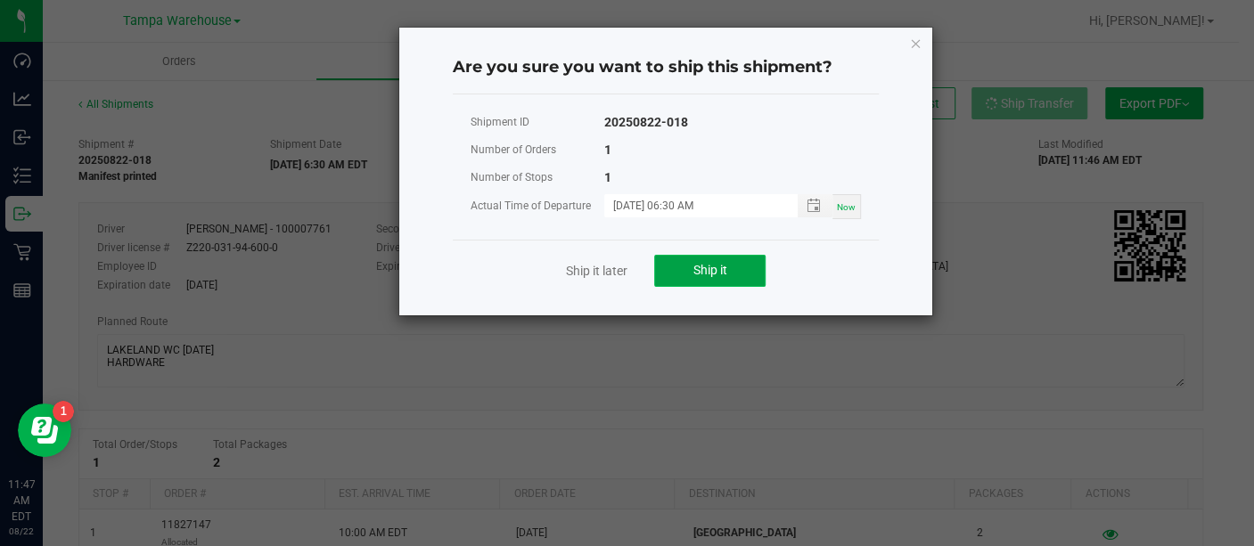
click at [738, 262] on button "Ship it" at bounding box center [709, 271] width 111 height 32
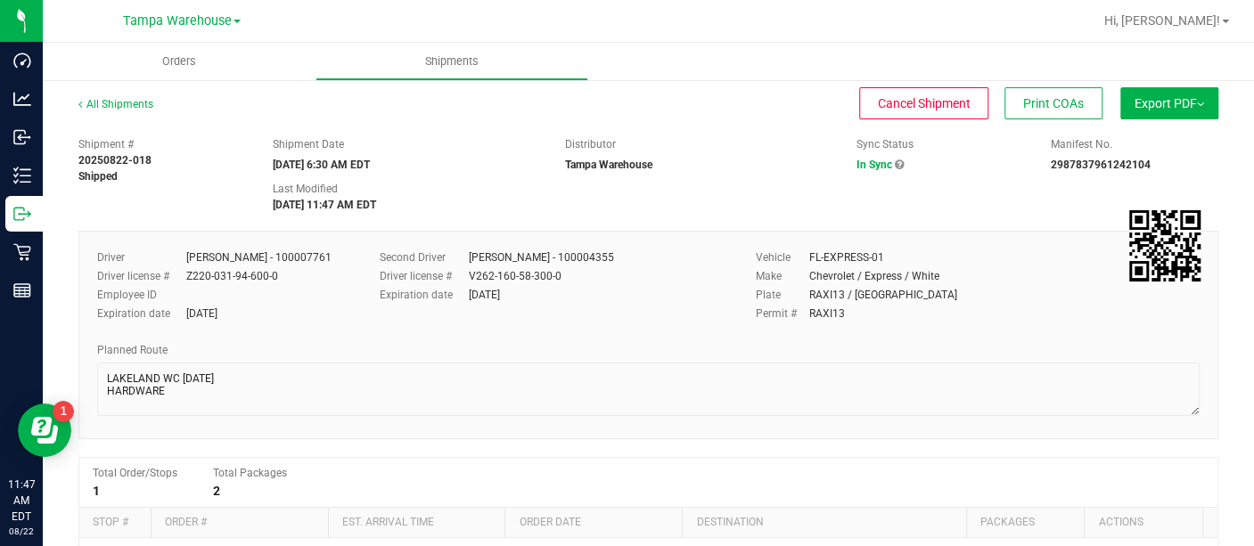
click at [1163, 107] on button "Export PDF" at bounding box center [1169, 103] width 98 height 32
click at [1093, 164] on span "Manifest by Lot" at bounding box center [1124, 169] width 74 height 12
click at [165, 72] on uib-tab-heading "Orders" at bounding box center [179, 61] width 273 height 37
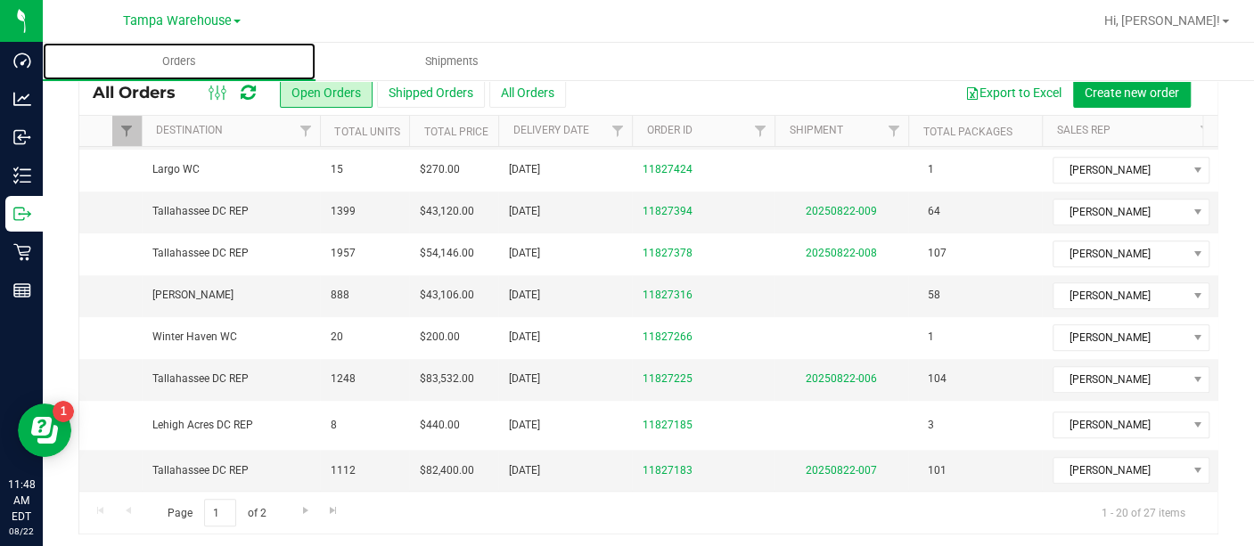
scroll to position [70, 0]
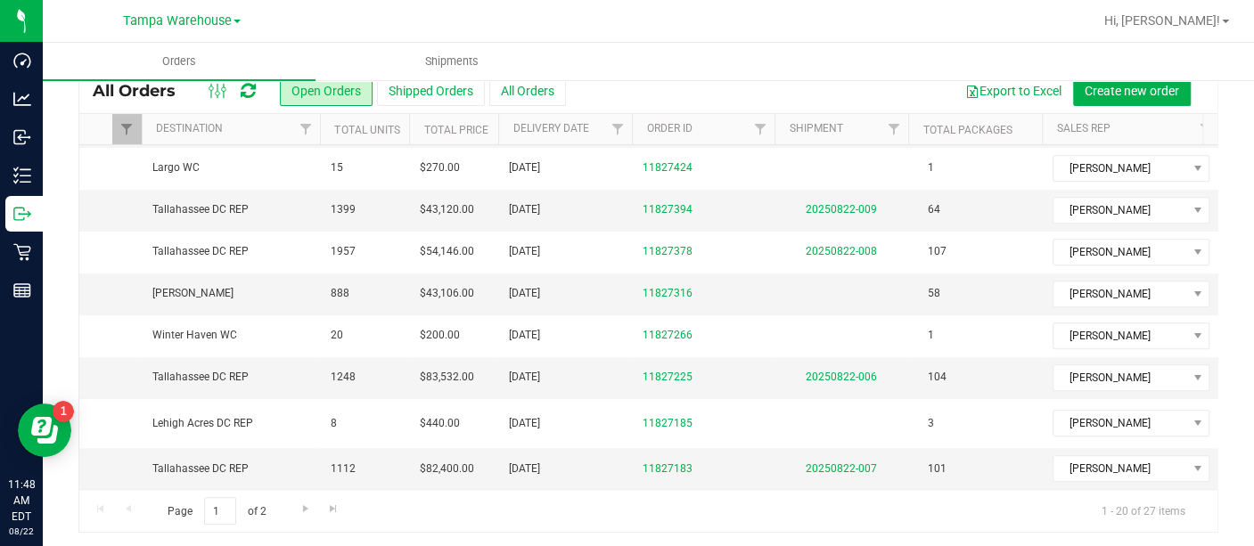
click at [775, 399] on td at bounding box center [842, 423] width 134 height 49
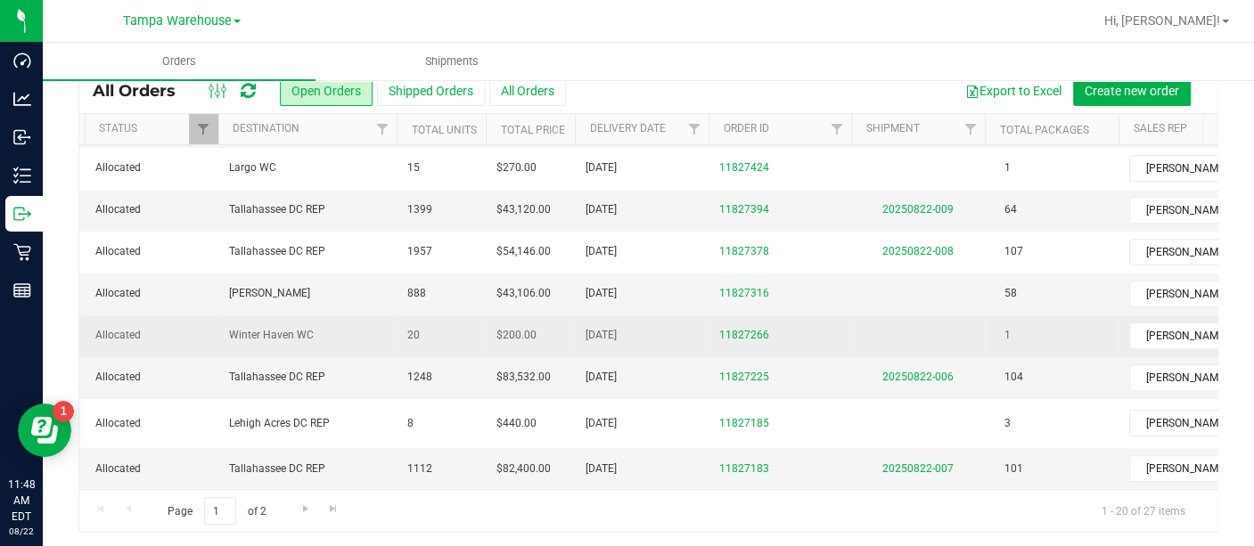
click at [356, 327] on span "Winter Haven WC" at bounding box center [307, 335] width 157 height 17
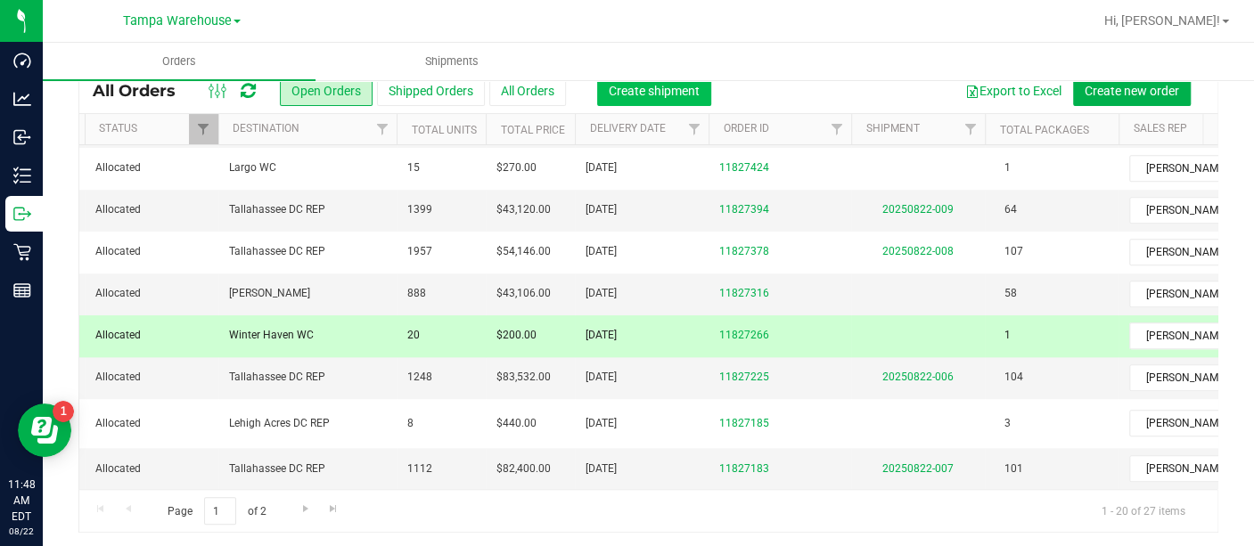
click at [663, 87] on span "Create shipment" at bounding box center [654, 91] width 91 height 14
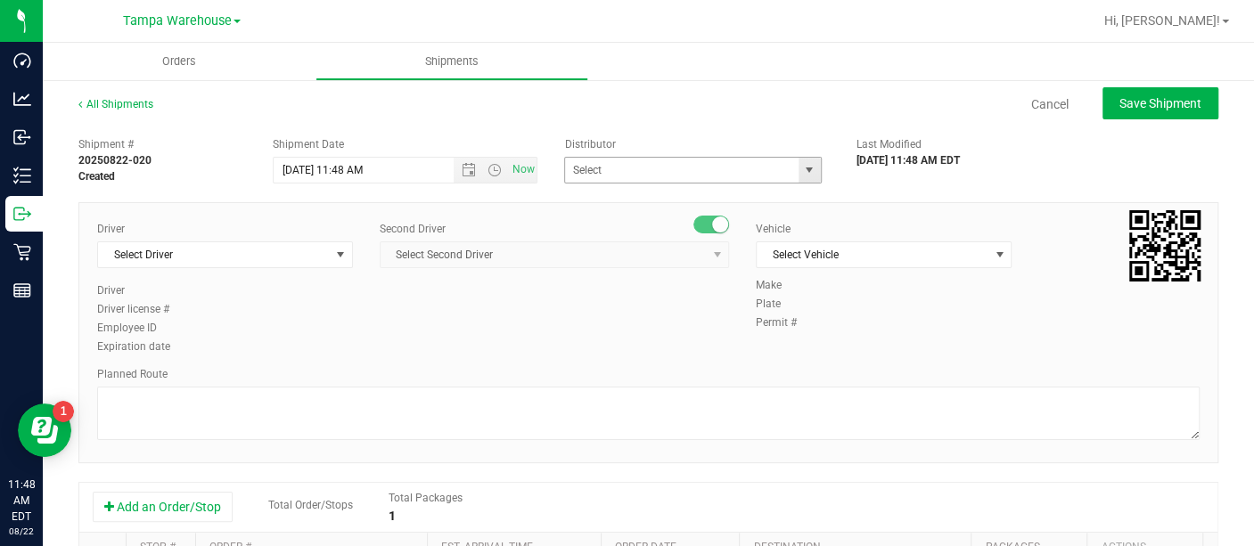
click at [802, 164] on span "select" at bounding box center [809, 170] width 14 height 14
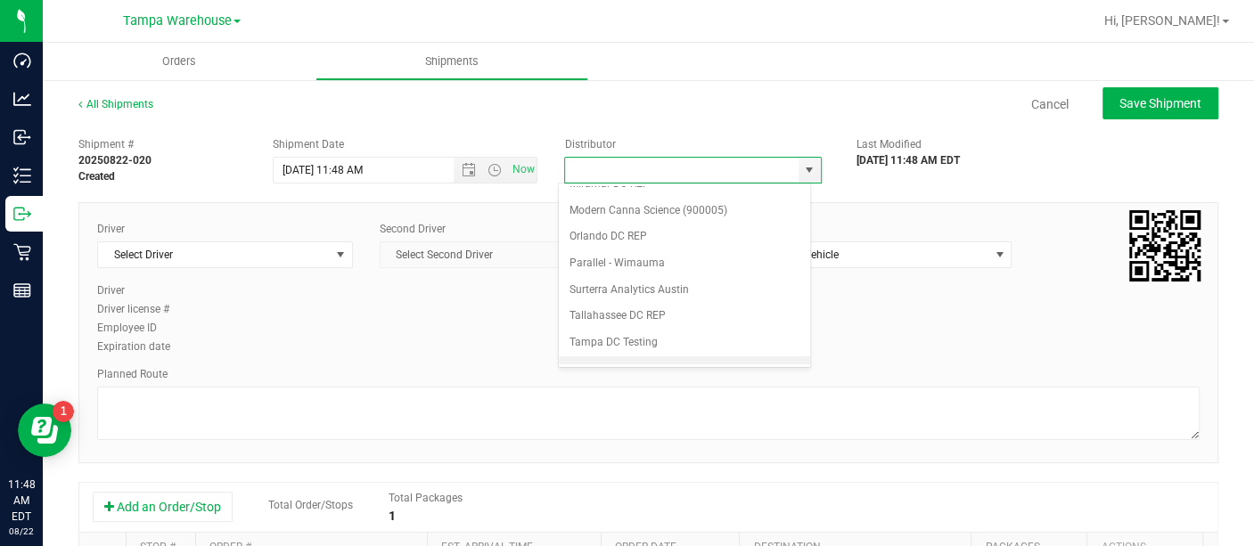
click at [612, 363] on li "Tampa Warehouse" at bounding box center [684, 370] width 251 height 27
type input "Tampa Warehouse"
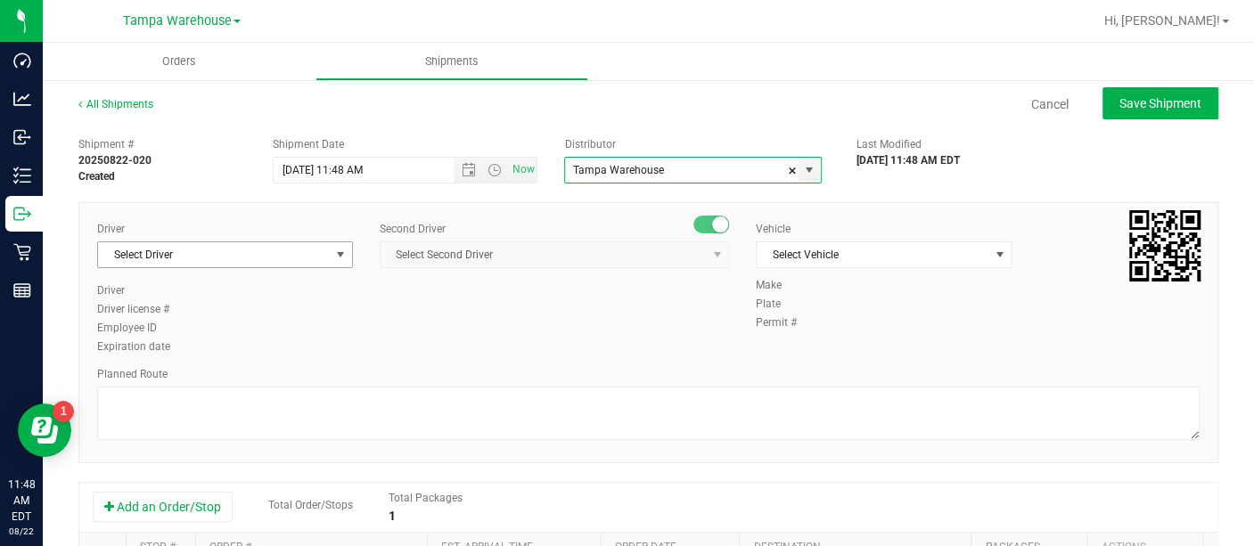
click at [322, 251] on span "Select Driver" at bounding box center [214, 254] width 232 height 25
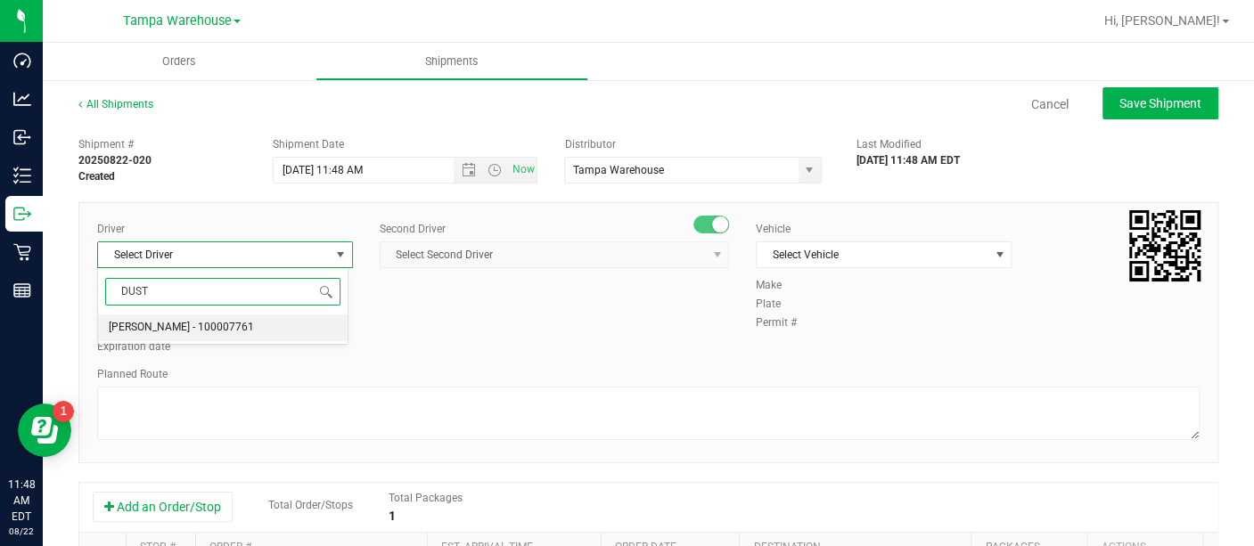
click at [226, 326] on span "[PERSON_NAME] - 100007761" at bounding box center [181, 327] width 145 height 23
type input "DUST"
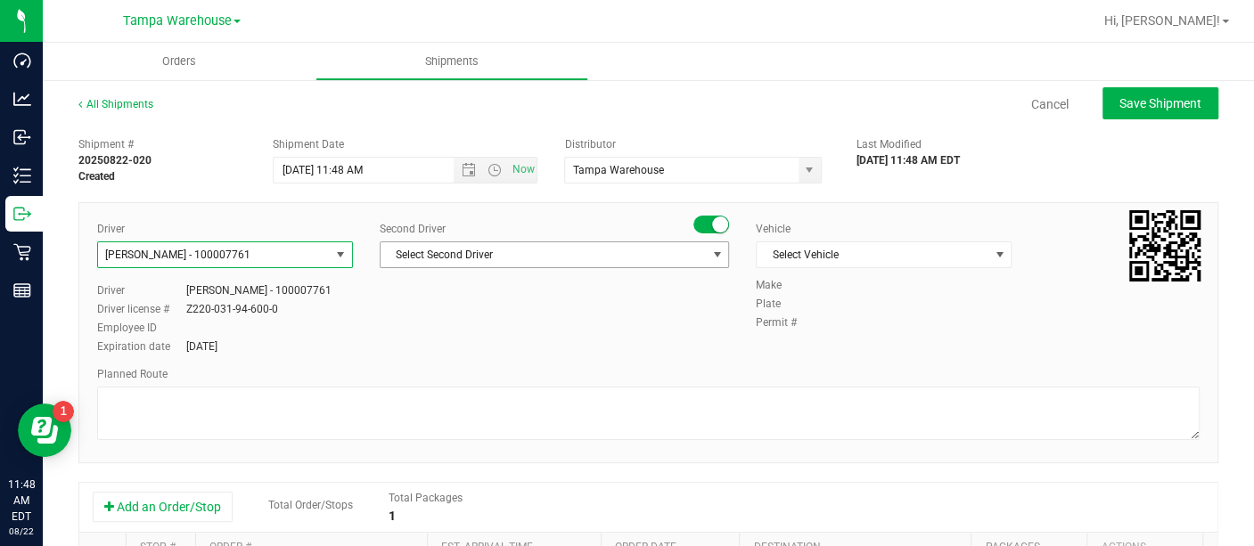
click at [498, 250] on span "Select Second Driver" at bounding box center [543, 254] width 325 height 25
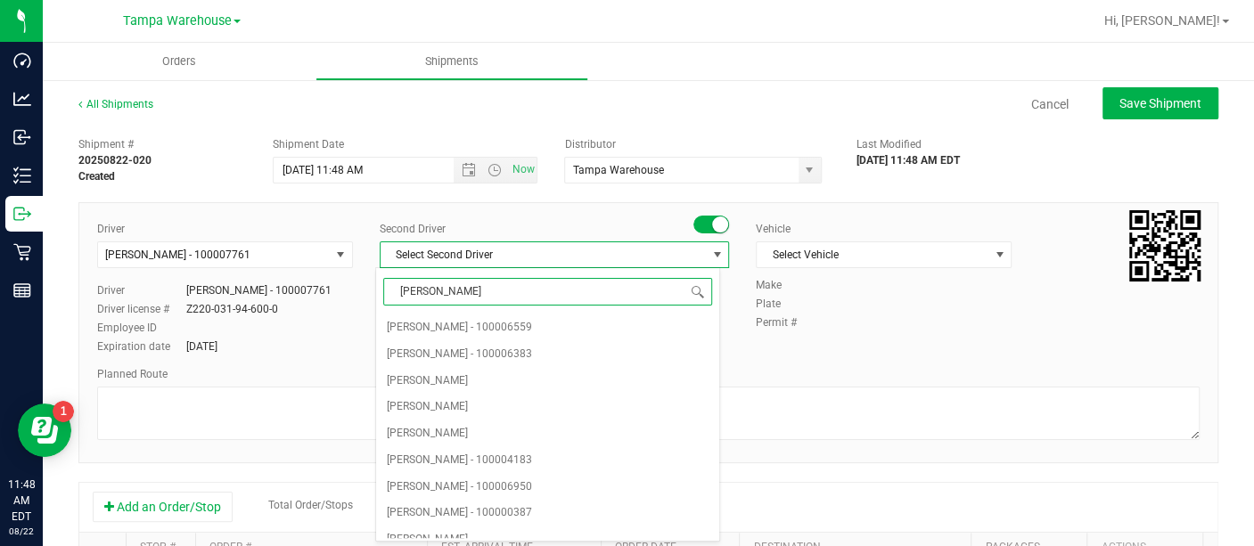
type input "DANN"
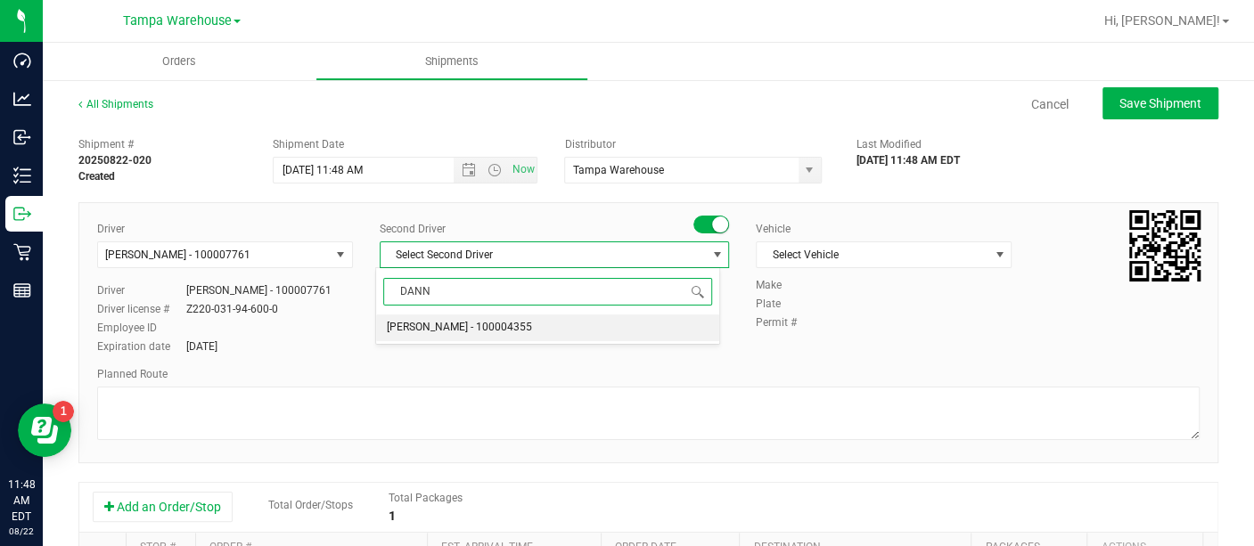
click at [461, 316] on span "[PERSON_NAME] - 100004355" at bounding box center [459, 327] width 145 height 23
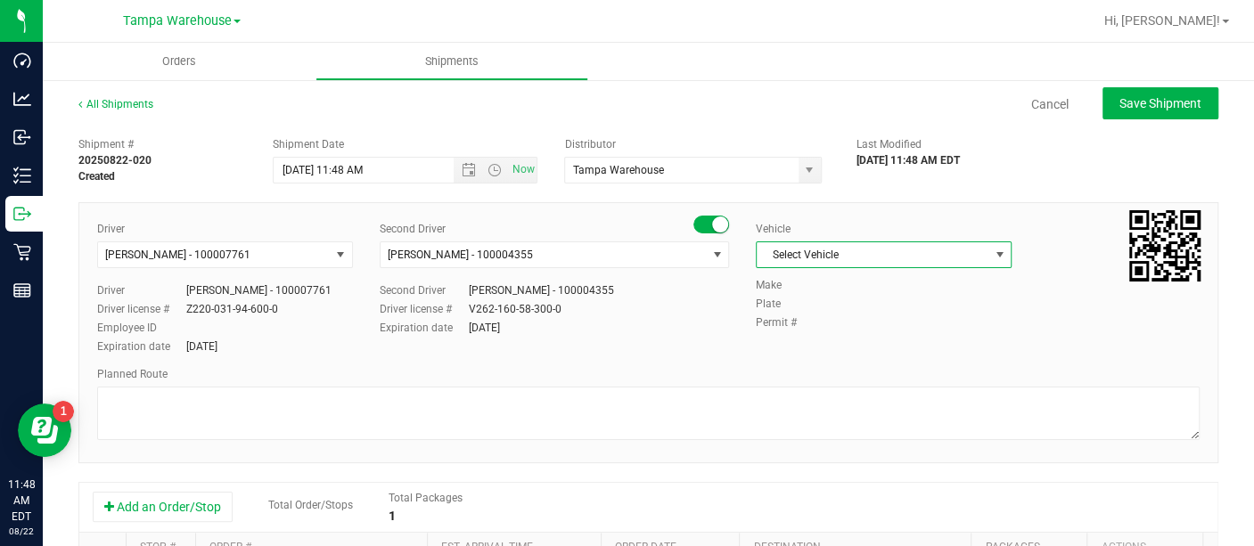
click at [804, 263] on span "Select Vehicle" at bounding box center [873, 254] width 232 height 25
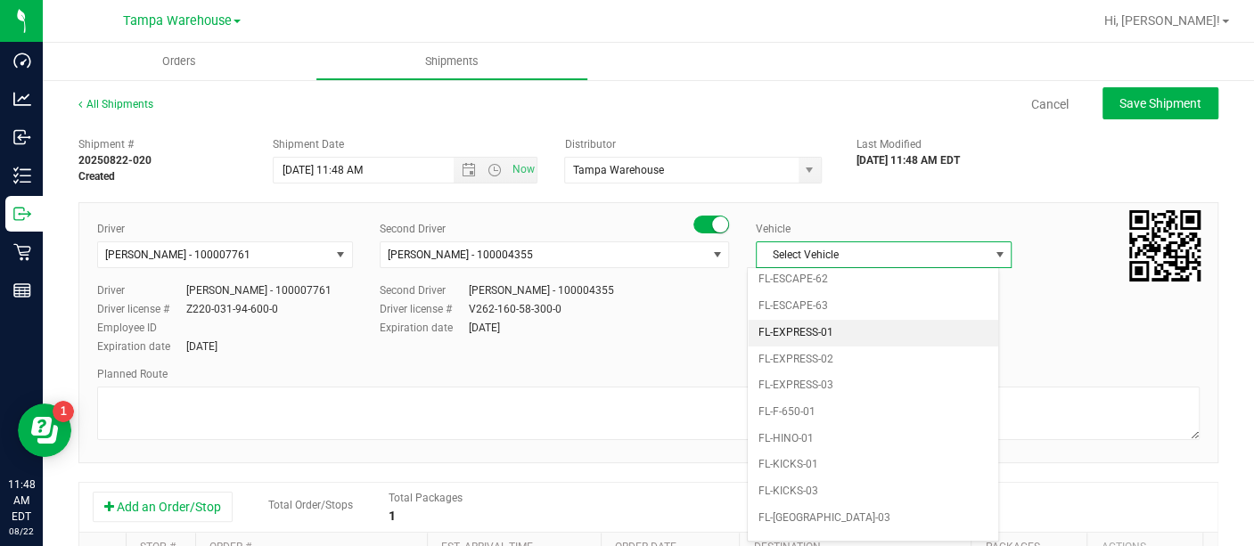
click at [800, 320] on li "FL-EXPRESS-01" at bounding box center [873, 333] width 250 height 27
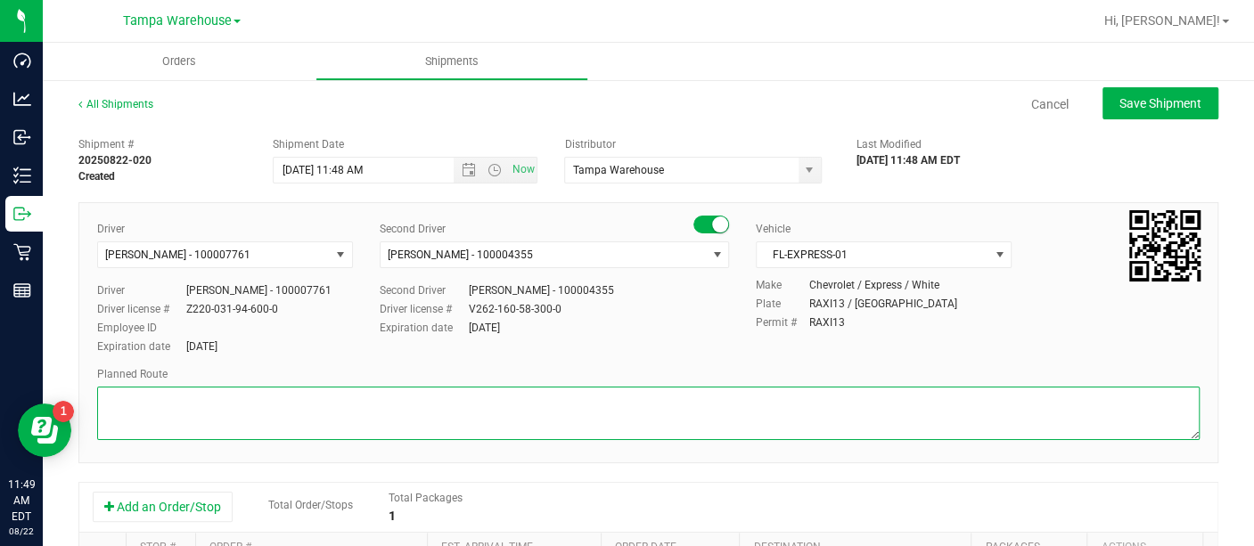
click at [547, 406] on textarea at bounding box center [648, 413] width 1103 height 53
click at [472, 175] on span "Open the date view" at bounding box center [469, 170] width 30 height 14
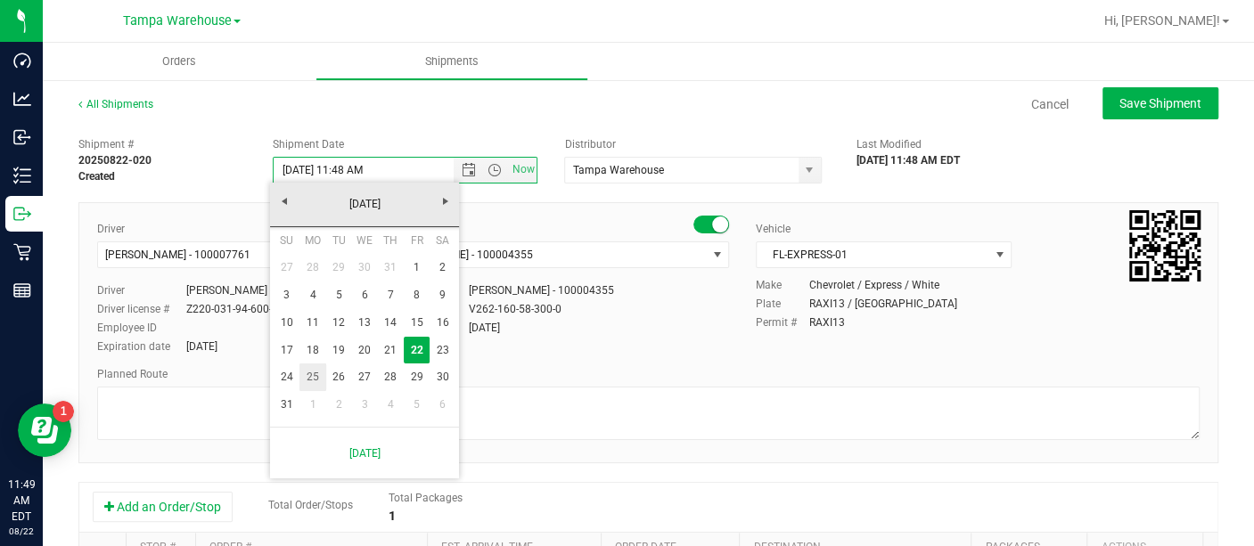
click at [315, 375] on link "25" at bounding box center [312, 378] width 26 height 28
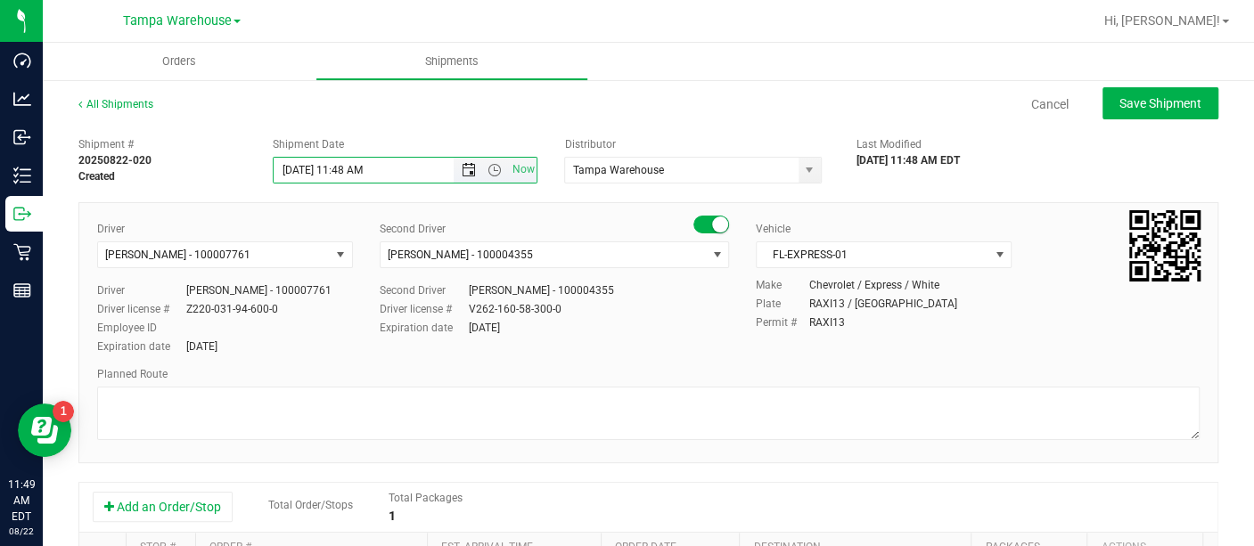
click at [465, 167] on span "Open the date view" at bounding box center [469, 170] width 14 height 14
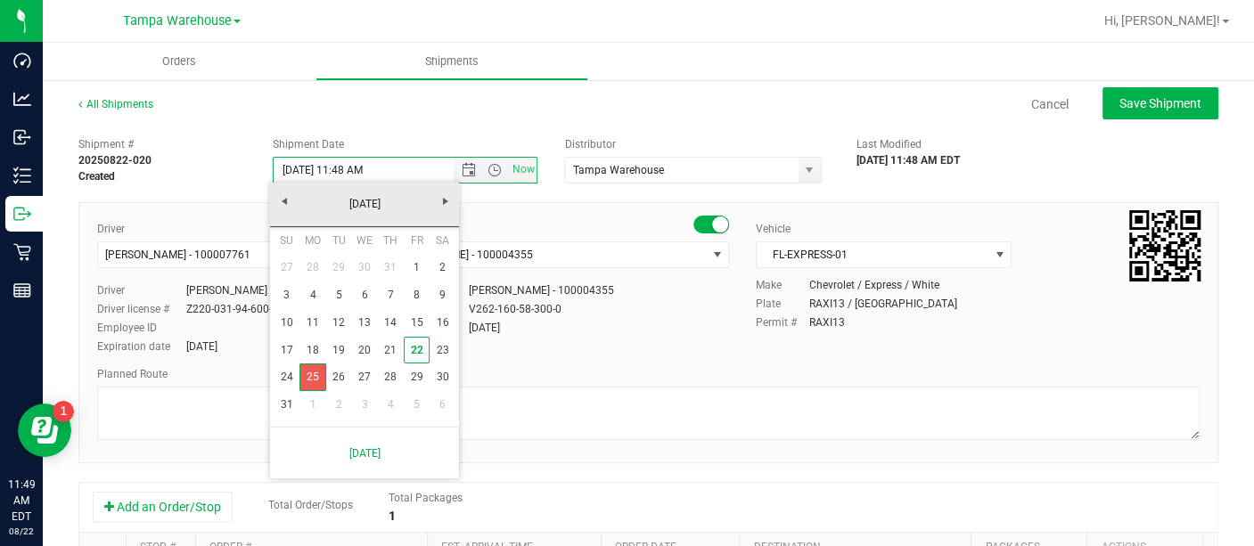
click at [312, 380] on link "25" at bounding box center [312, 378] width 26 height 28
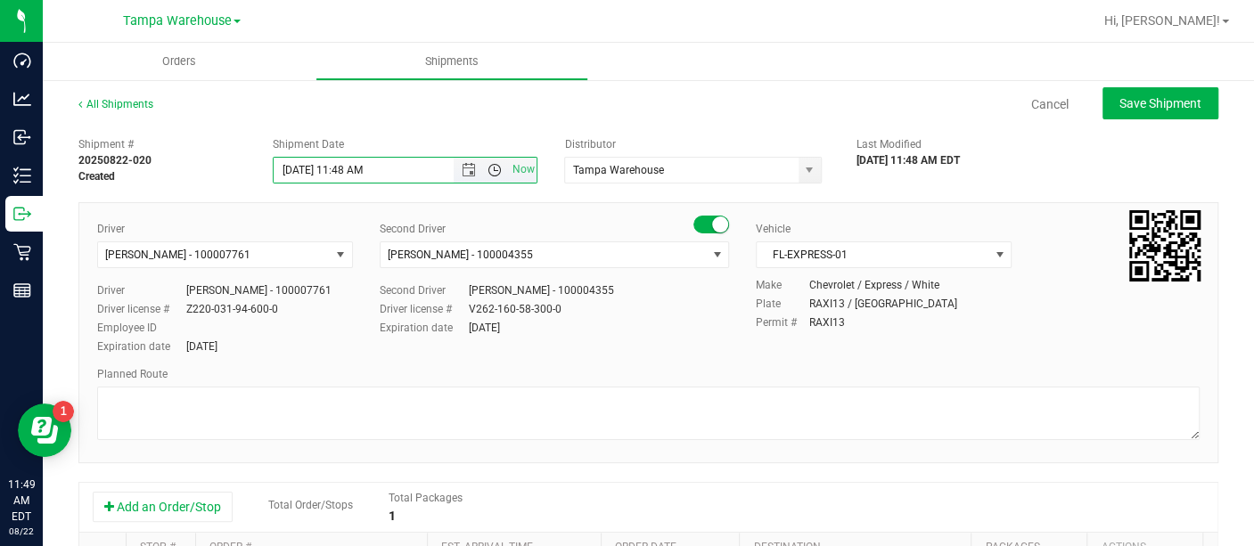
click at [488, 175] on span "Open the time view" at bounding box center [495, 170] width 14 height 14
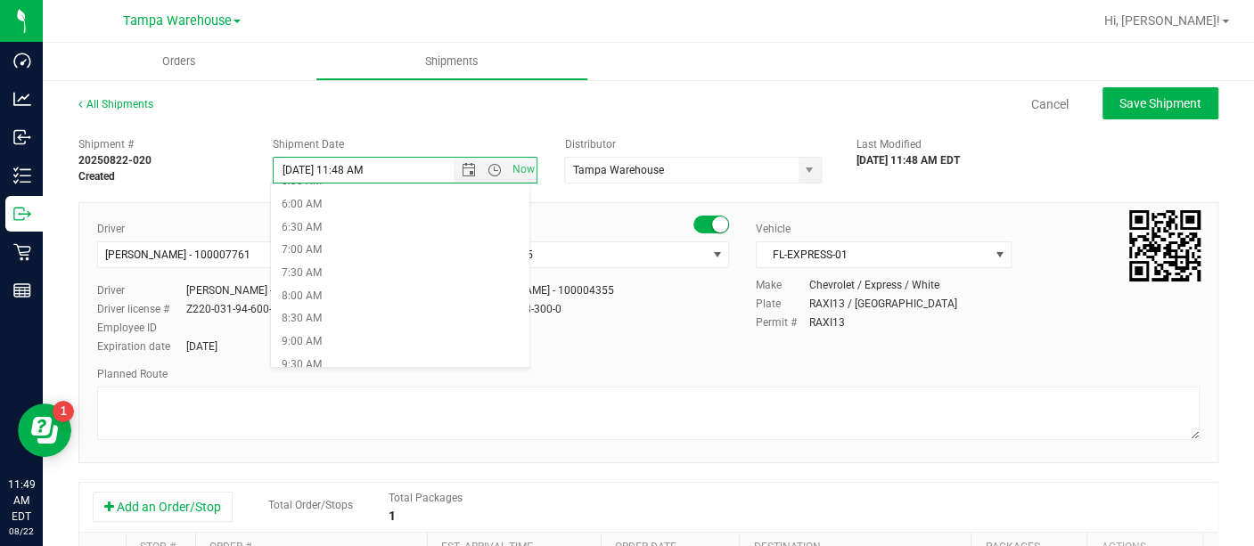
scroll to position [263, 0]
click at [333, 222] on li "6:30 AM" at bounding box center [400, 233] width 258 height 23
type input "[DATE] 6:30 AM"
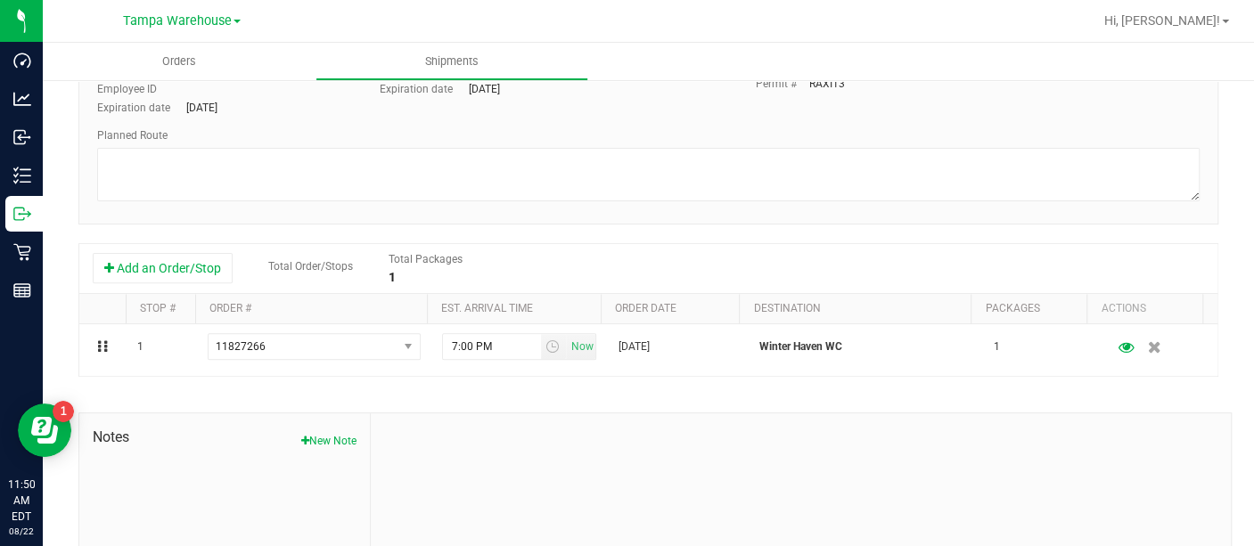
scroll to position [260, 0]
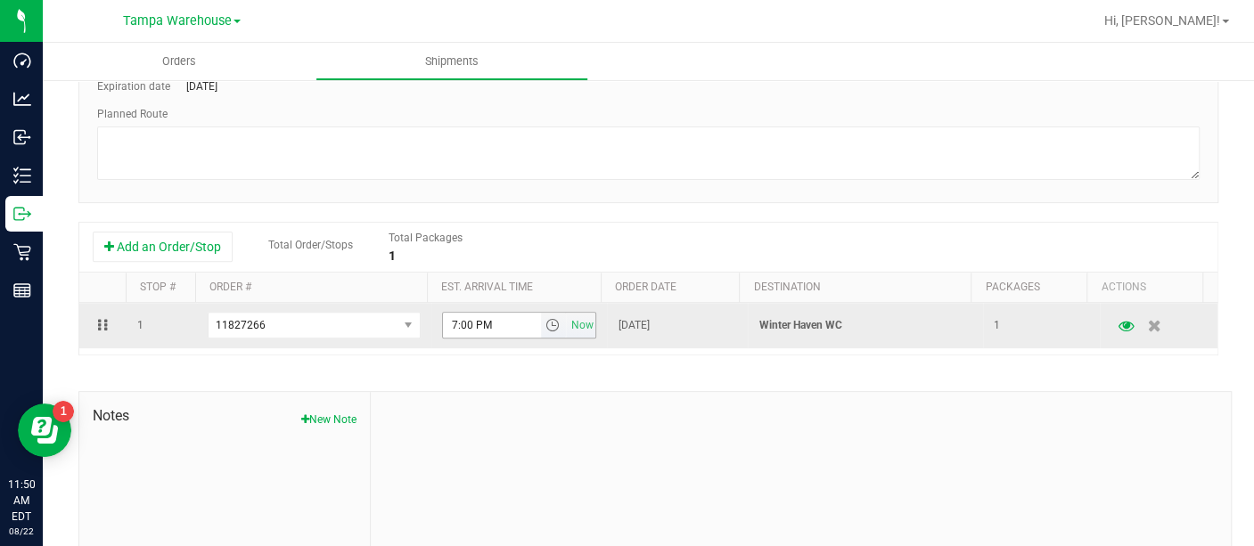
click at [541, 323] on span "select" at bounding box center [554, 325] width 26 height 25
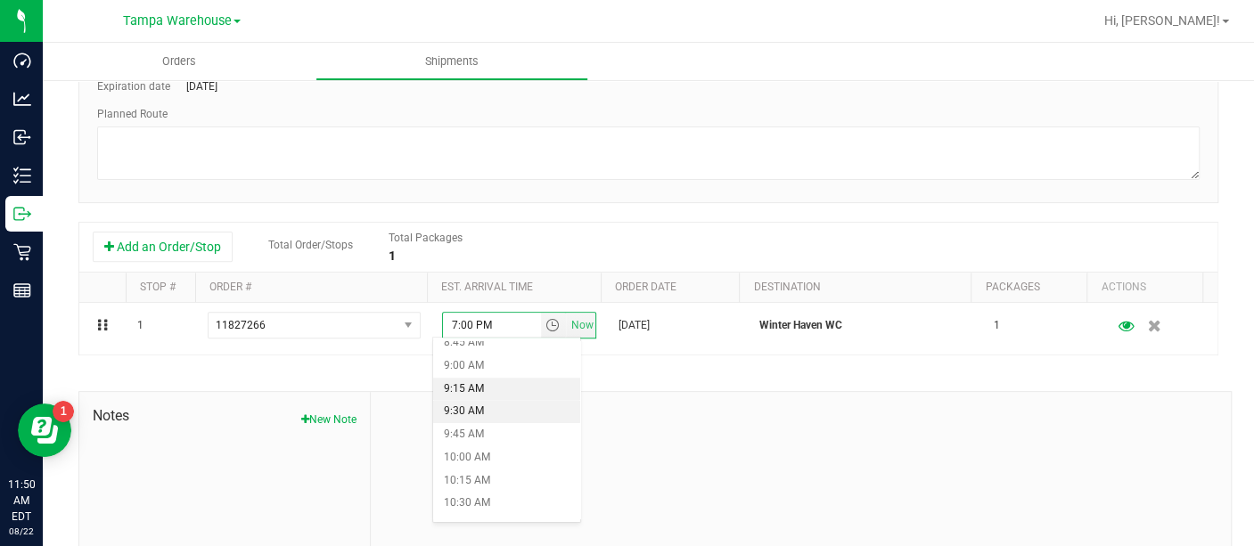
scroll to position [813, 0]
click at [476, 357] on li "9:00 AM" at bounding box center [506, 364] width 147 height 23
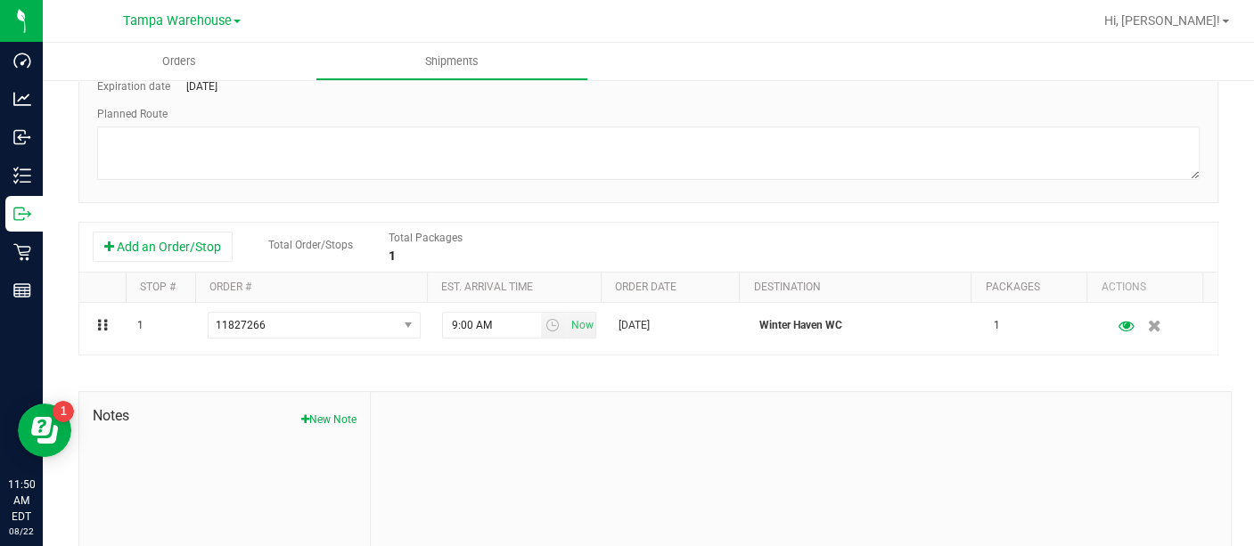
scroll to position [0, 0]
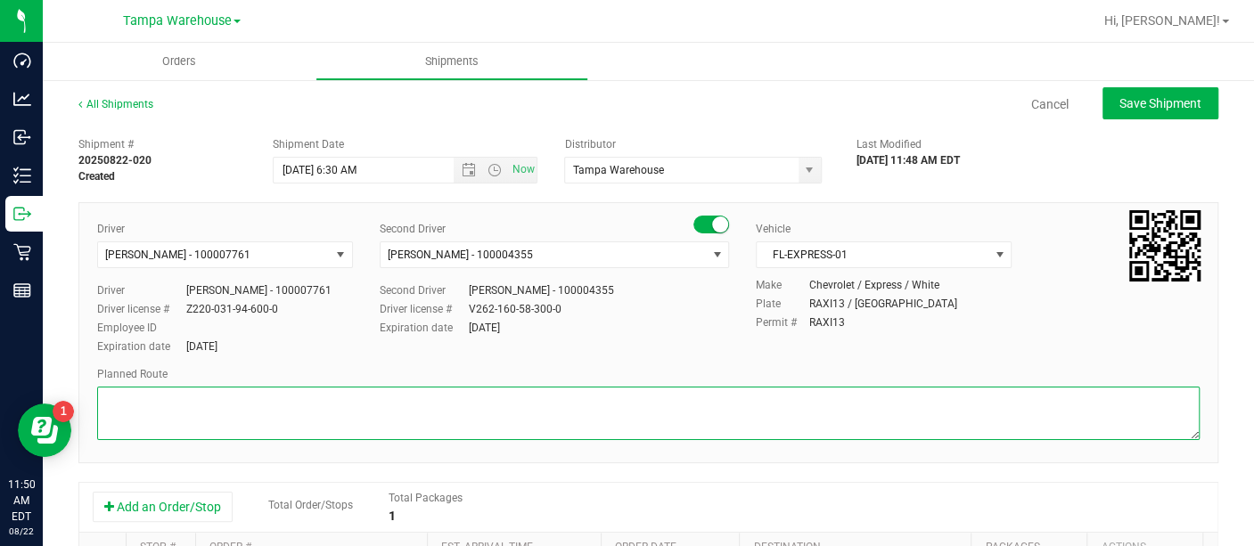
click at [422, 407] on textarea at bounding box center [648, 413] width 1103 height 53
type textarea "WINTER HAVEN WC [DATE] HARDWARE"
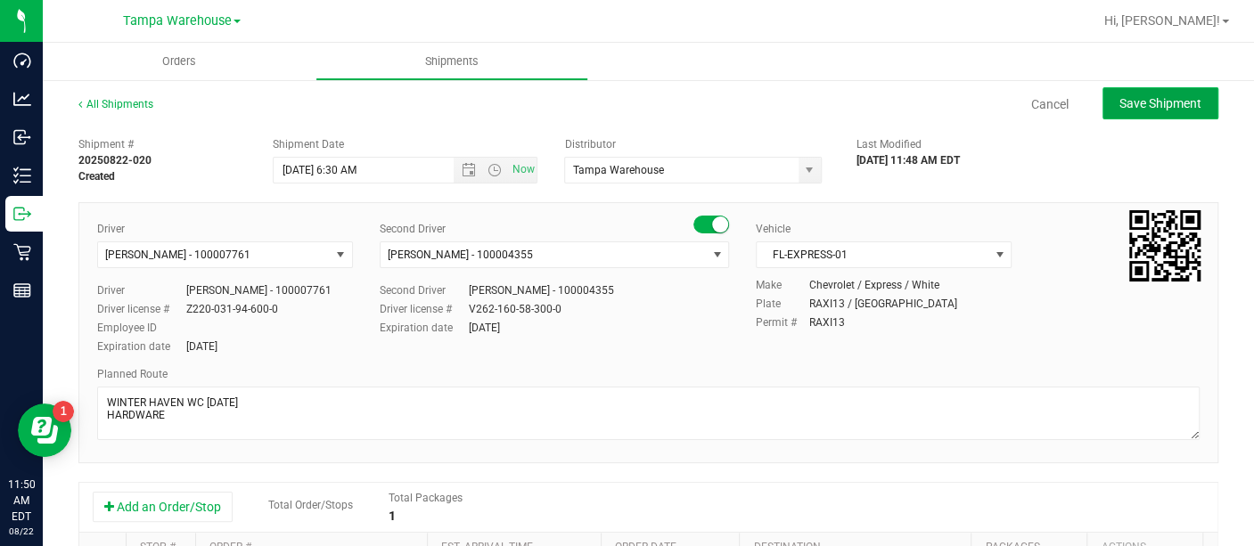
click at [1128, 98] on span "Save Shipment" at bounding box center [1160, 103] width 82 height 14
type input "[DATE] 10:30 AM"
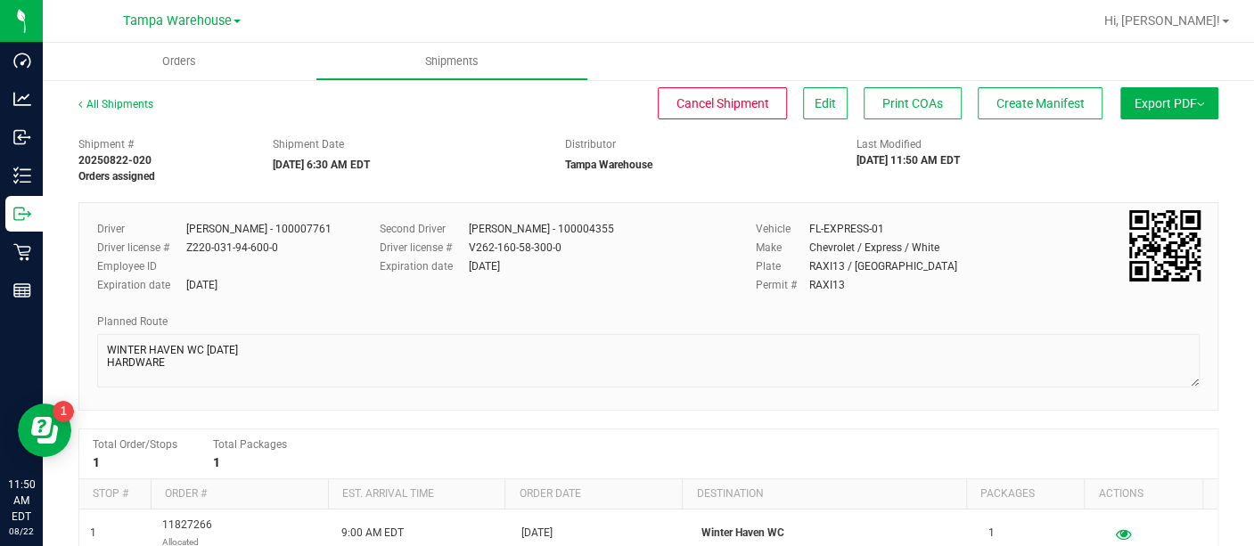
click at [1128, 98] on button "Export PDF" at bounding box center [1169, 103] width 98 height 32
click at [1105, 168] on span "Manifest by Lot" at bounding box center [1124, 169] width 74 height 12
click at [1036, 101] on span "Create Manifest" at bounding box center [1040, 103] width 88 height 14
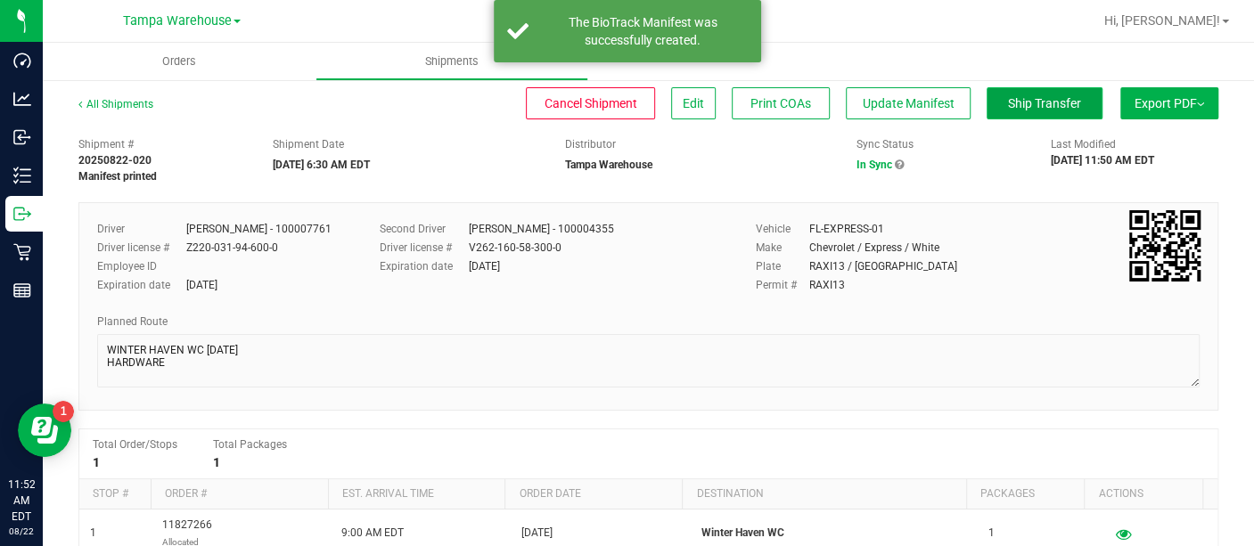
click at [1008, 100] on span "Ship Transfer" at bounding box center [1044, 103] width 73 height 14
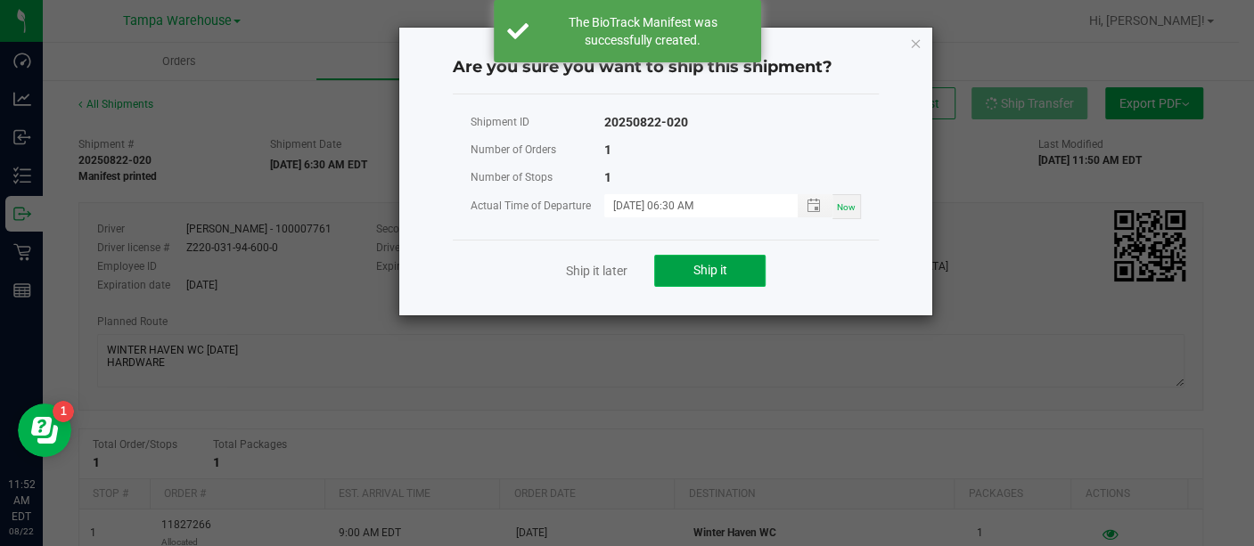
click at [736, 274] on button "Ship it" at bounding box center [709, 271] width 111 height 32
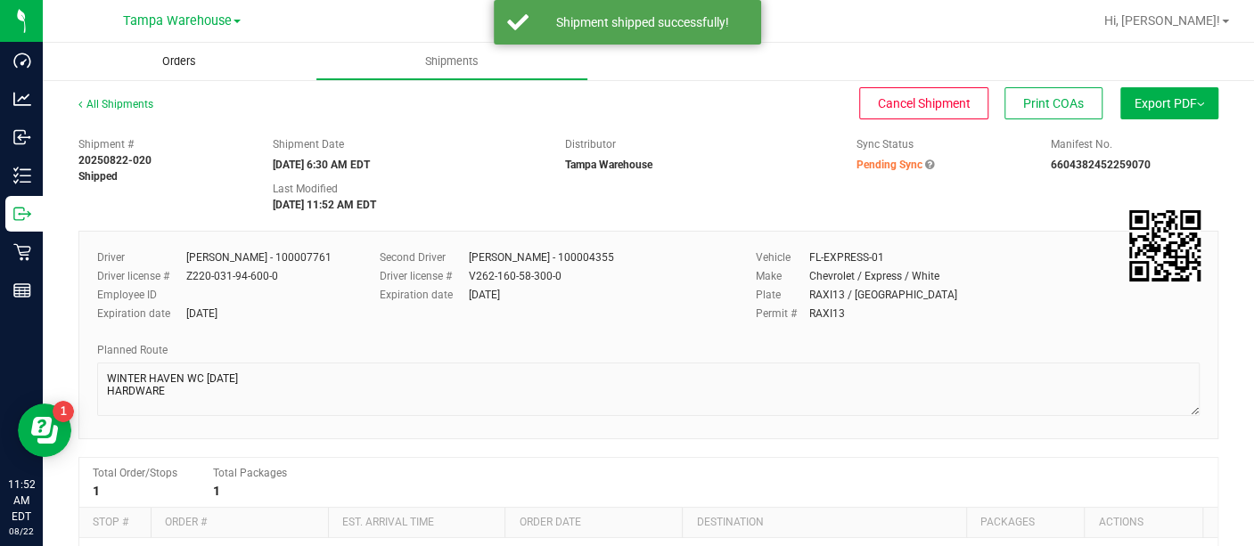
click at [189, 61] on span "Orders" at bounding box center [179, 61] width 82 height 16
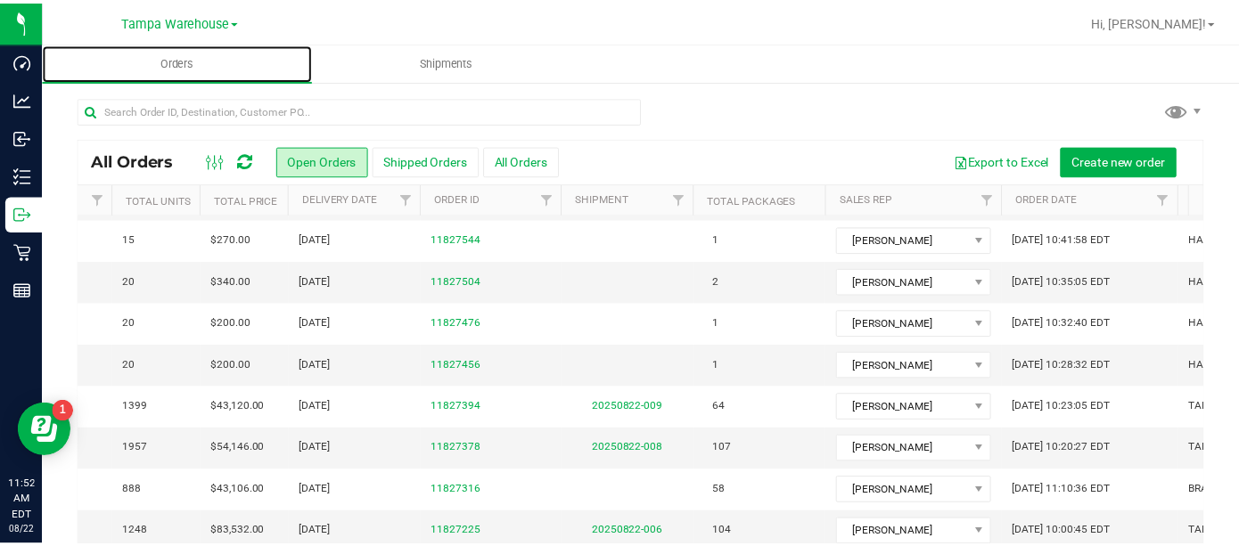
scroll to position [0, 391]
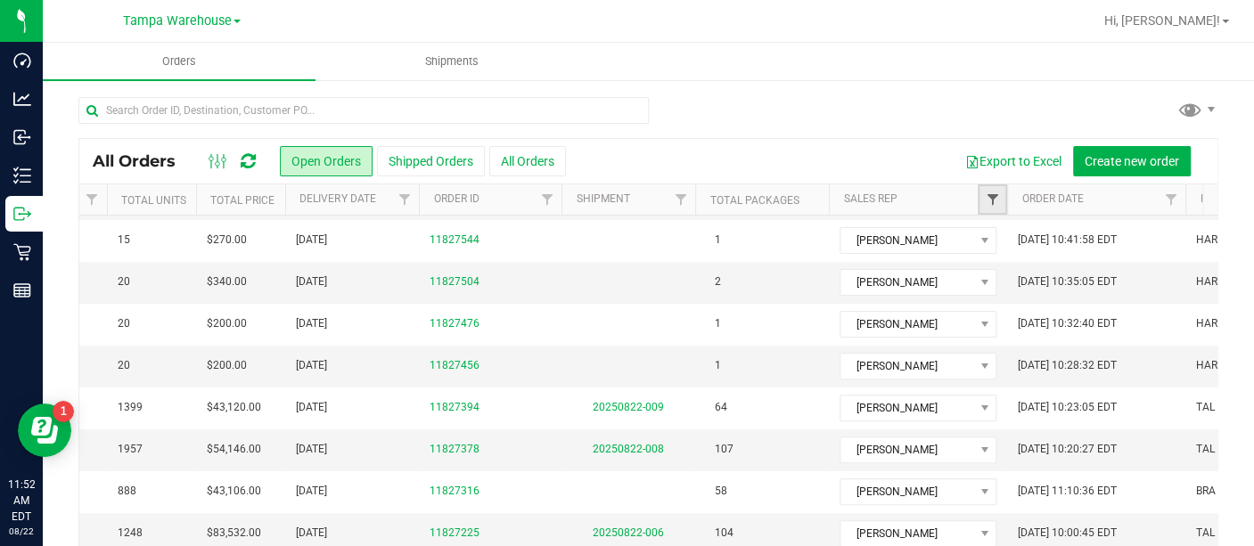
click at [993, 197] on span "Filter" at bounding box center [992, 200] width 14 height 14
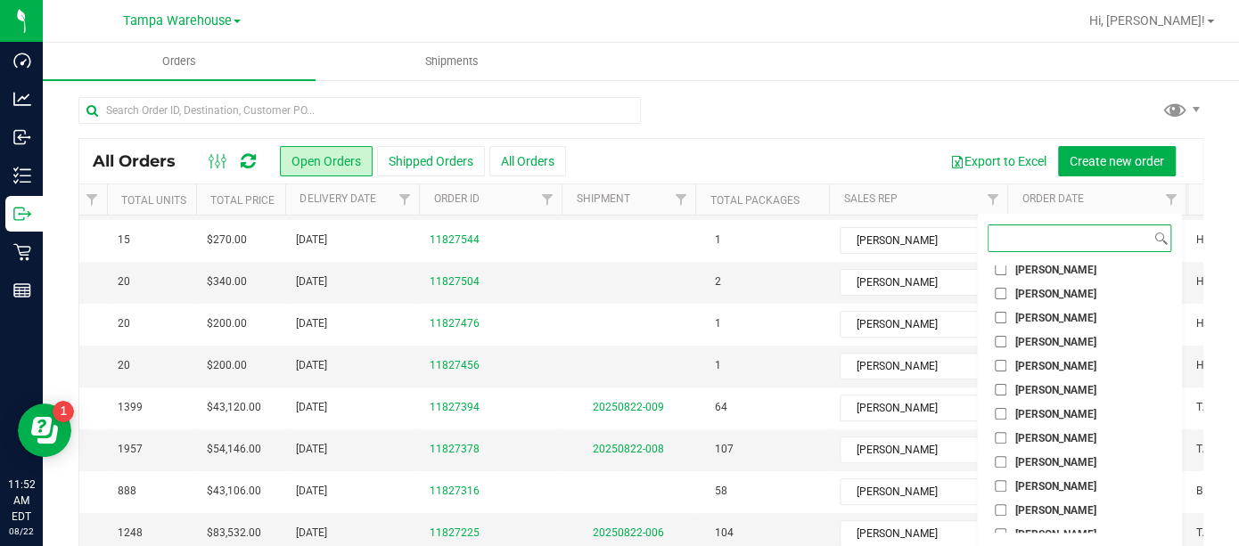
scroll to position [208, 0]
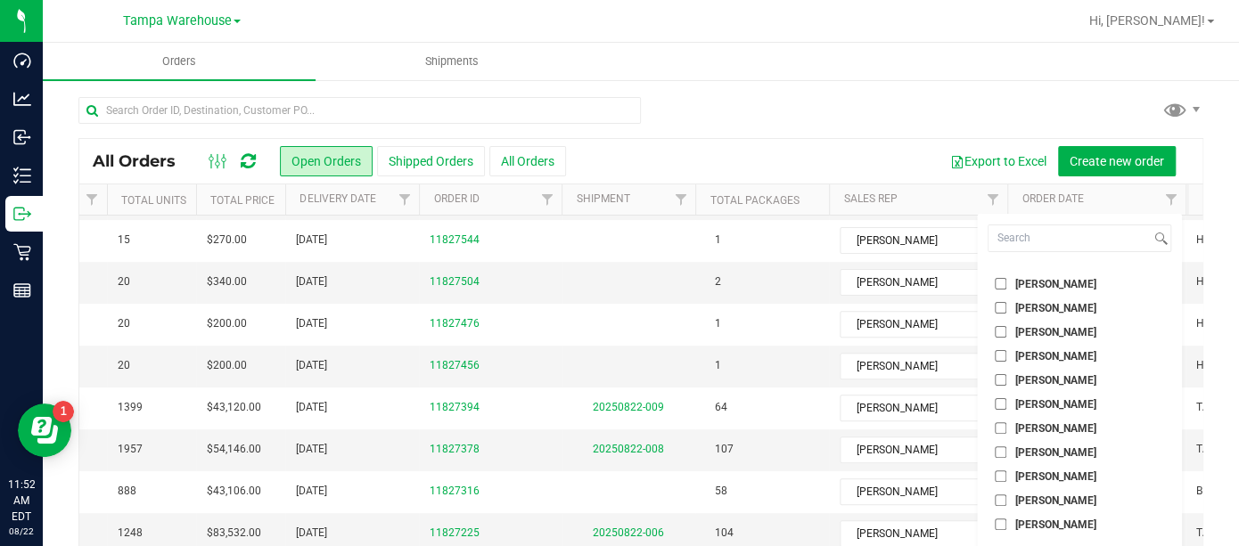
click at [1000, 503] on input "[PERSON_NAME]" at bounding box center [1001, 501] width 12 height 12
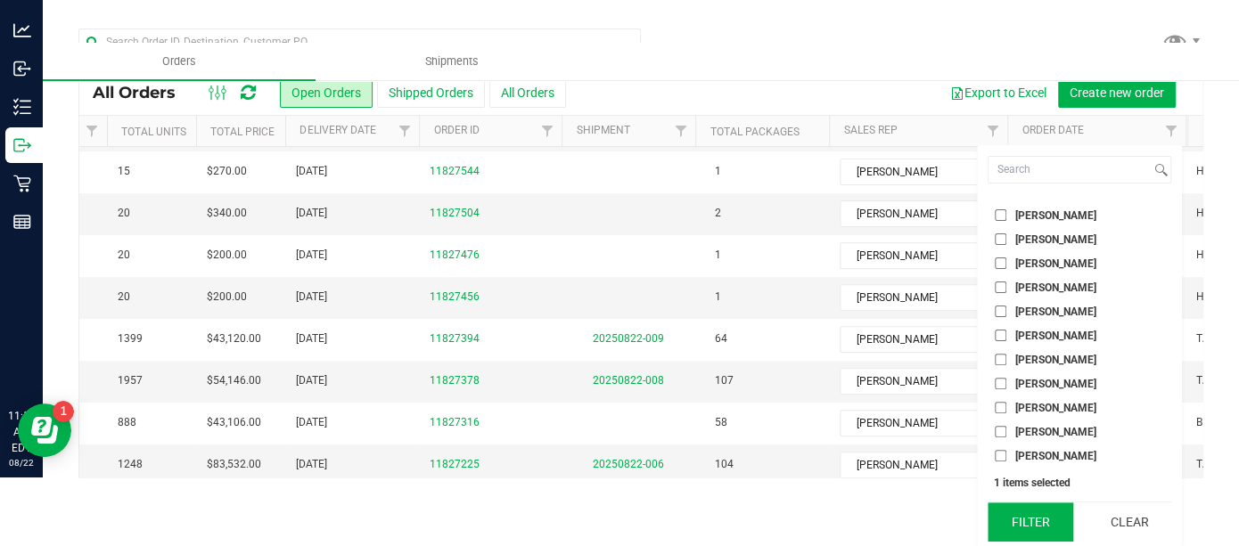
click at [1031, 518] on button "Filter" at bounding box center [1031, 522] width 86 height 39
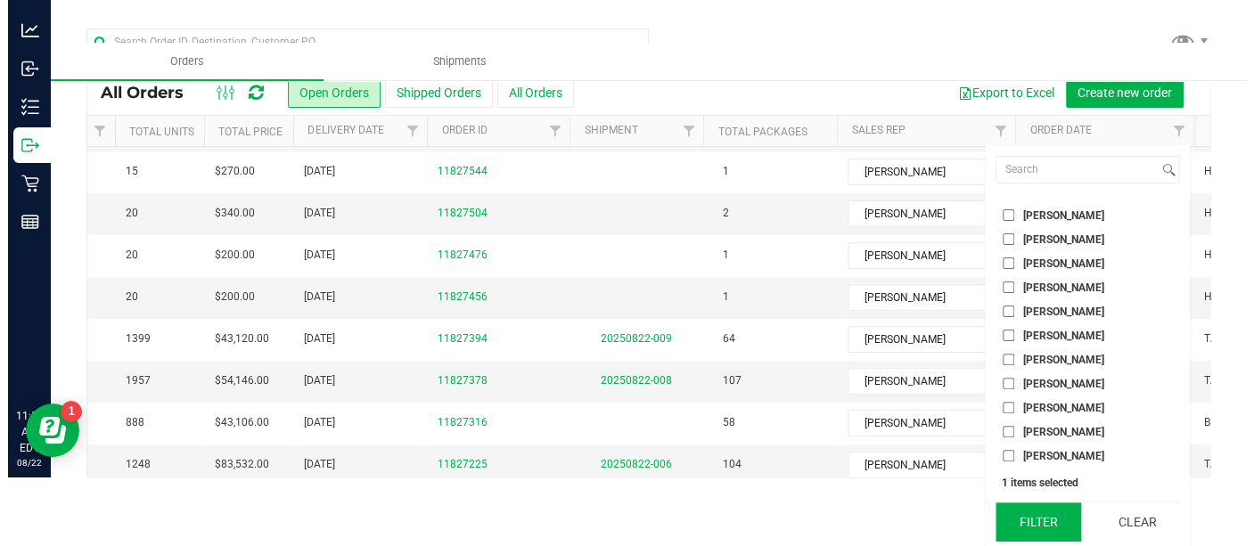
scroll to position [0, 0]
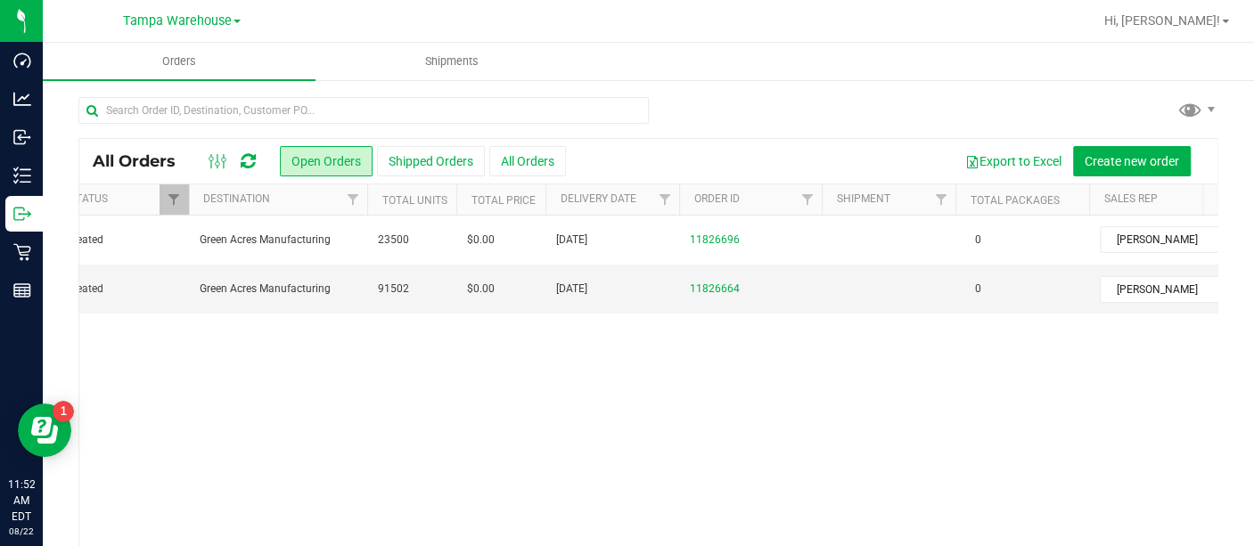
scroll to position [0, 147]
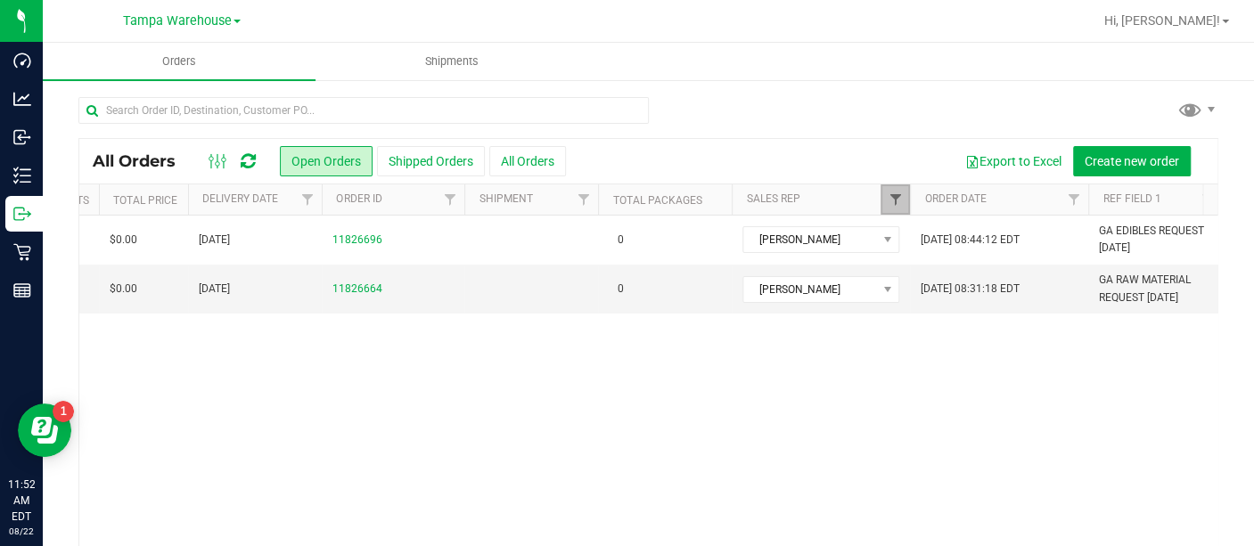
click at [890, 200] on span "Filter" at bounding box center [895, 200] width 14 height 14
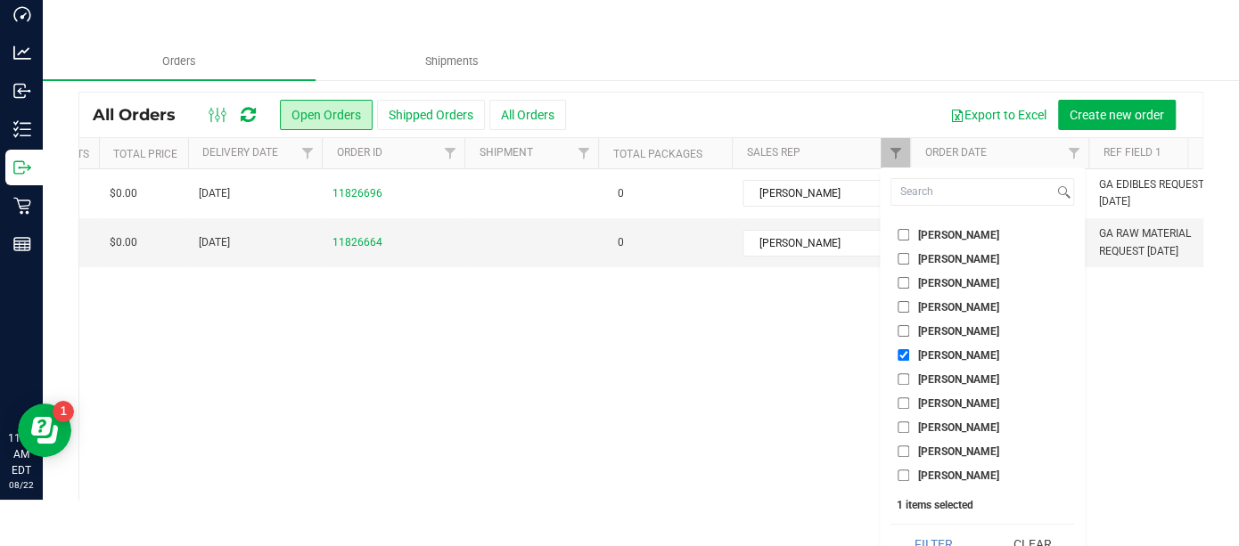
click at [902, 349] on input "[PERSON_NAME]" at bounding box center [904, 355] width 12 height 12
checkbox input "false"
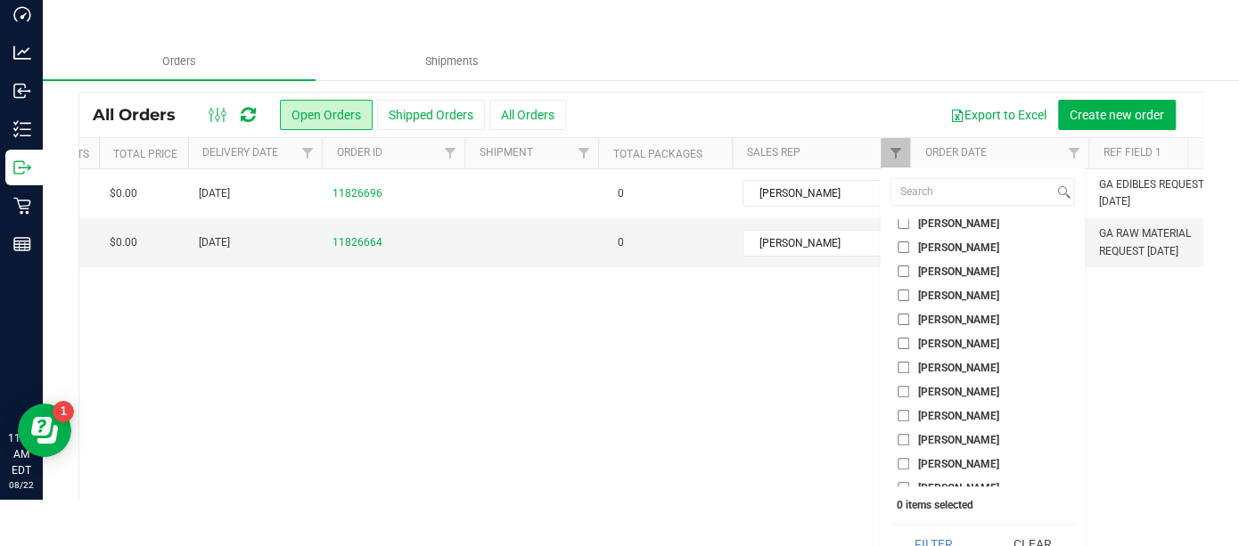
click at [900, 390] on input "[PERSON_NAME]" at bounding box center [904, 392] width 12 height 12
checkbox input "true"
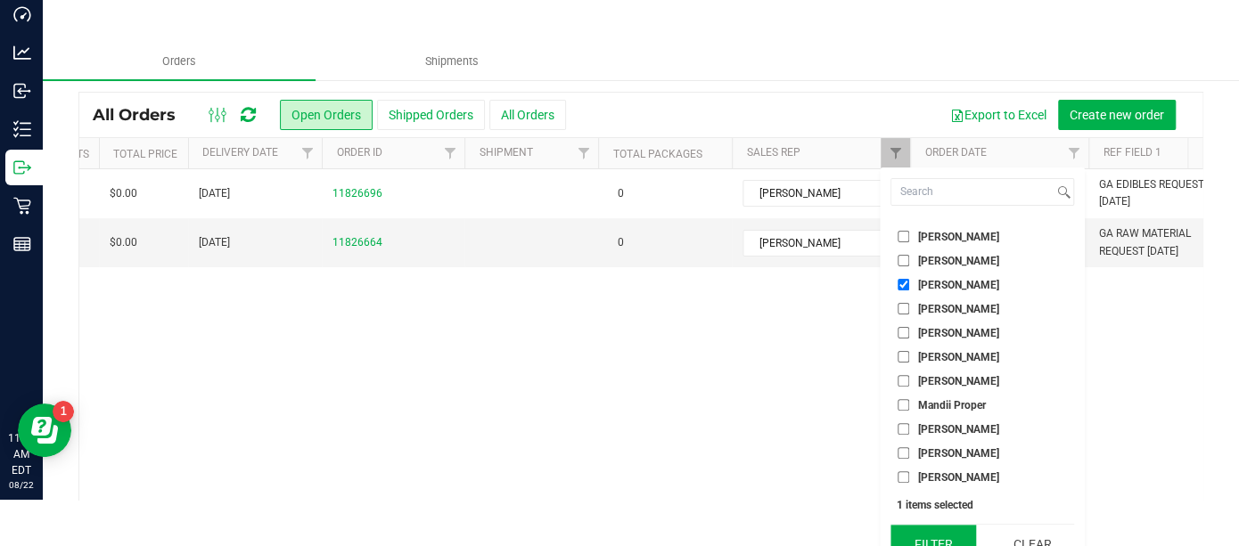
click at [927, 532] on button "Filter" at bounding box center [933, 544] width 86 height 39
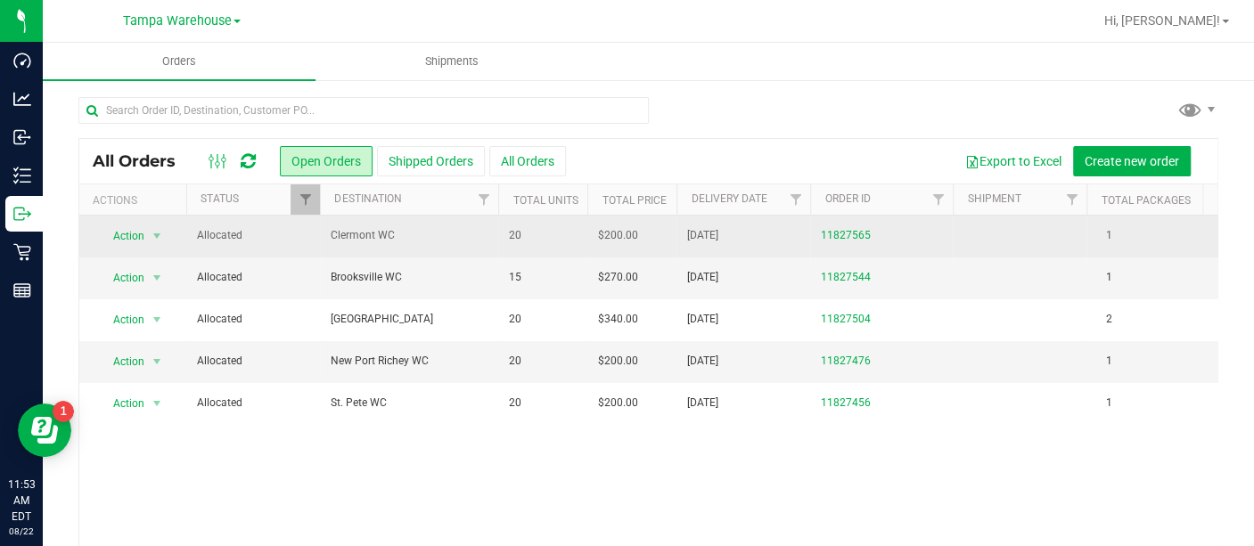
click at [422, 235] on span "Clermont WC" at bounding box center [409, 235] width 157 height 17
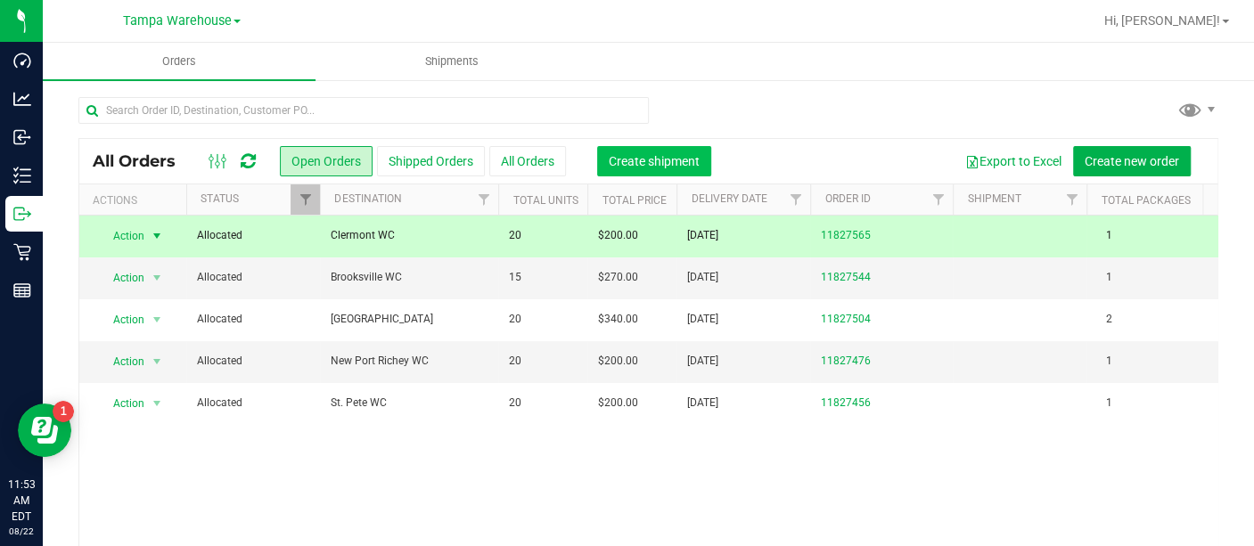
click at [654, 163] on span "Create shipment" at bounding box center [654, 161] width 91 height 14
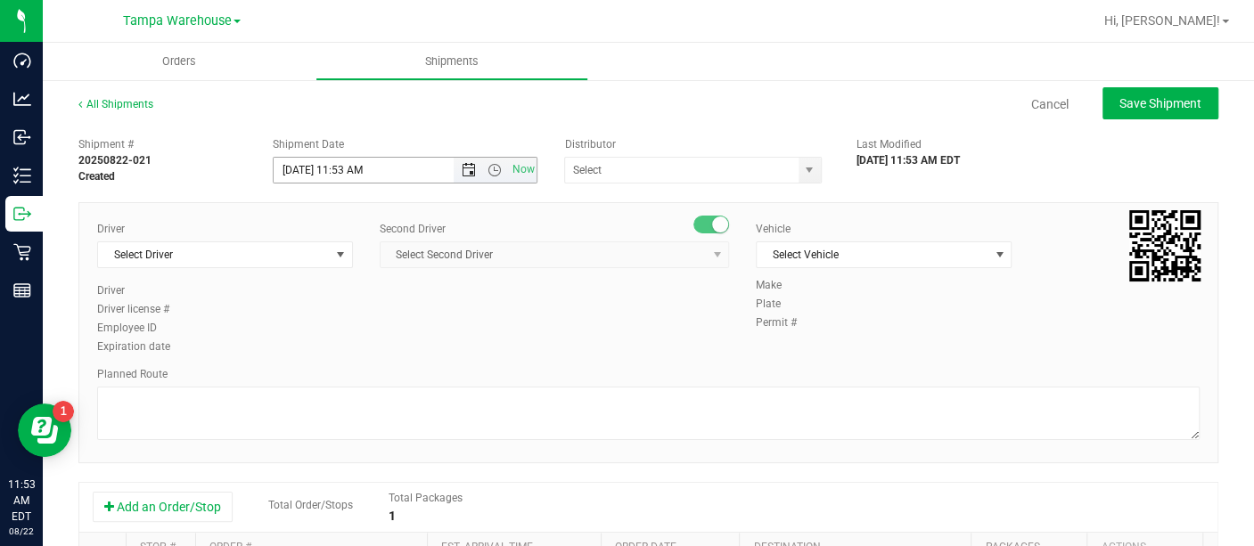
click at [464, 174] on span "Open the date view" at bounding box center [469, 170] width 14 height 14
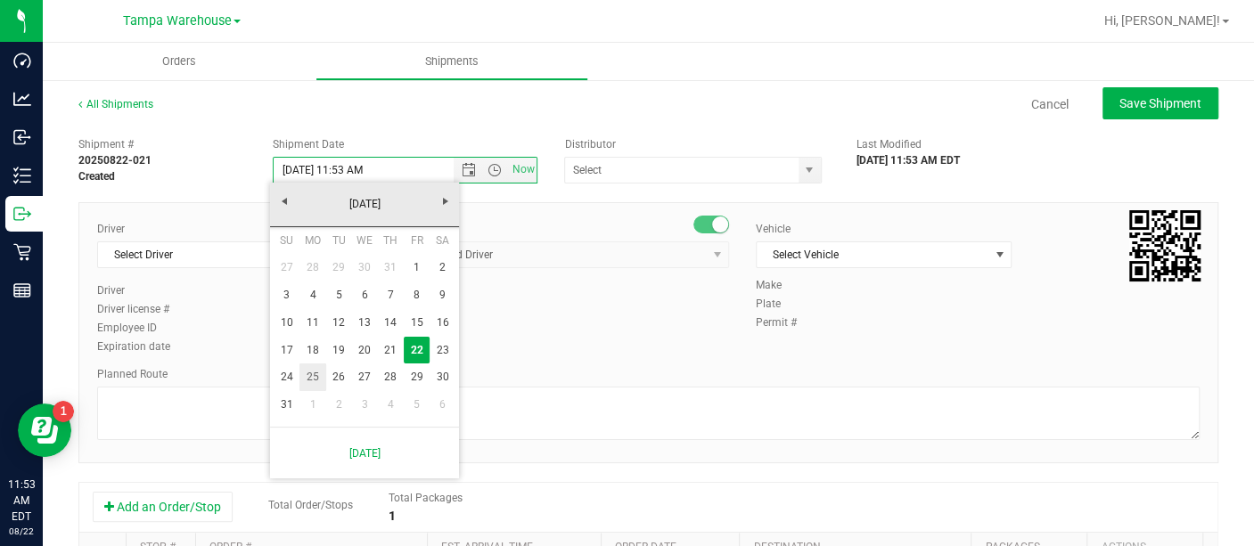
click at [316, 373] on link "25" at bounding box center [312, 378] width 26 height 28
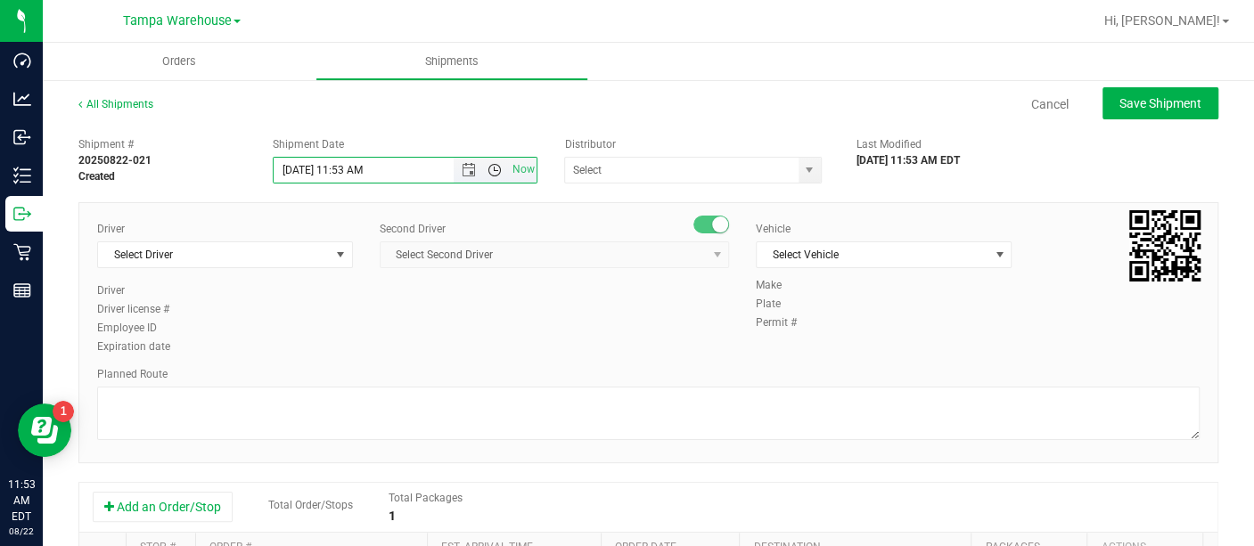
click at [488, 168] on span "Open the time view" at bounding box center [495, 170] width 14 height 14
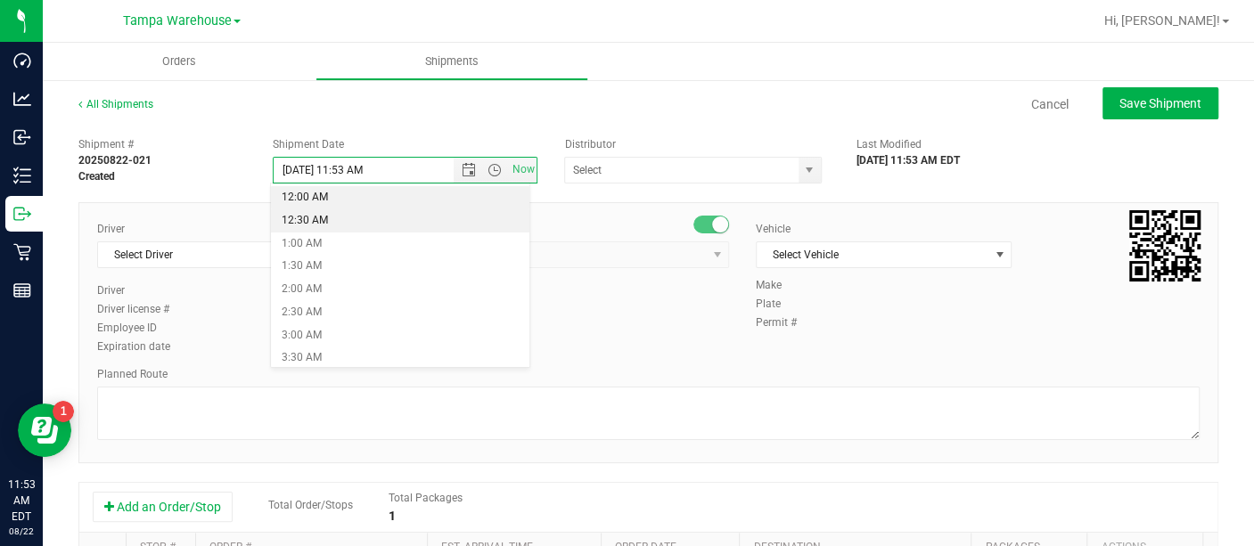
drag, startPoint x: 486, startPoint y: 168, endPoint x: 398, endPoint y: 227, distance: 106.1
click at [398, 227] on body "Dashboard Analytics Inbound Inventory Outbound Retail Reports 11:53 AM EDT [DAT…" at bounding box center [627, 273] width 1254 height 546
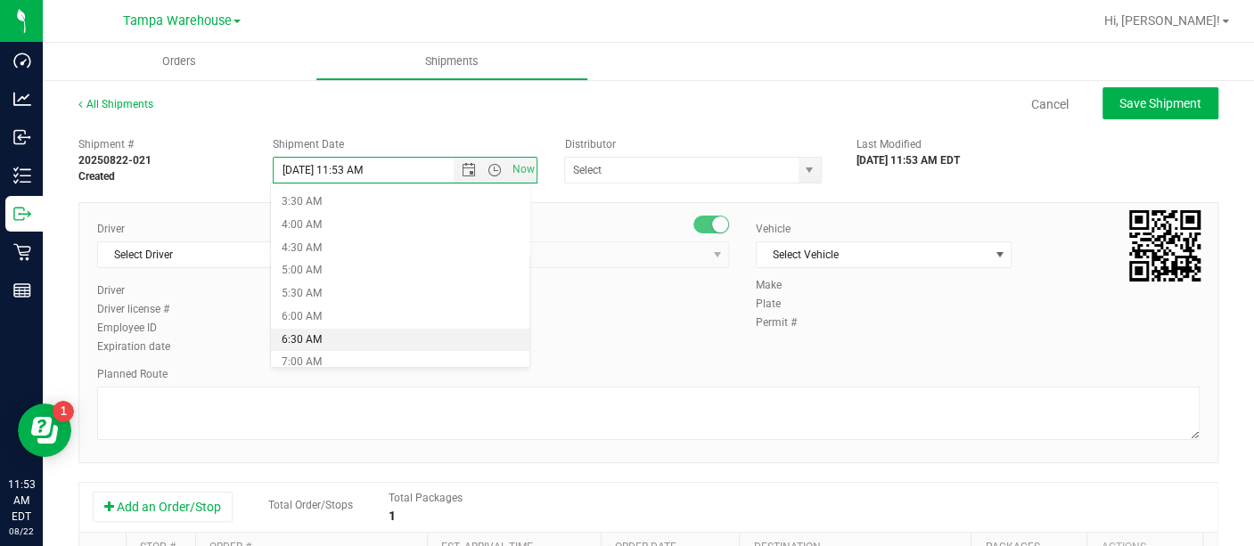
click at [308, 329] on li "6:30 AM" at bounding box center [400, 340] width 258 height 23
type input "[DATE] 6:30 AM"
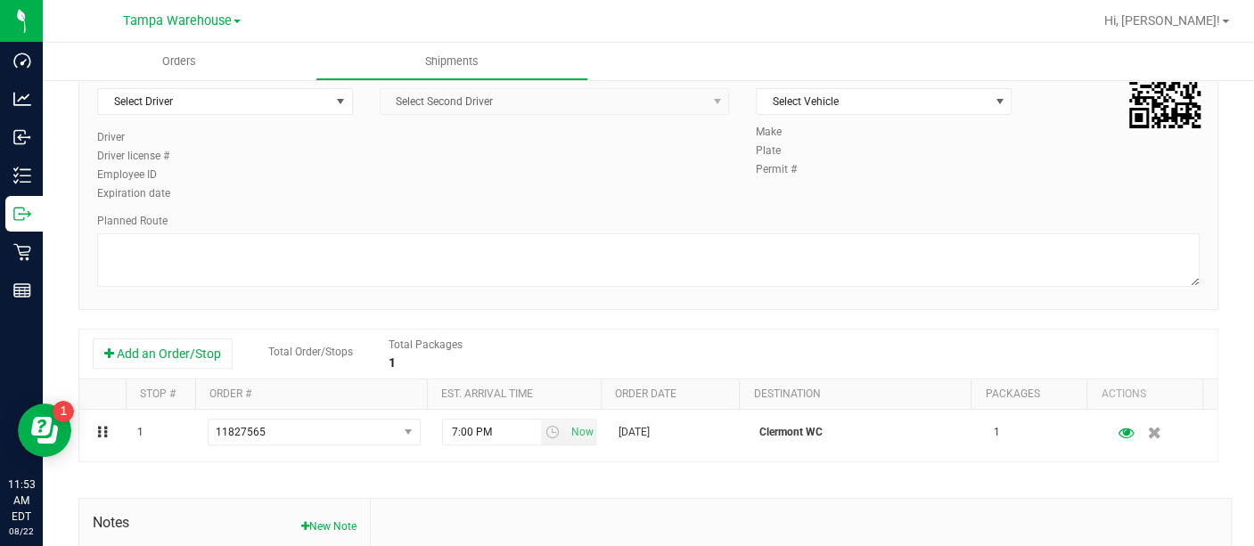
scroll to position [154, 0]
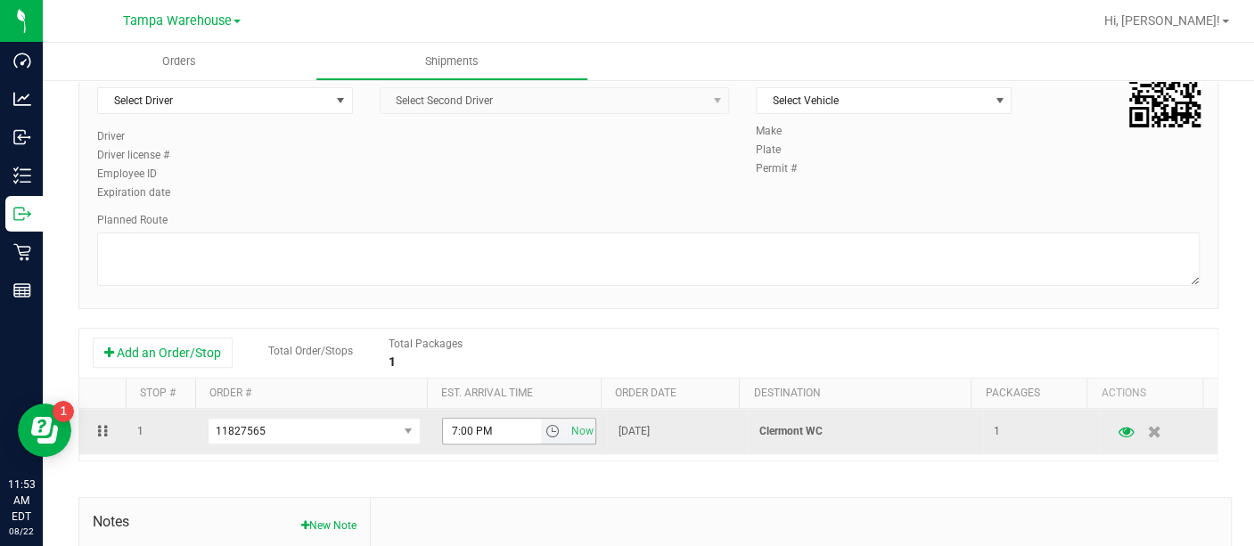
click at [545, 431] on span "select" at bounding box center [552, 431] width 14 height 14
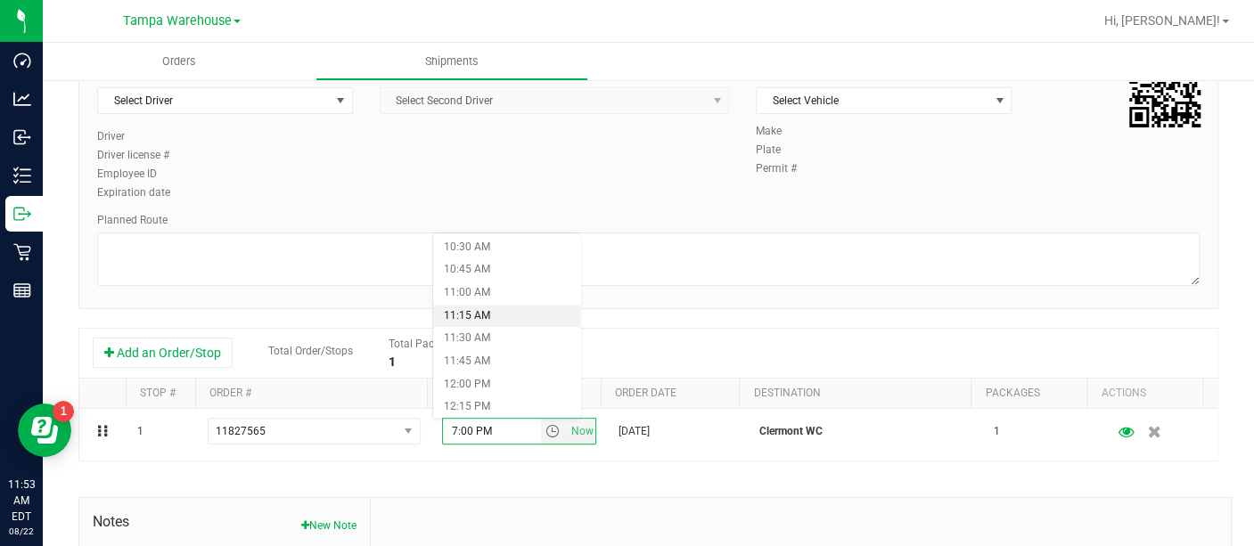
scroll to position [980, 0]
click at [486, 281] on li "11:00 AM" at bounding box center [506, 276] width 147 height 23
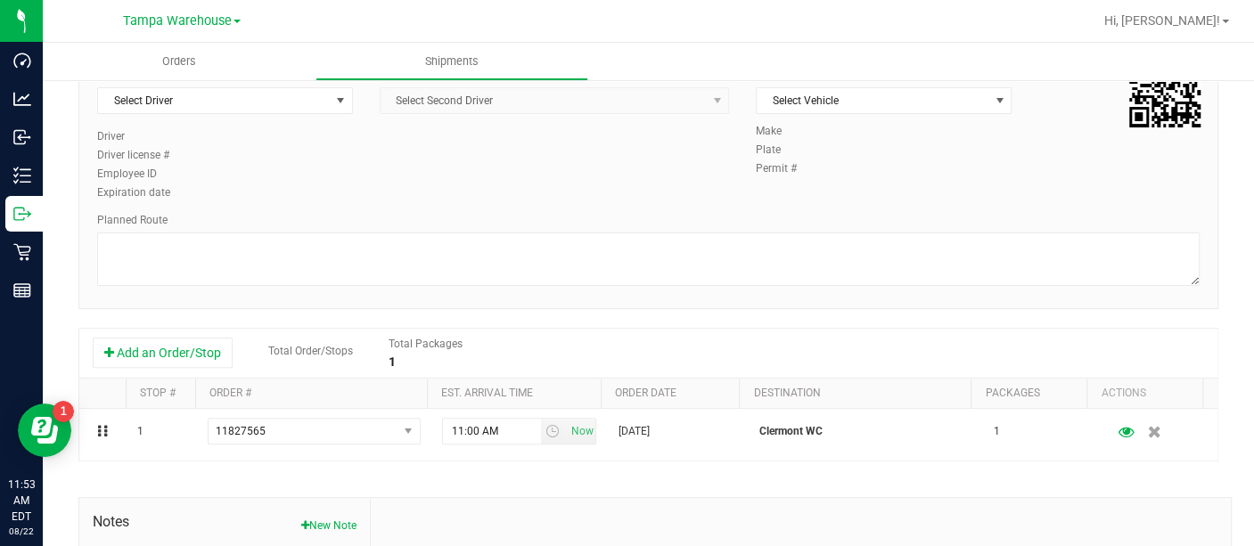
click at [532, 185] on div "Driver Select Driver Select Driver [PERSON_NAME] - 100006559 [PERSON_NAME] - 10…" at bounding box center [648, 135] width 1129 height 136
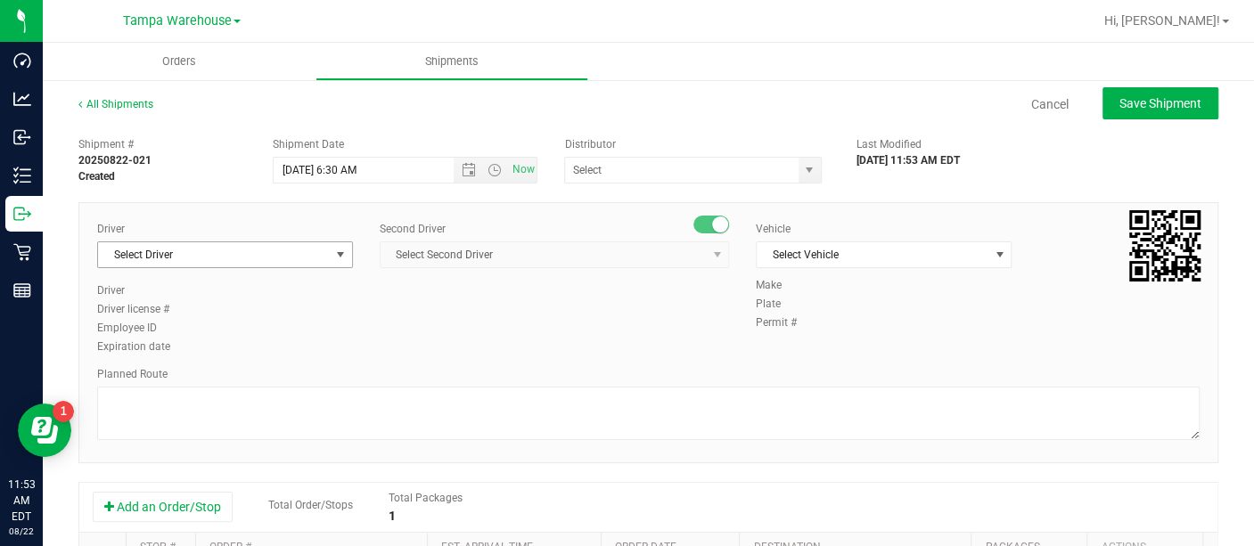
click at [335, 248] on span "select" at bounding box center [340, 255] width 14 height 14
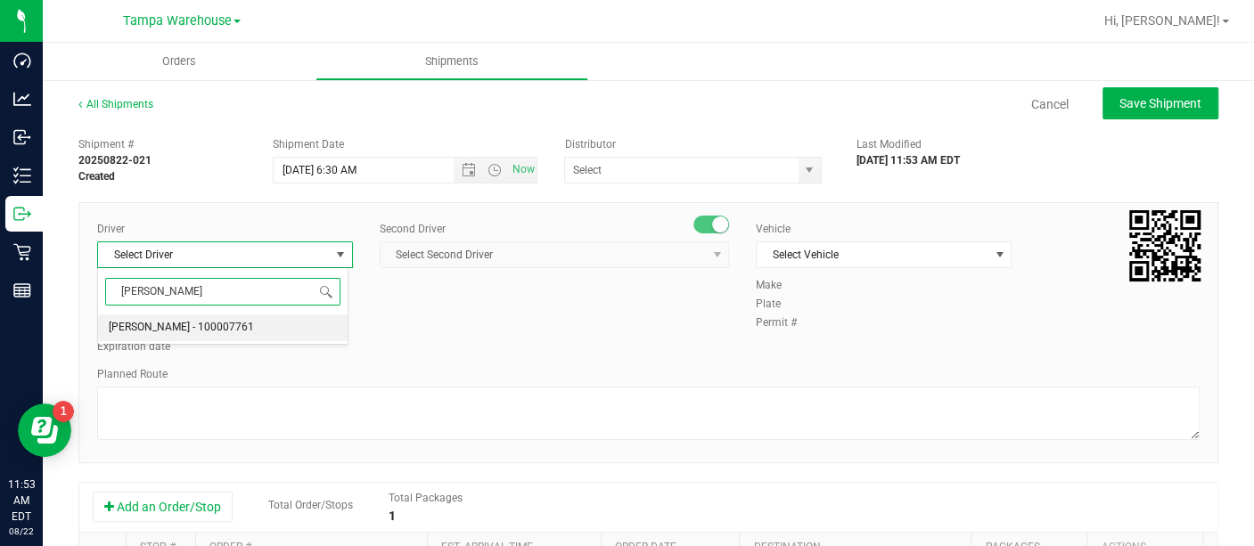
click at [209, 332] on span "[PERSON_NAME] - 100007761" at bounding box center [181, 327] width 145 height 23
type input "[PERSON_NAME]"
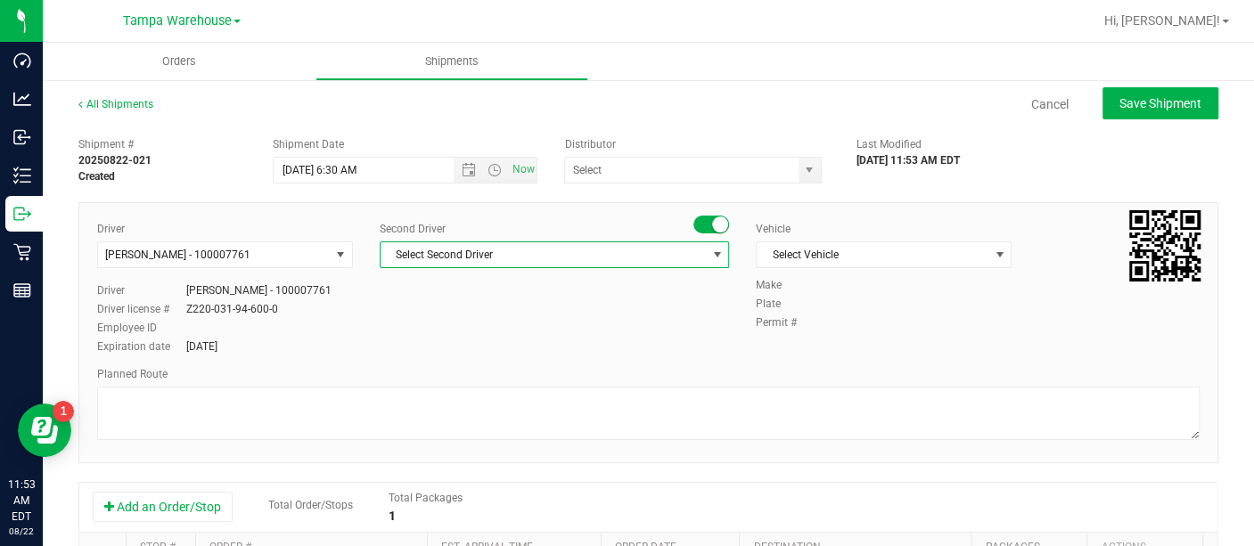
click at [455, 257] on span "Select Second Driver" at bounding box center [543, 254] width 325 height 25
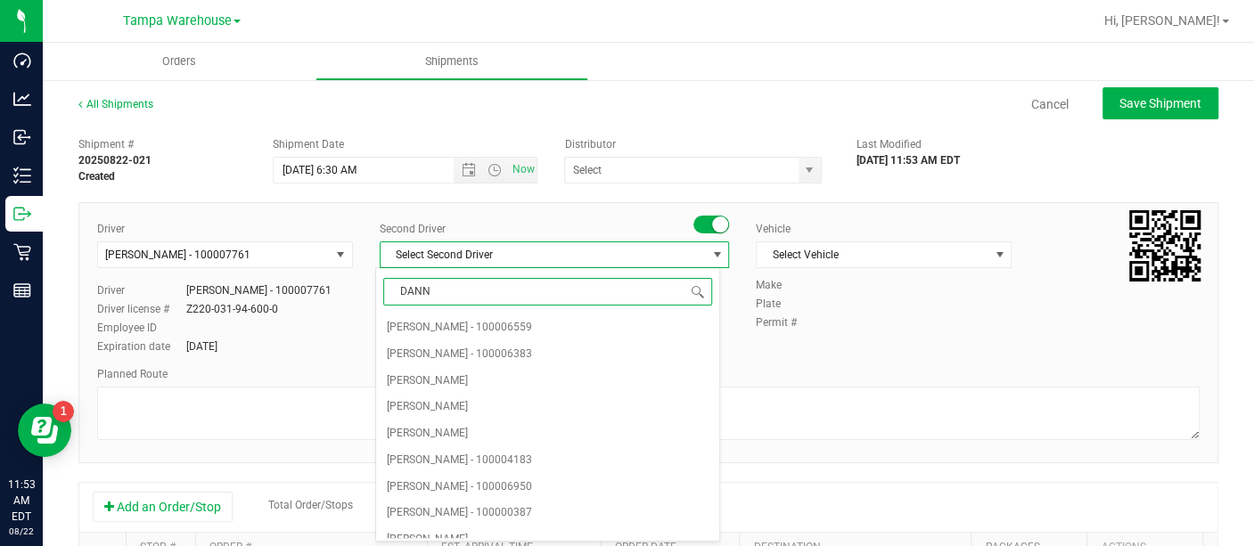
type input "[PERSON_NAME]"
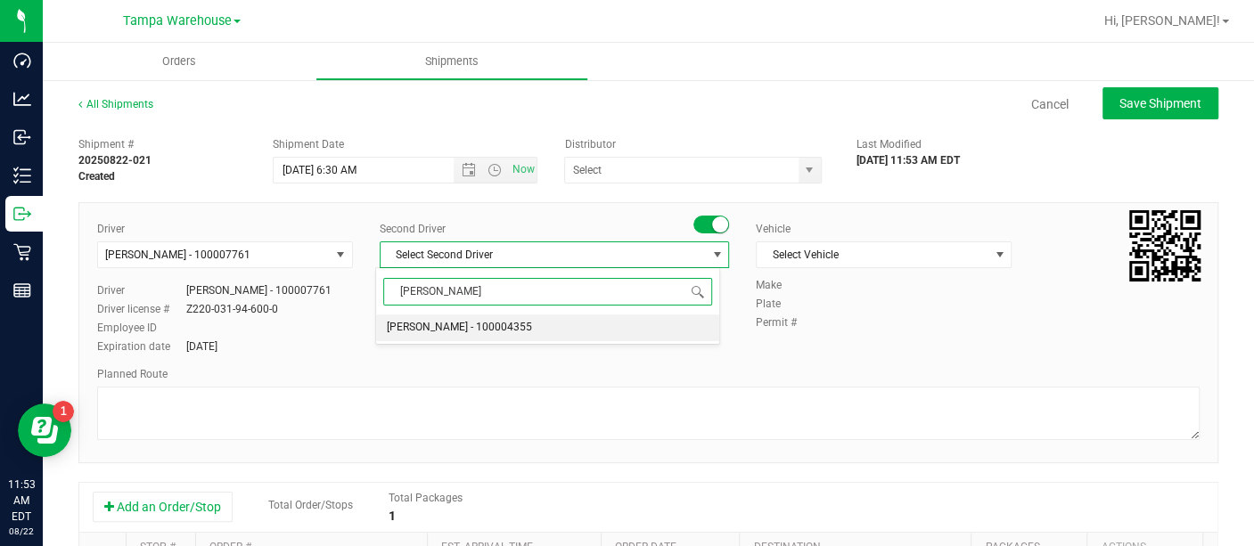
click at [450, 329] on span "[PERSON_NAME] - 100004355" at bounding box center [459, 327] width 145 height 23
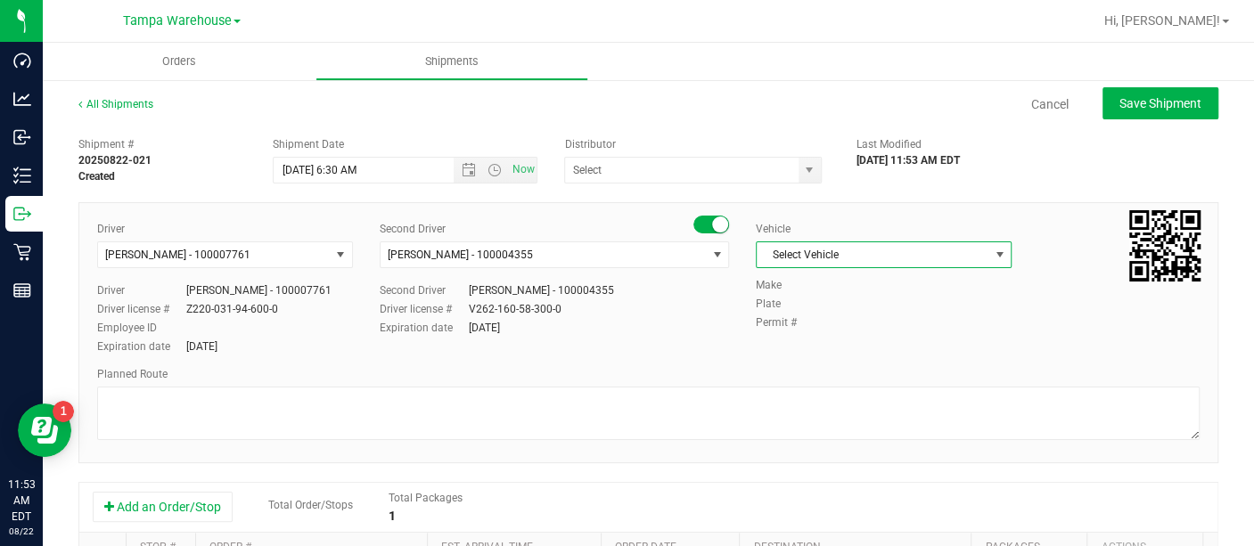
click at [890, 252] on span "Select Vehicle" at bounding box center [873, 254] width 232 height 25
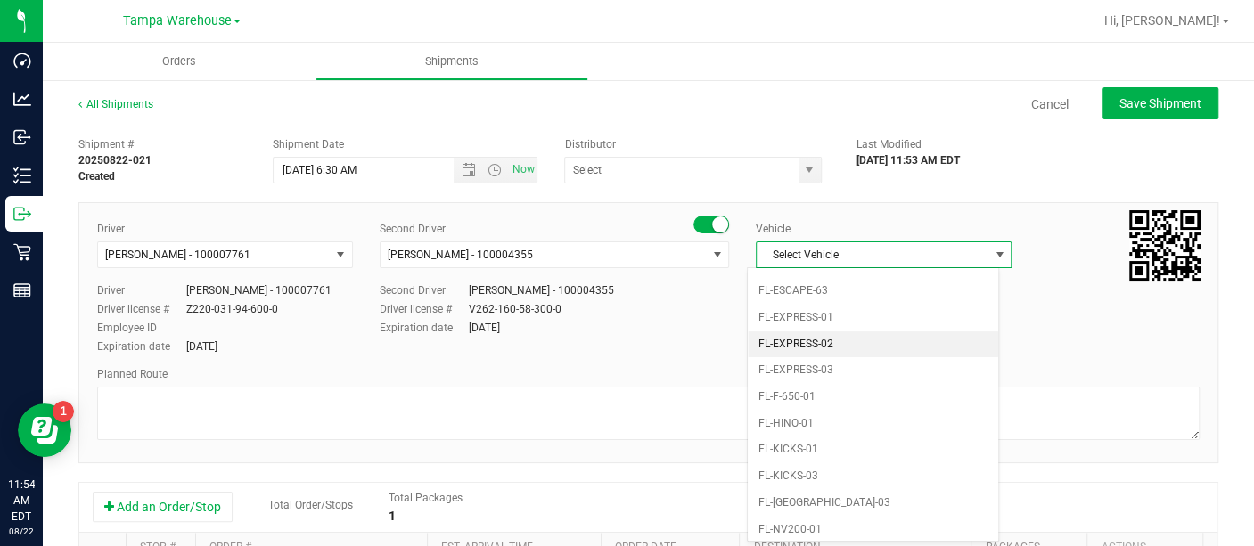
scroll to position [358, 0]
click at [832, 310] on li "FL-EXPRESS-01" at bounding box center [873, 323] width 250 height 27
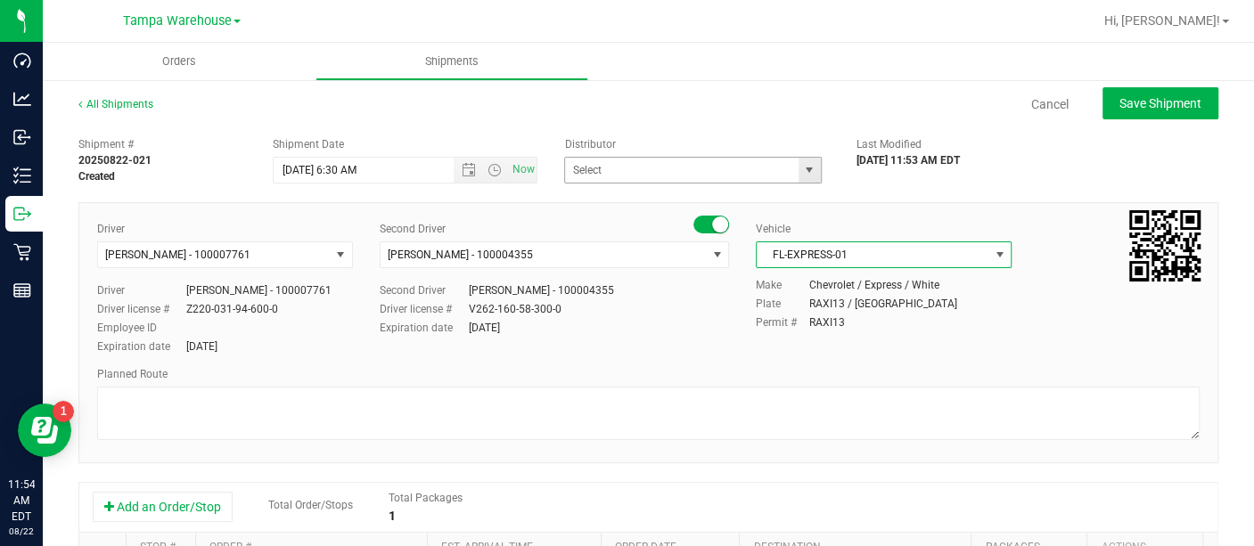
click at [802, 171] on span "select" at bounding box center [809, 170] width 14 height 14
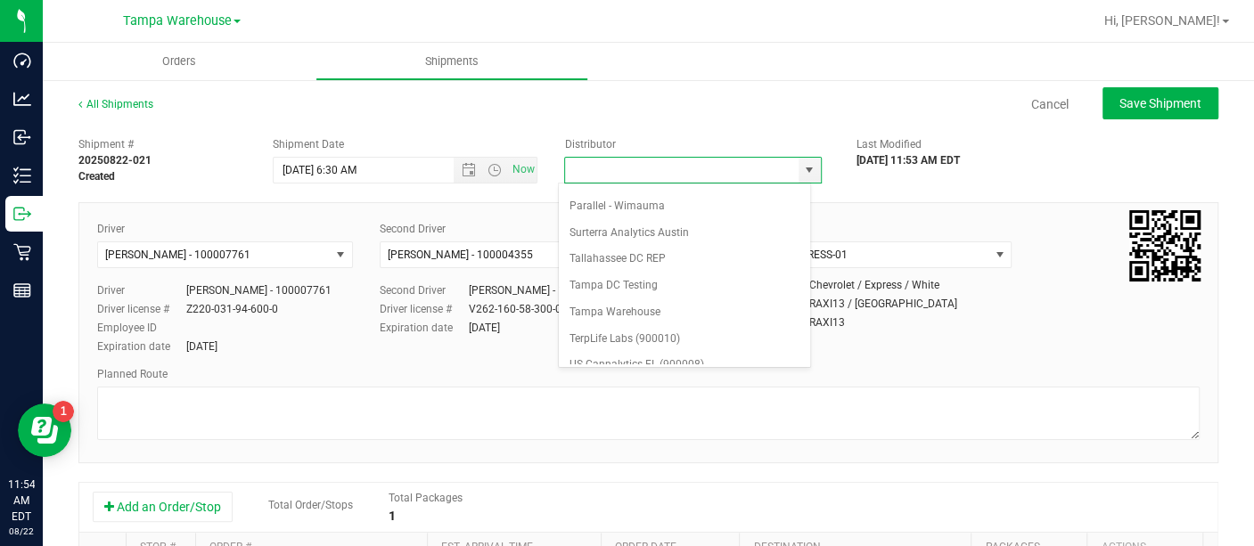
scroll to position [702, 0]
click at [661, 275] on li "Tampa Warehouse" at bounding box center [684, 288] width 251 height 27
type input "Tampa Warehouse"
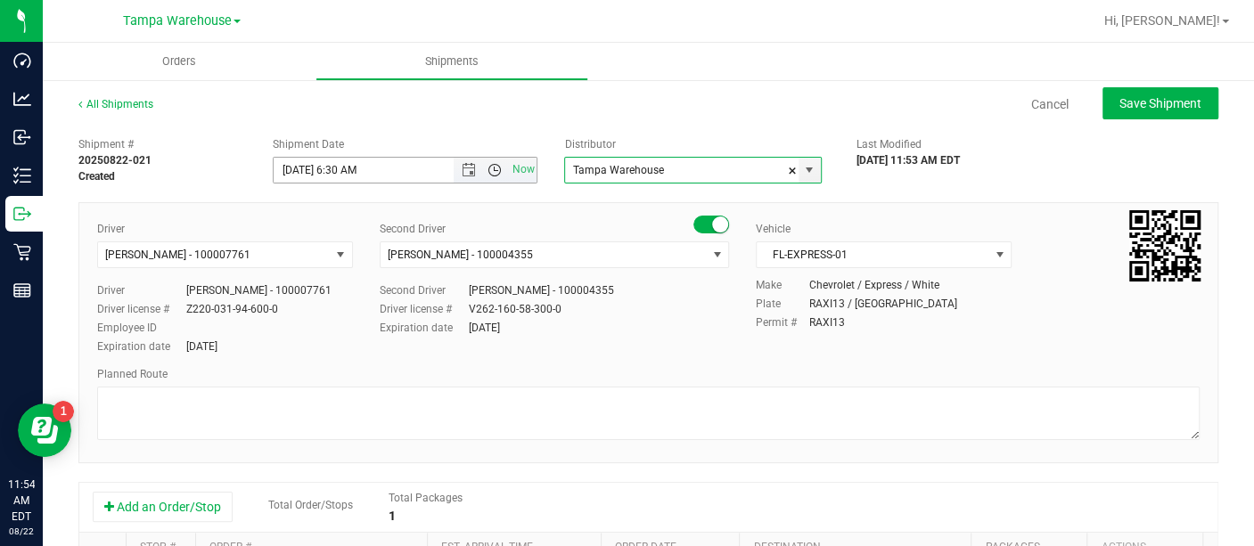
click at [499, 176] on span "Open the time view" at bounding box center [495, 170] width 30 height 14
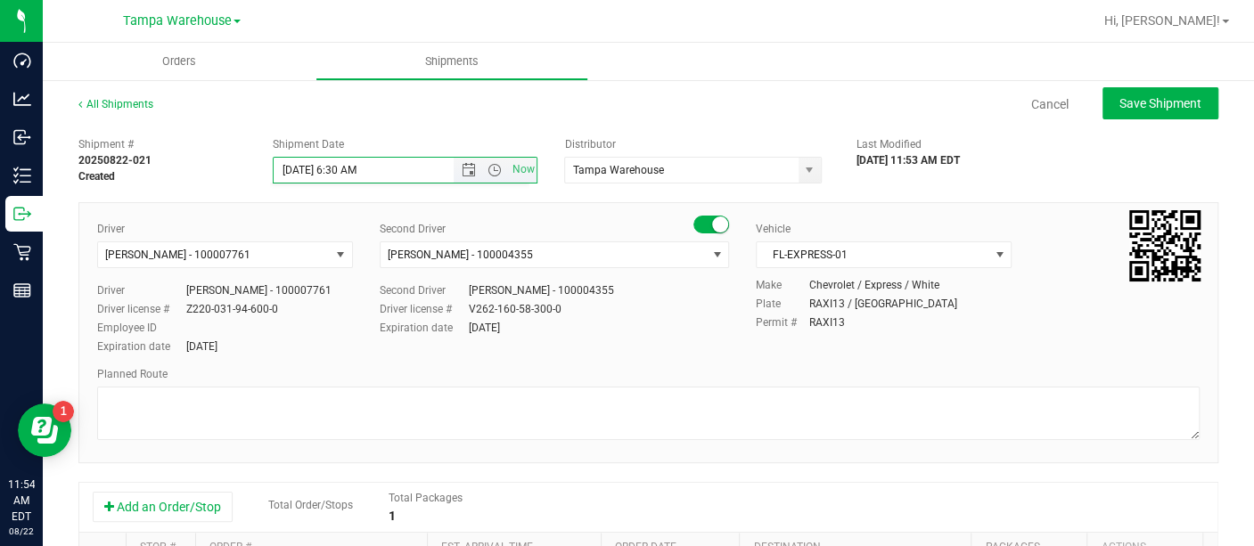
click at [460, 159] on span "Now" at bounding box center [496, 170] width 84 height 25
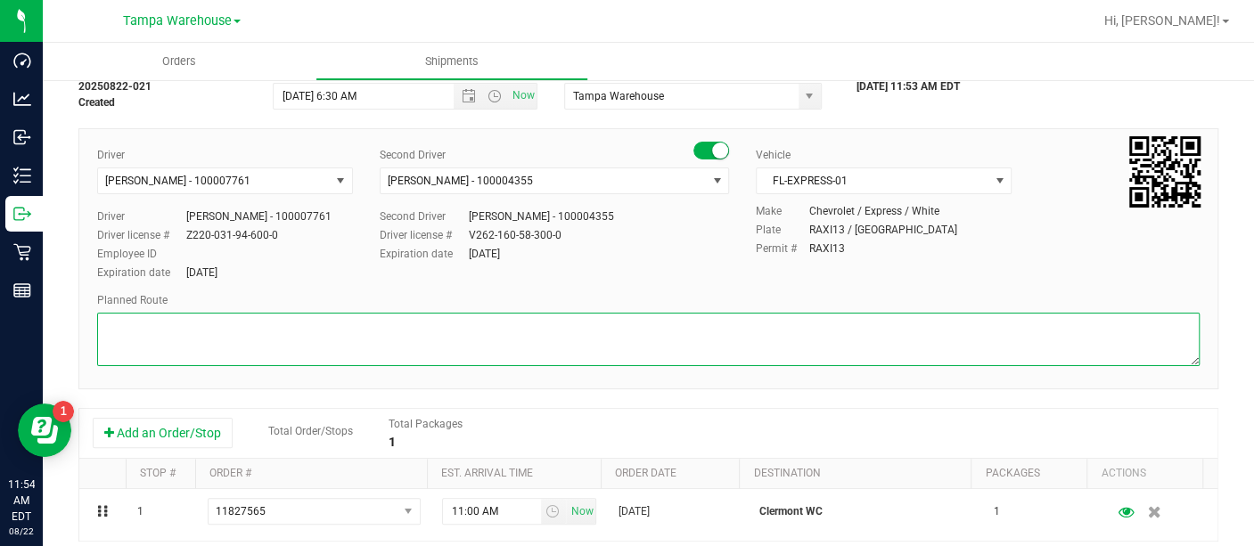
click at [415, 347] on textarea at bounding box center [648, 339] width 1103 height 53
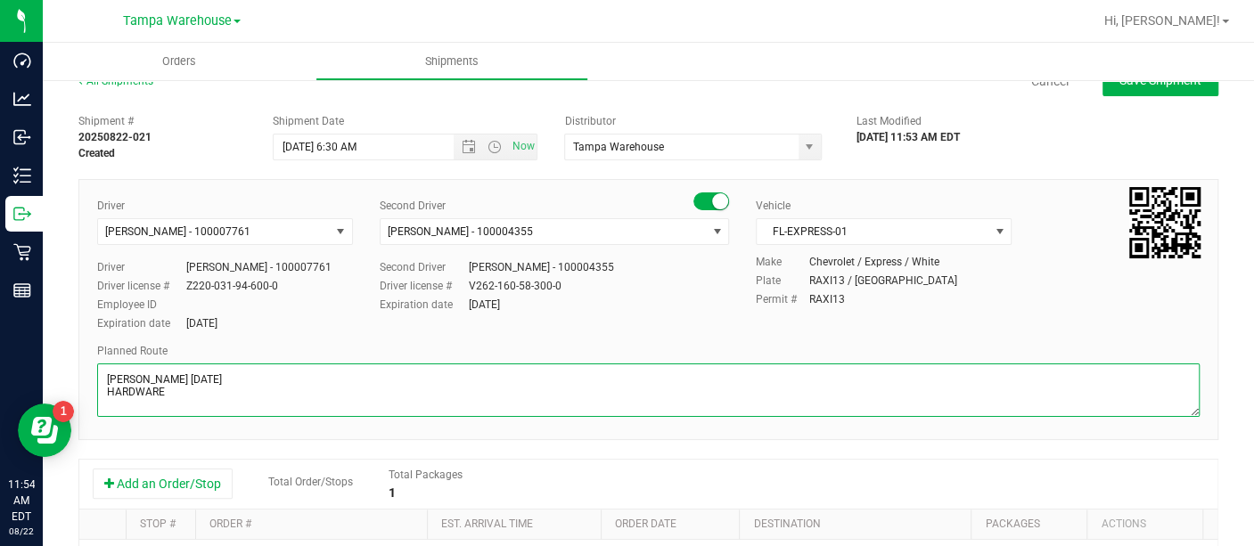
scroll to position [0, 0]
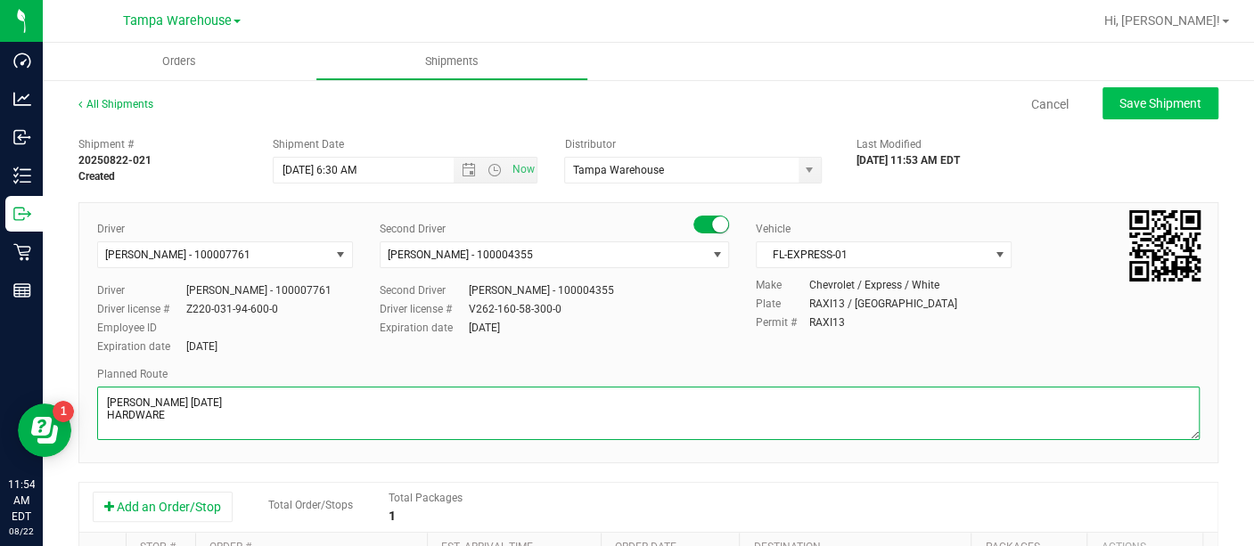
type textarea "[PERSON_NAME] [DATE] HARDWARE"
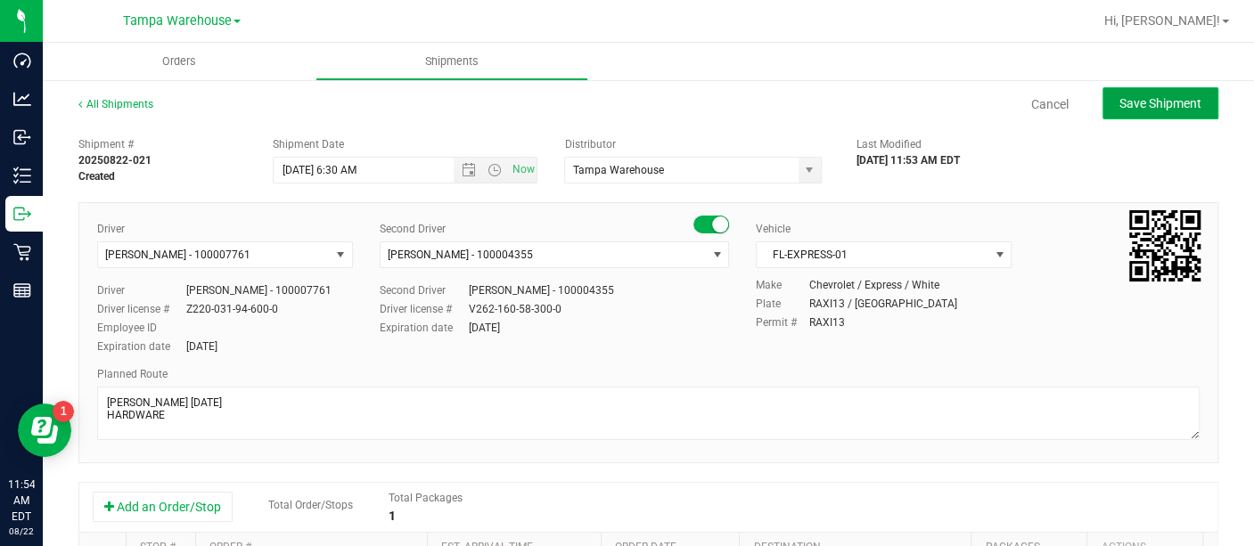
click at [1119, 96] on span "Save Shipment" at bounding box center [1160, 103] width 82 height 14
type input "[DATE] 10:30 AM"
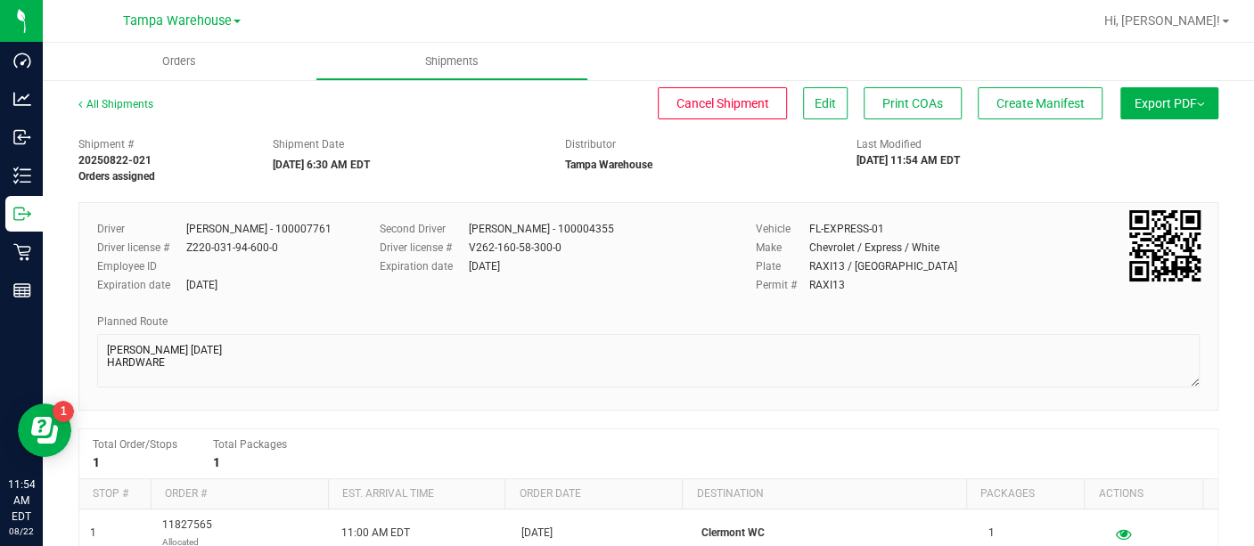
click at [1157, 108] on button "Export PDF" at bounding box center [1169, 103] width 98 height 32
click at [1128, 161] on li "Manifest by Lot" at bounding box center [1164, 169] width 180 height 27
click at [1028, 98] on span "Create Manifest" at bounding box center [1040, 103] width 88 height 14
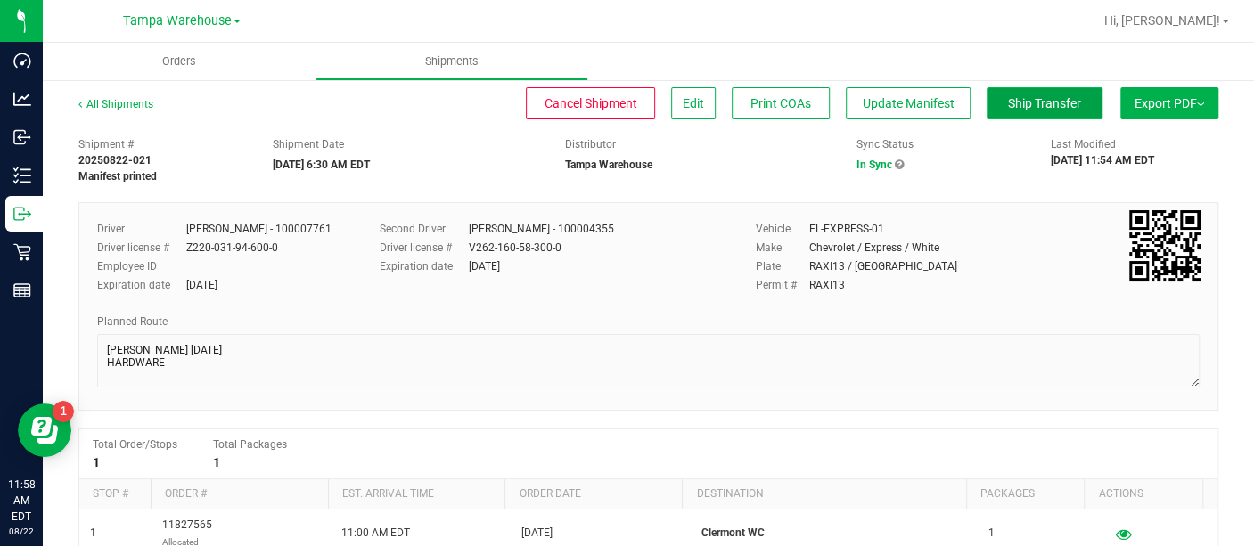
click at [1042, 108] on span "Ship Transfer" at bounding box center [1044, 103] width 73 height 14
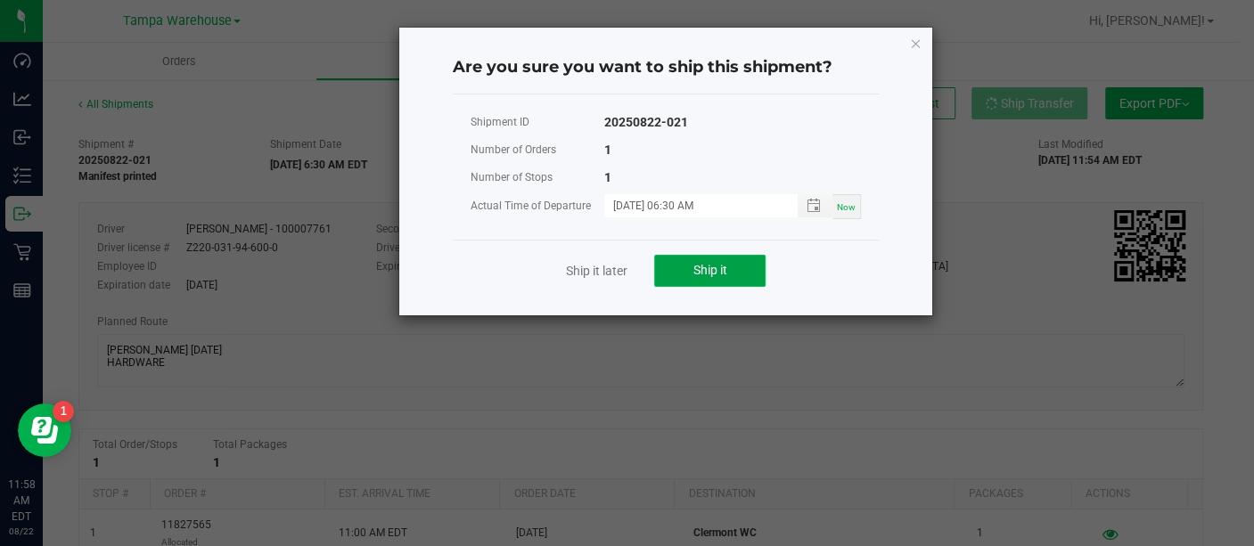
click at [739, 256] on button "Ship it" at bounding box center [709, 271] width 111 height 32
